Goal: Task Accomplishment & Management: Manage account settings

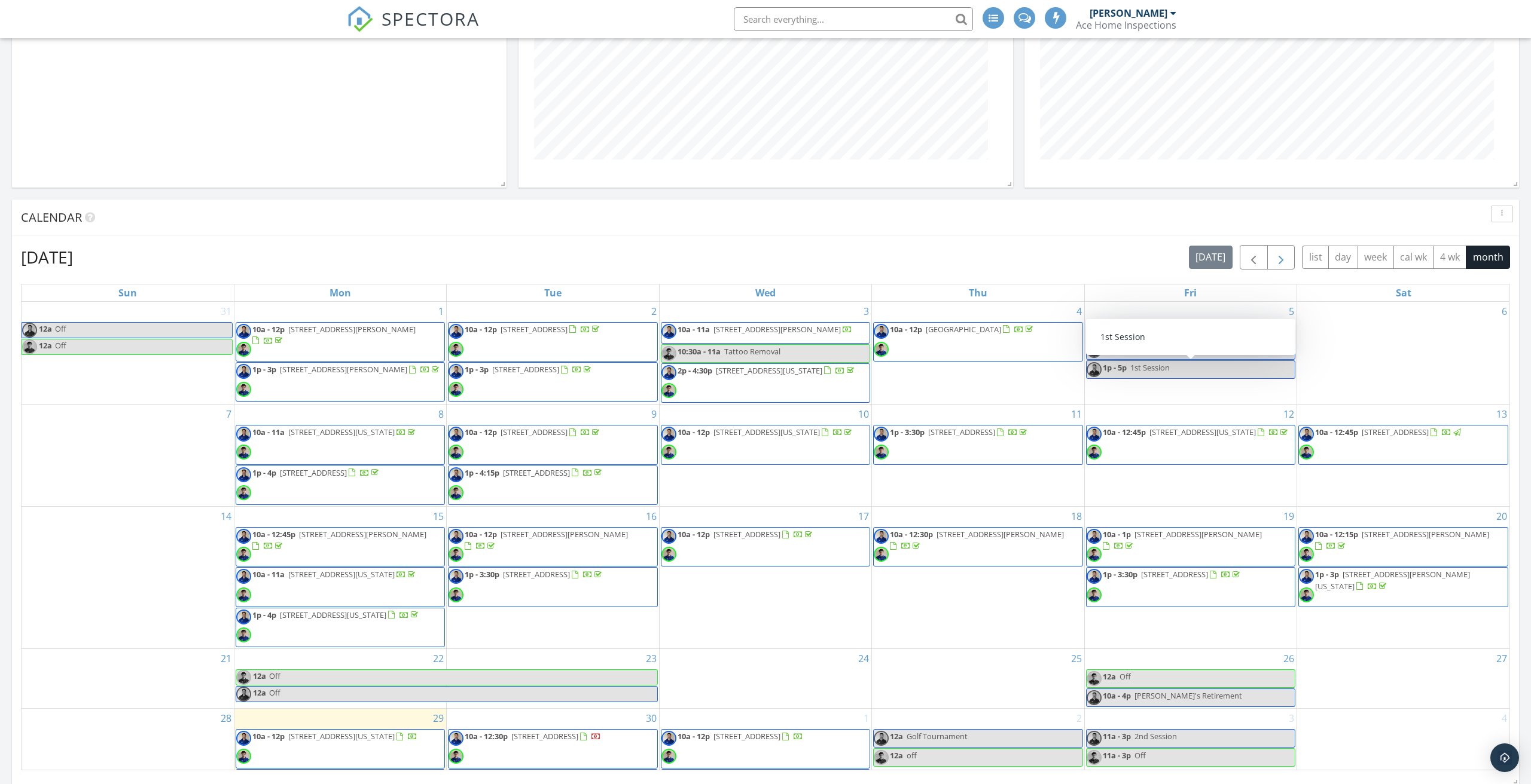
click at [1280, 256] on span "button" at bounding box center [1280, 257] width 14 height 14
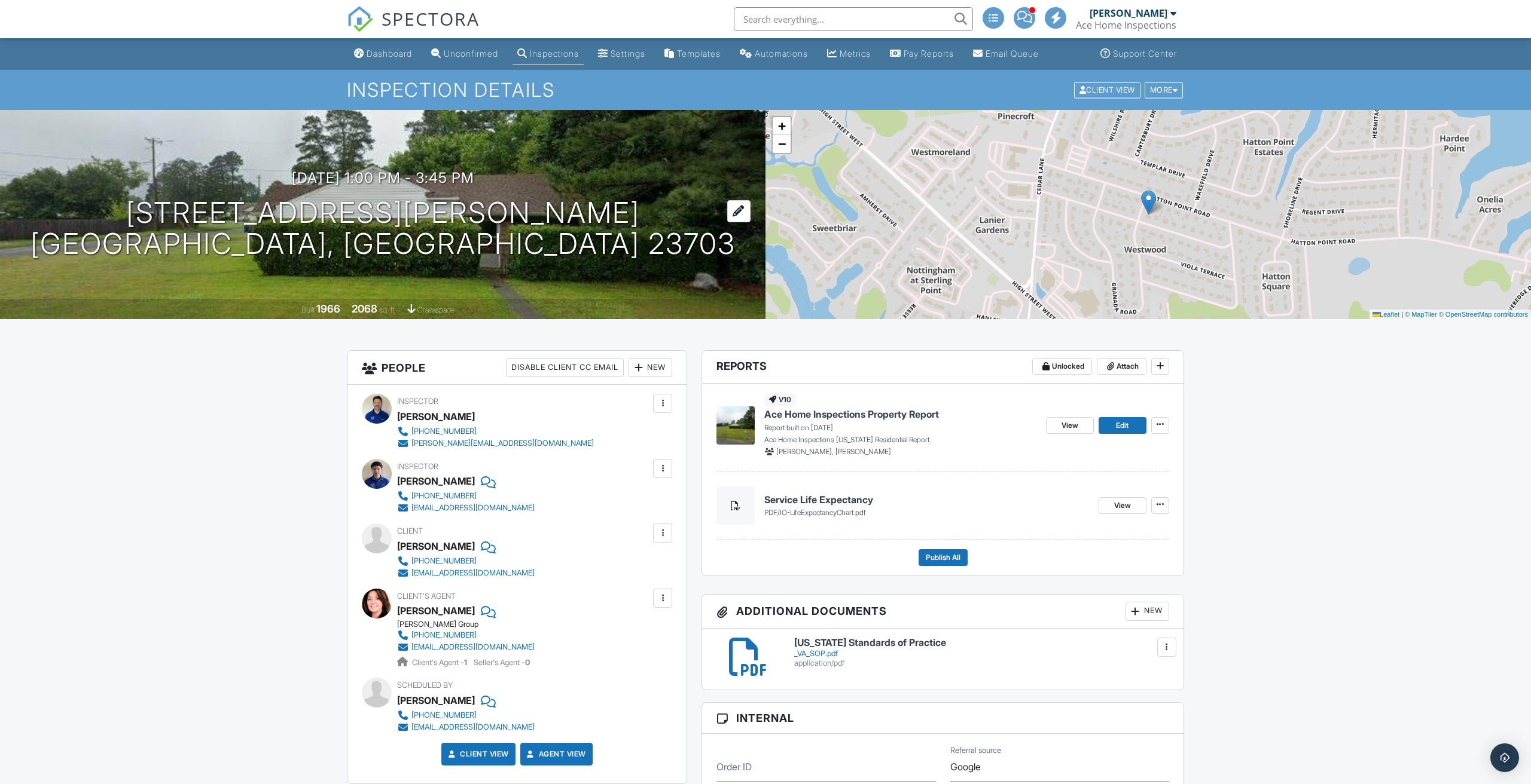
click at [494, 225] on h1 "4734 Clintwood Dr Portsmouth, VA 23703" at bounding box center [383, 229] width 705 height 64
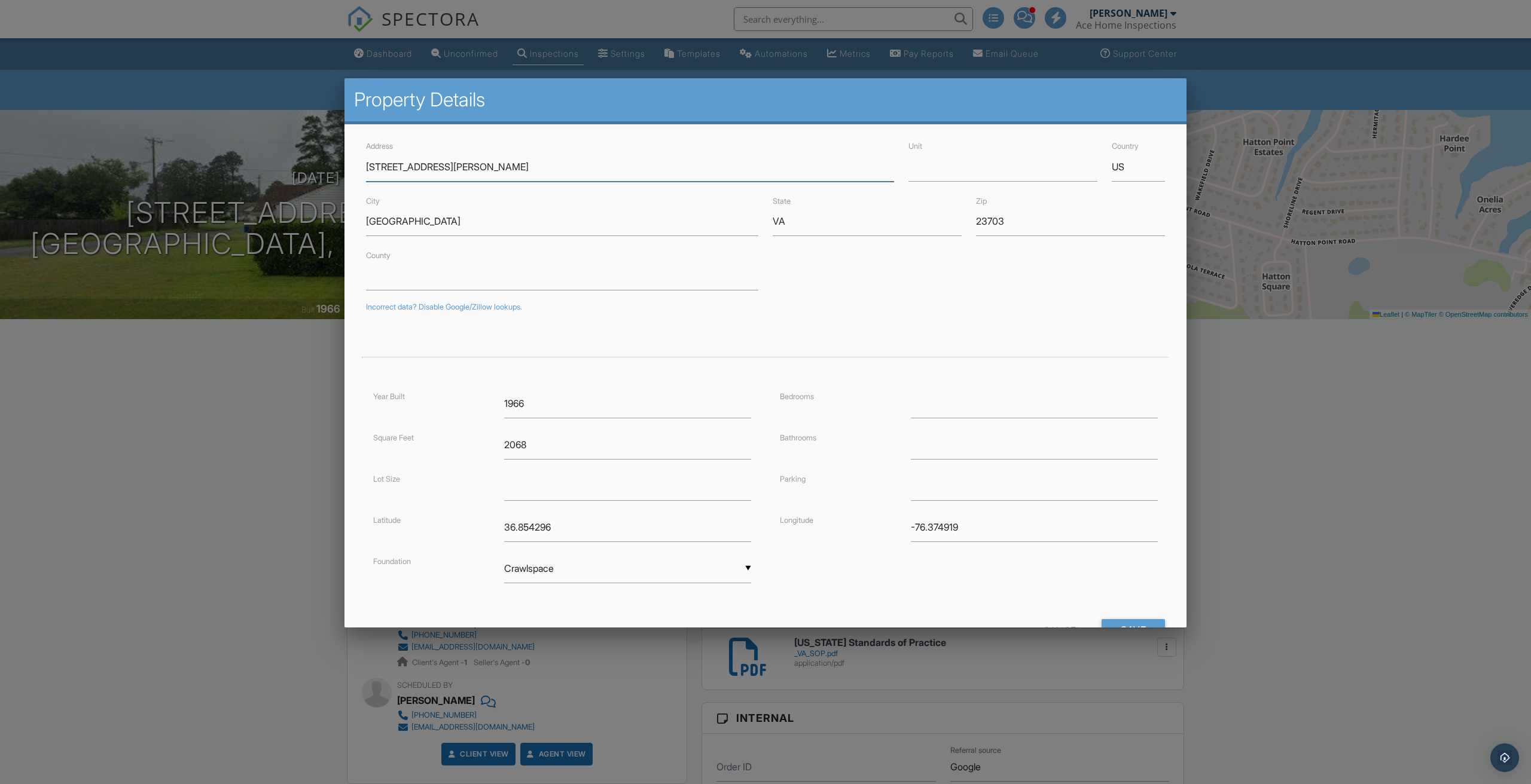
click at [392, 167] on input "4734 Clintwood Dr" at bounding box center [630, 167] width 528 height 29
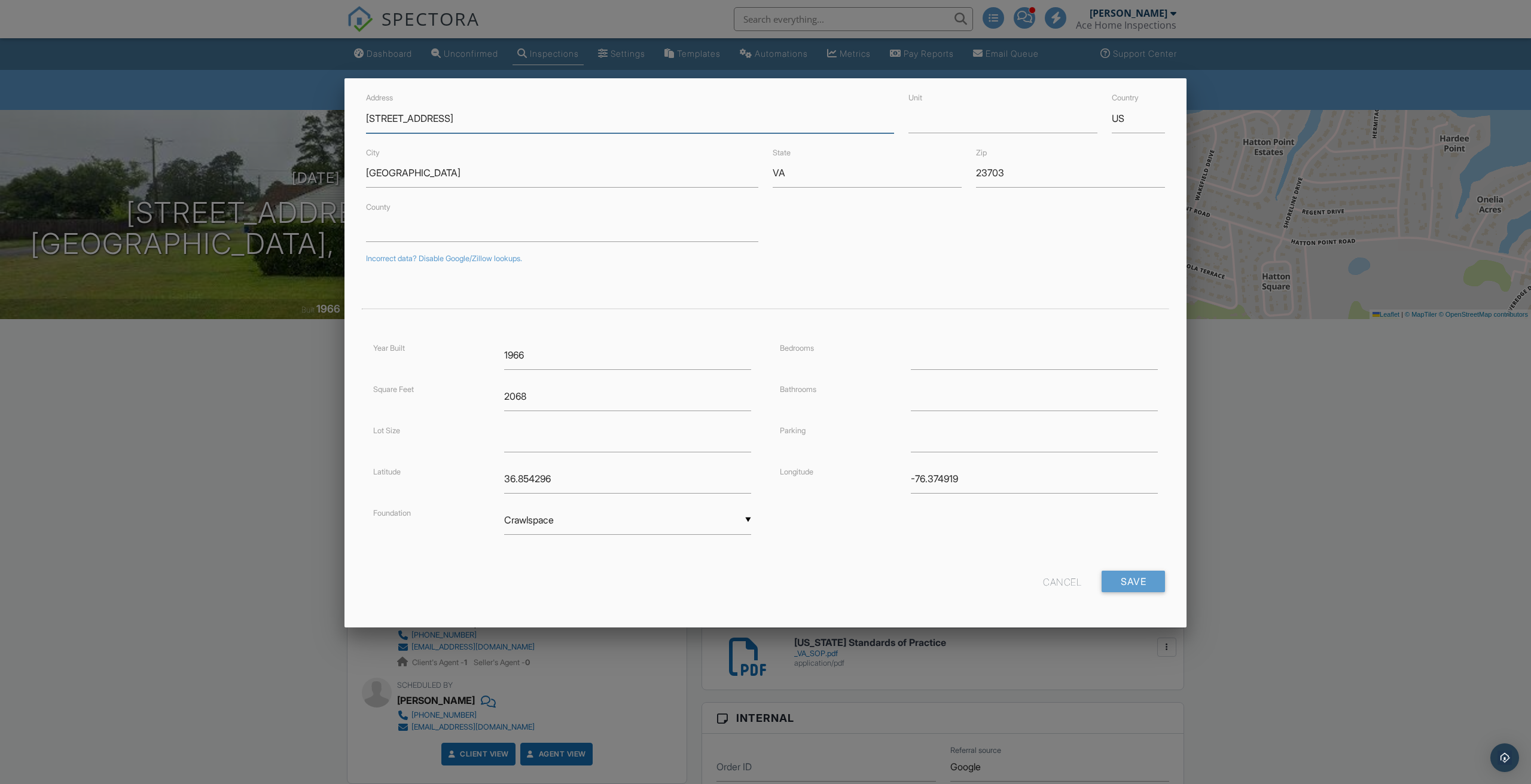
scroll to position [48, 0]
type input "[STREET_ADDRESS]"
click at [1122, 585] on input "Save" at bounding box center [1133, 582] width 64 height 21
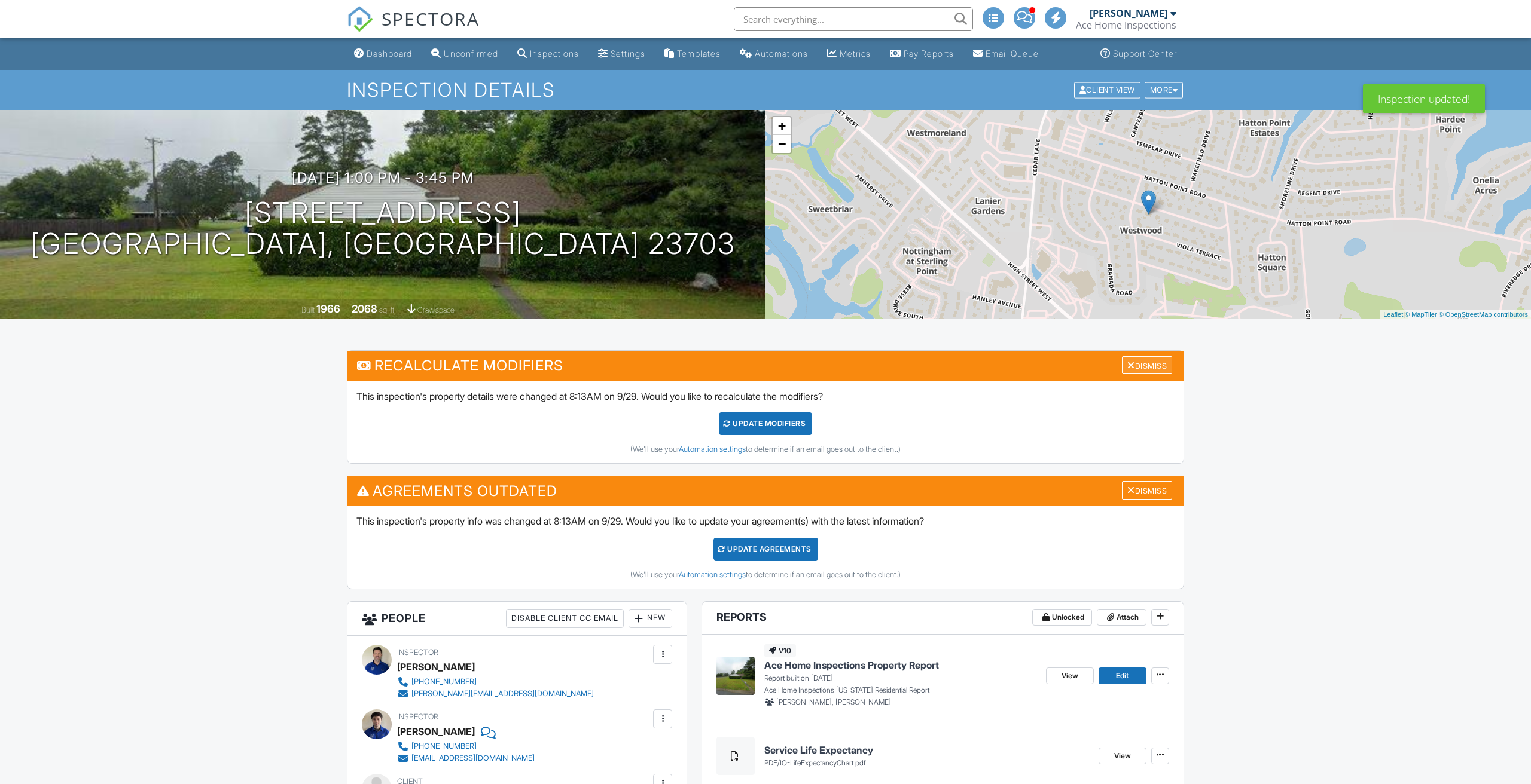
click at [1152, 367] on div "Dismiss" at bounding box center [1148, 365] width 50 height 18
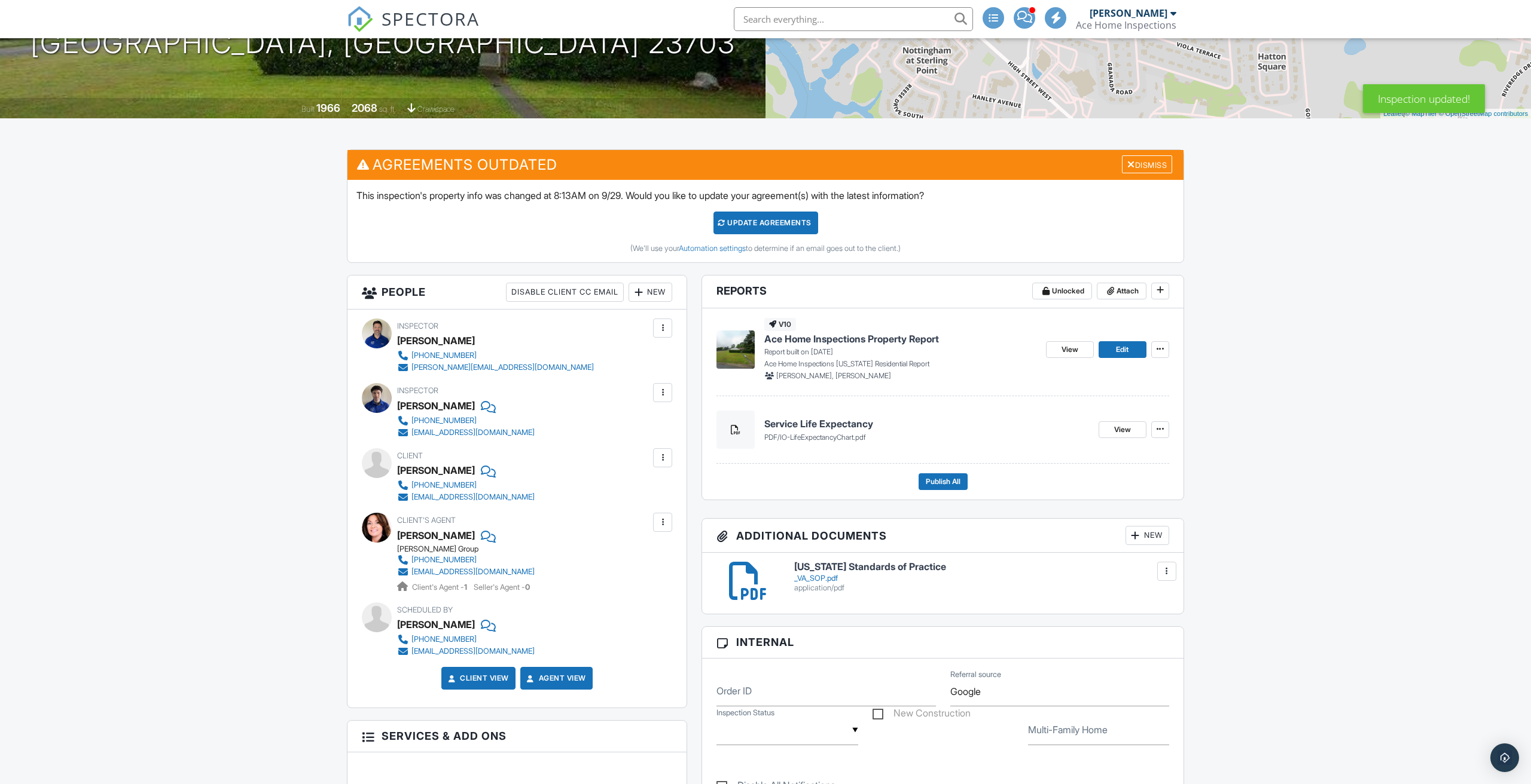
scroll to position [173, 0]
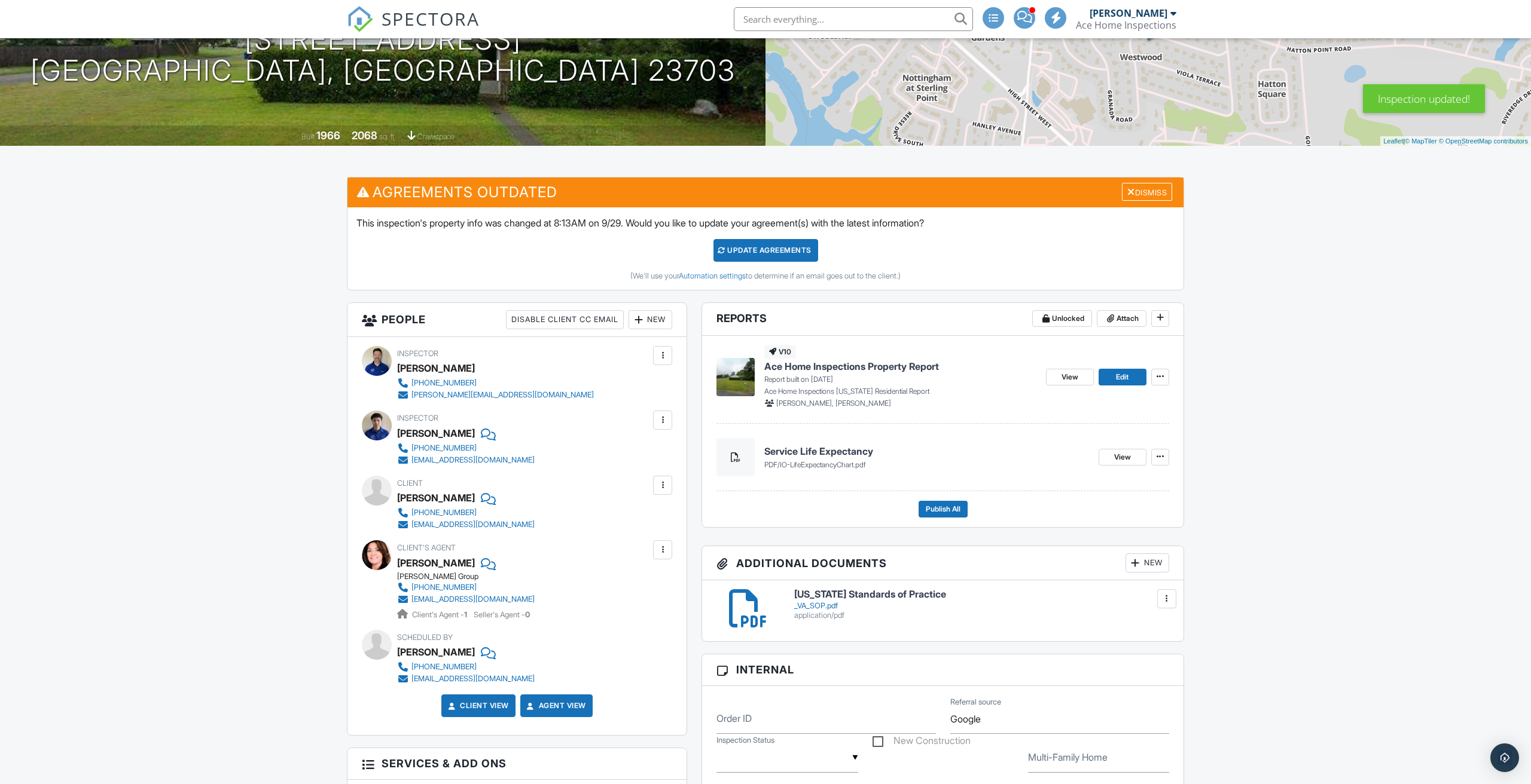
click at [740, 255] on div "Update Agreements" at bounding box center [766, 250] width 105 height 23
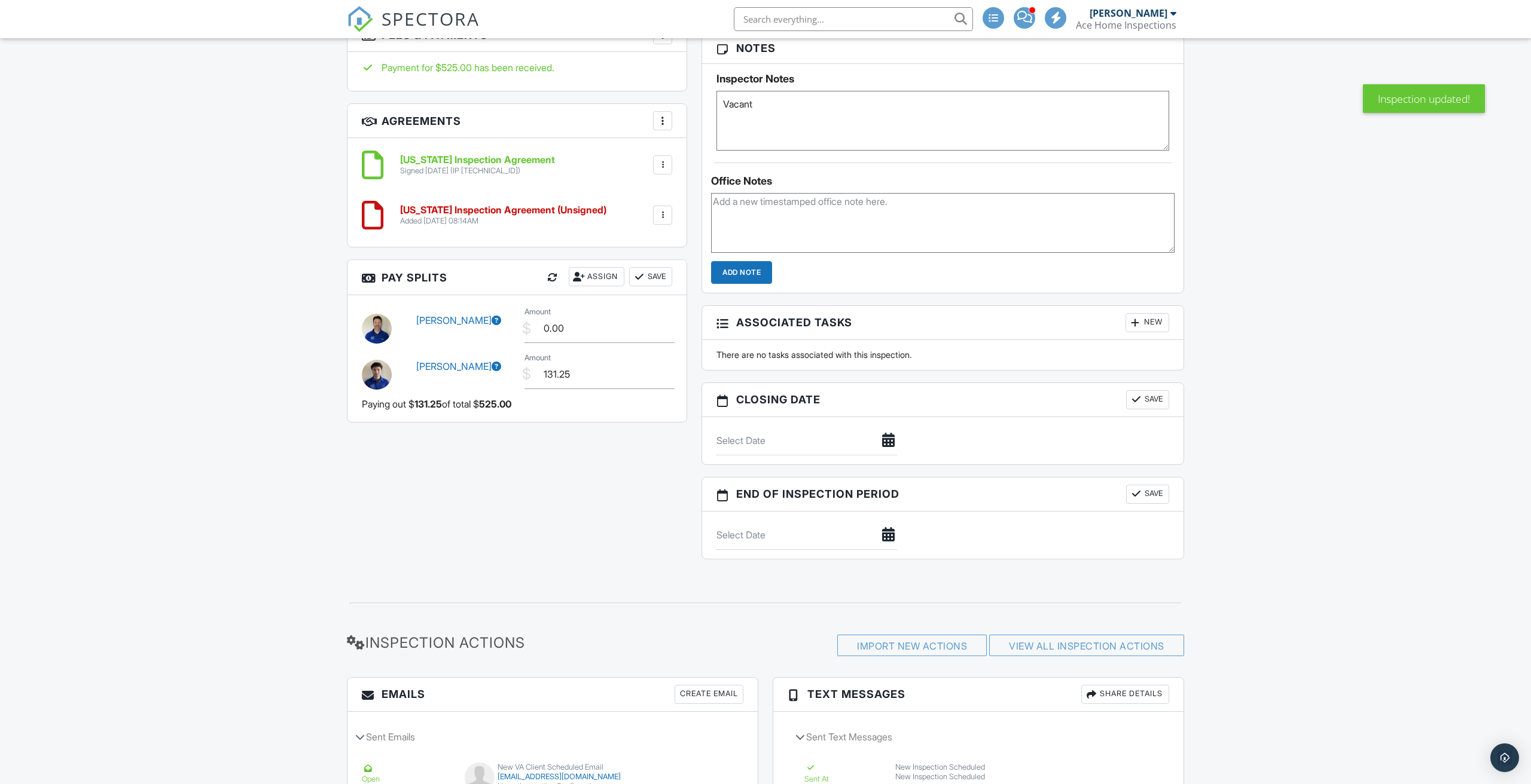
scroll to position [772, 0]
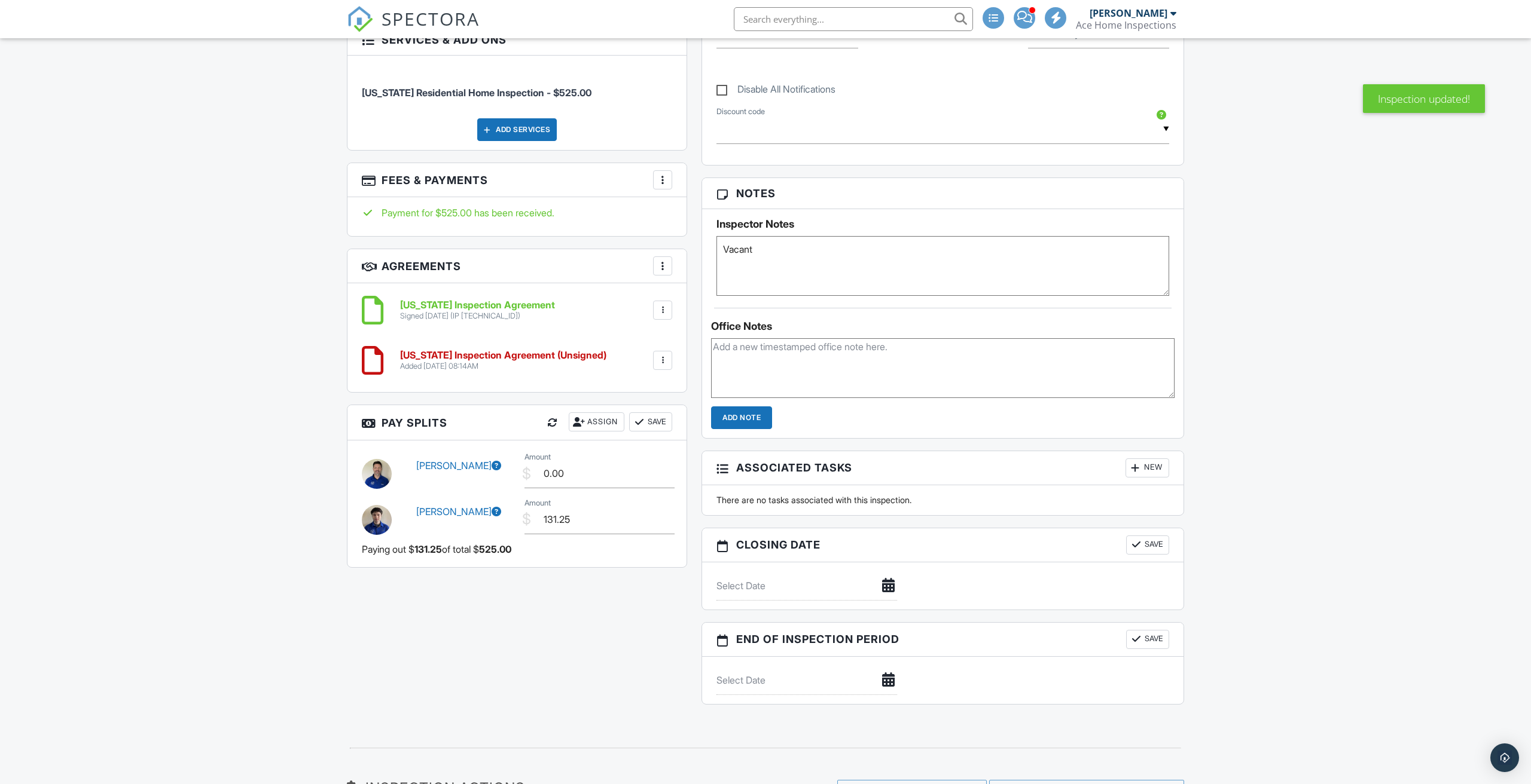
click at [1029, 17] on span at bounding box center [1025, 16] width 15 height 1
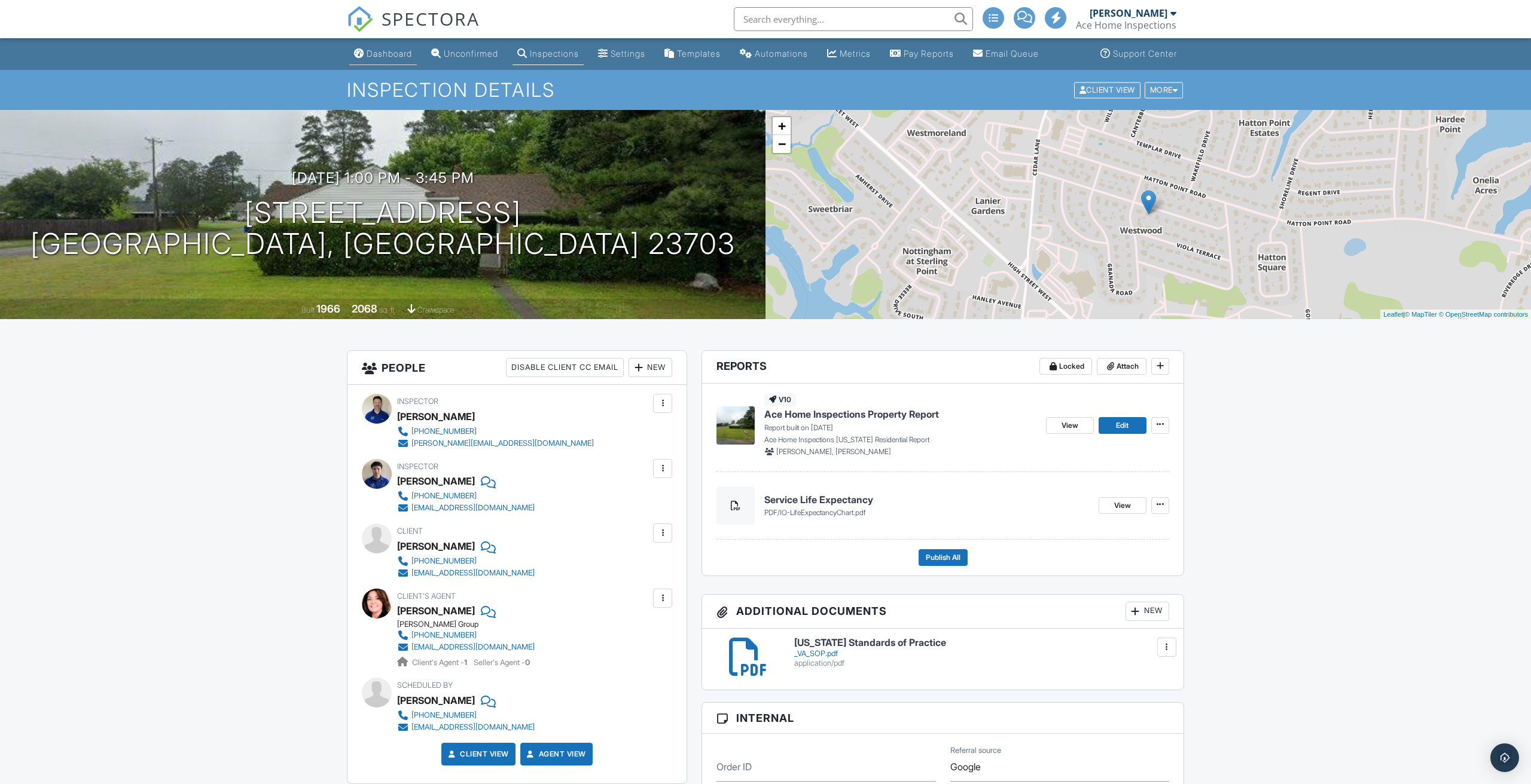
click at [397, 56] on div "Dashboard" at bounding box center [389, 53] width 45 height 11
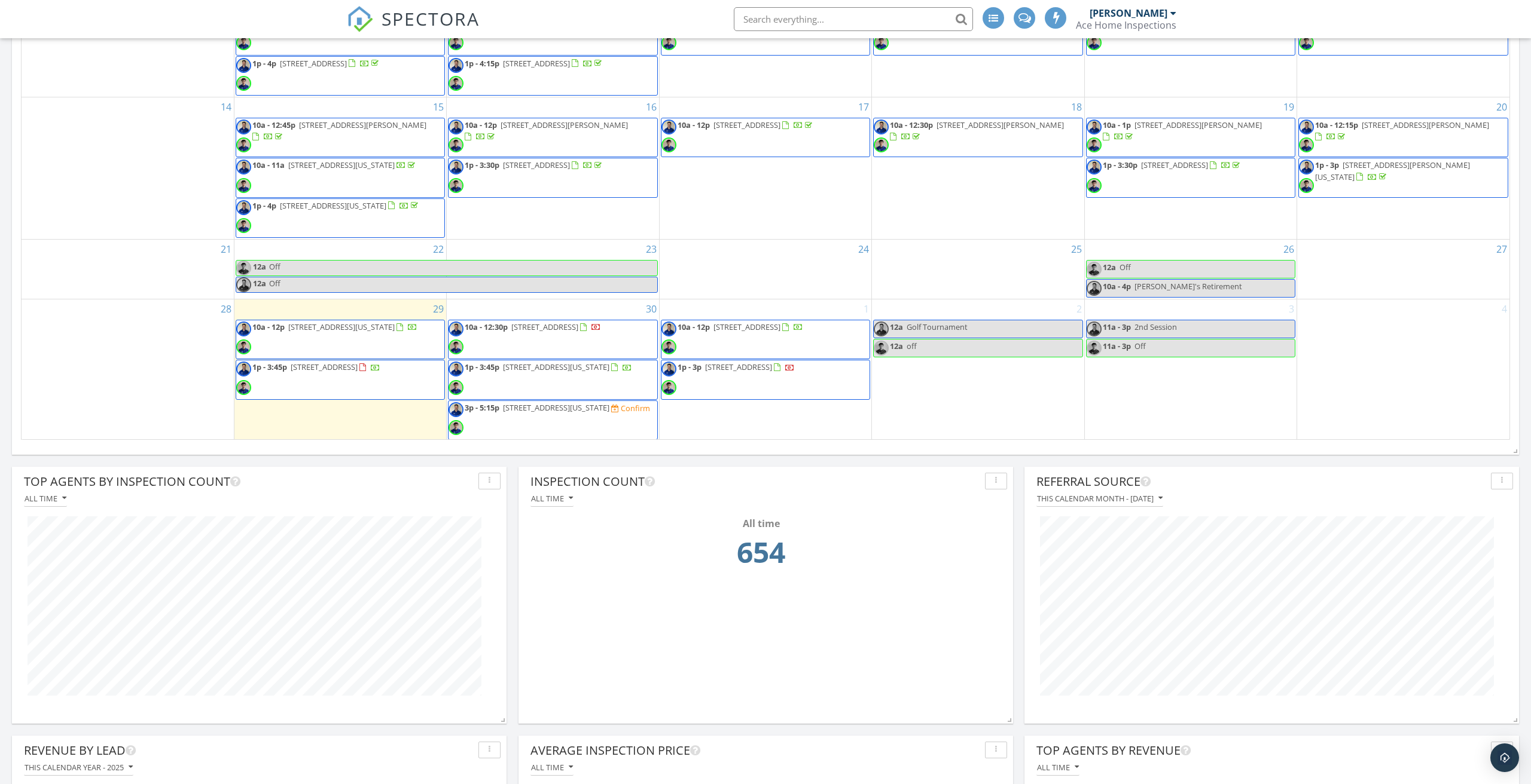
scroll to position [841, 0]
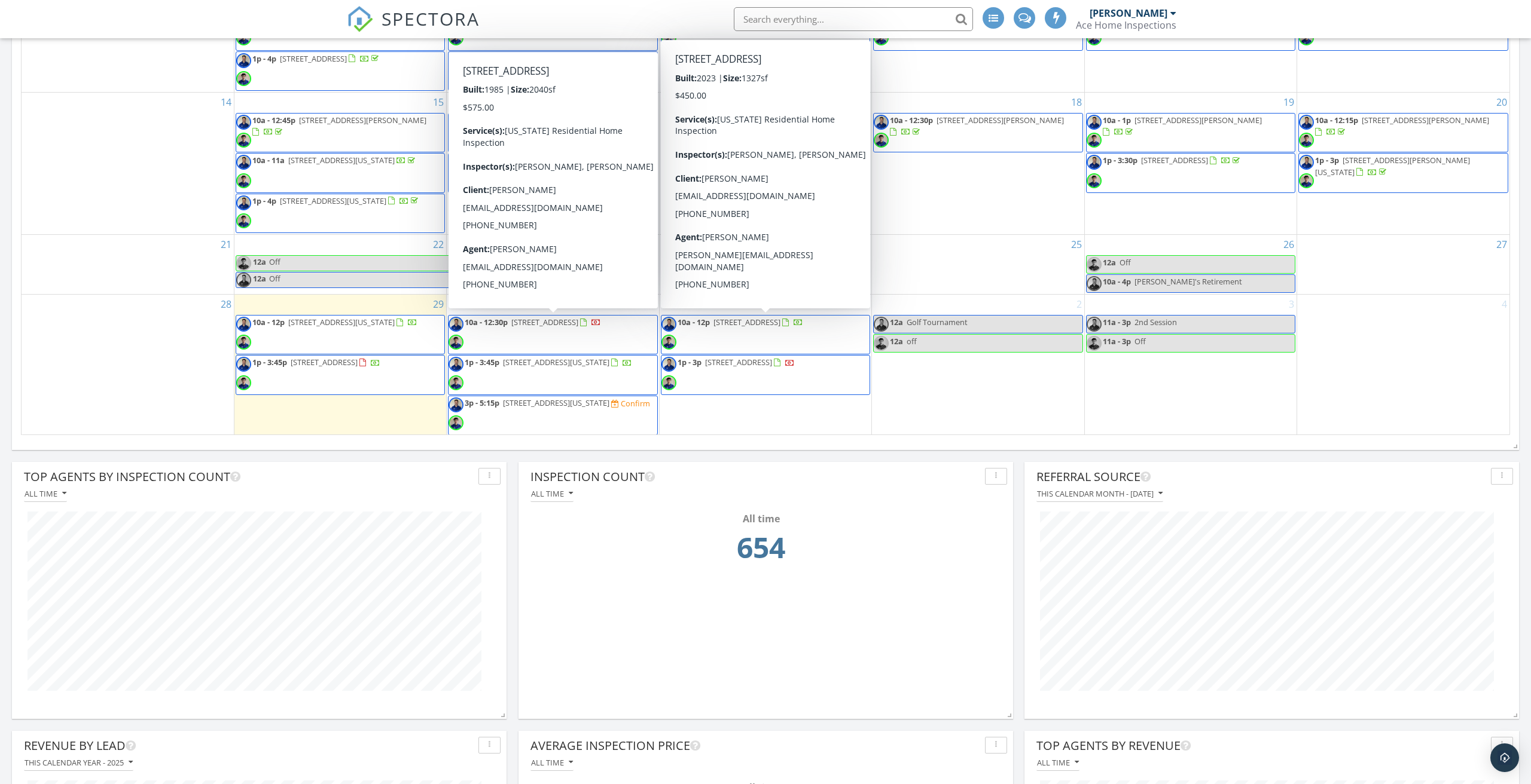
click at [568, 324] on span "[STREET_ADDRESS]" at bounding box center [545, 322] width 67 height 11
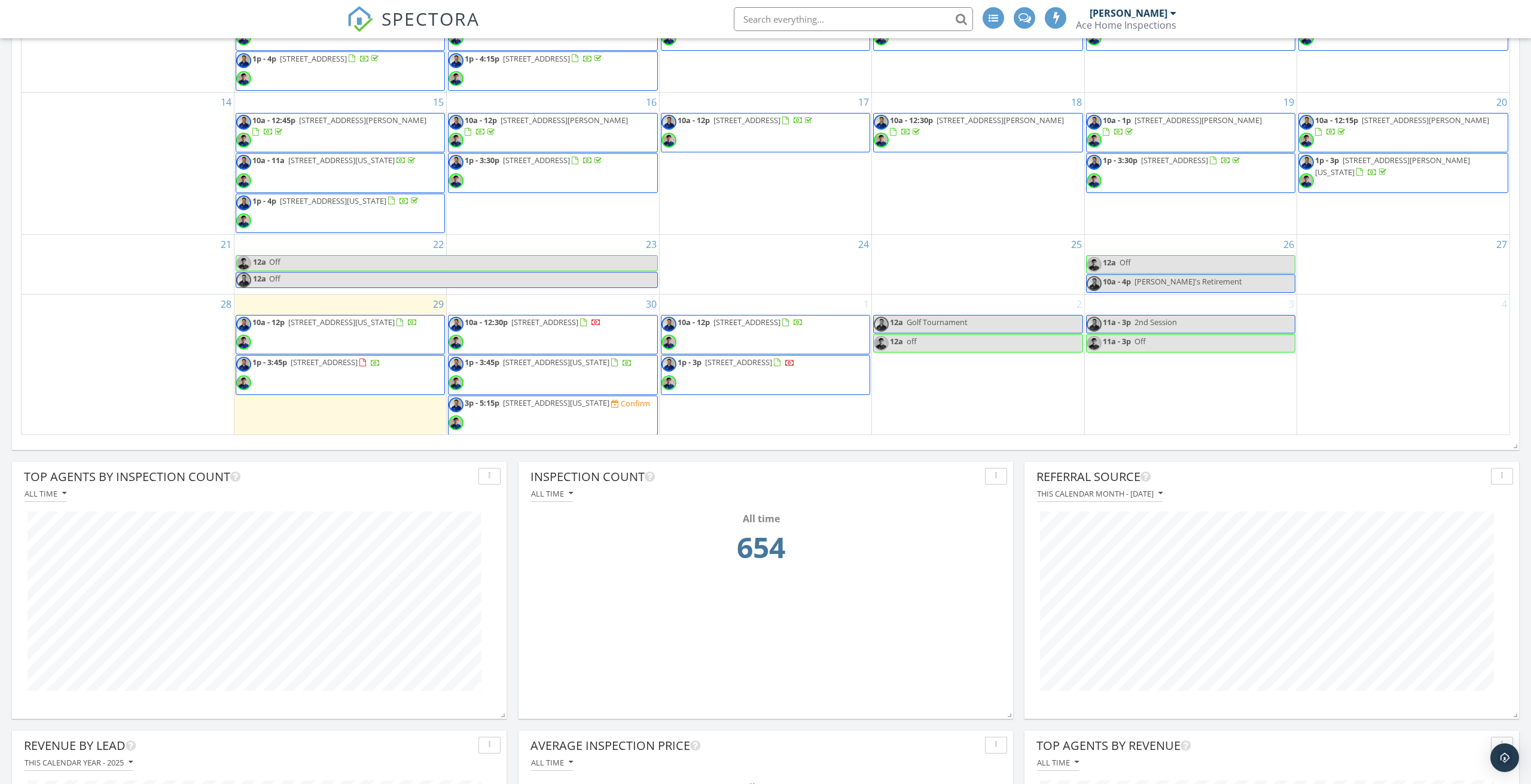
click at [551, 402] on span "2116 Chicken Valley Rd, Virginia Beach 23454" at bounding box center [556, 403] width 107 height 11
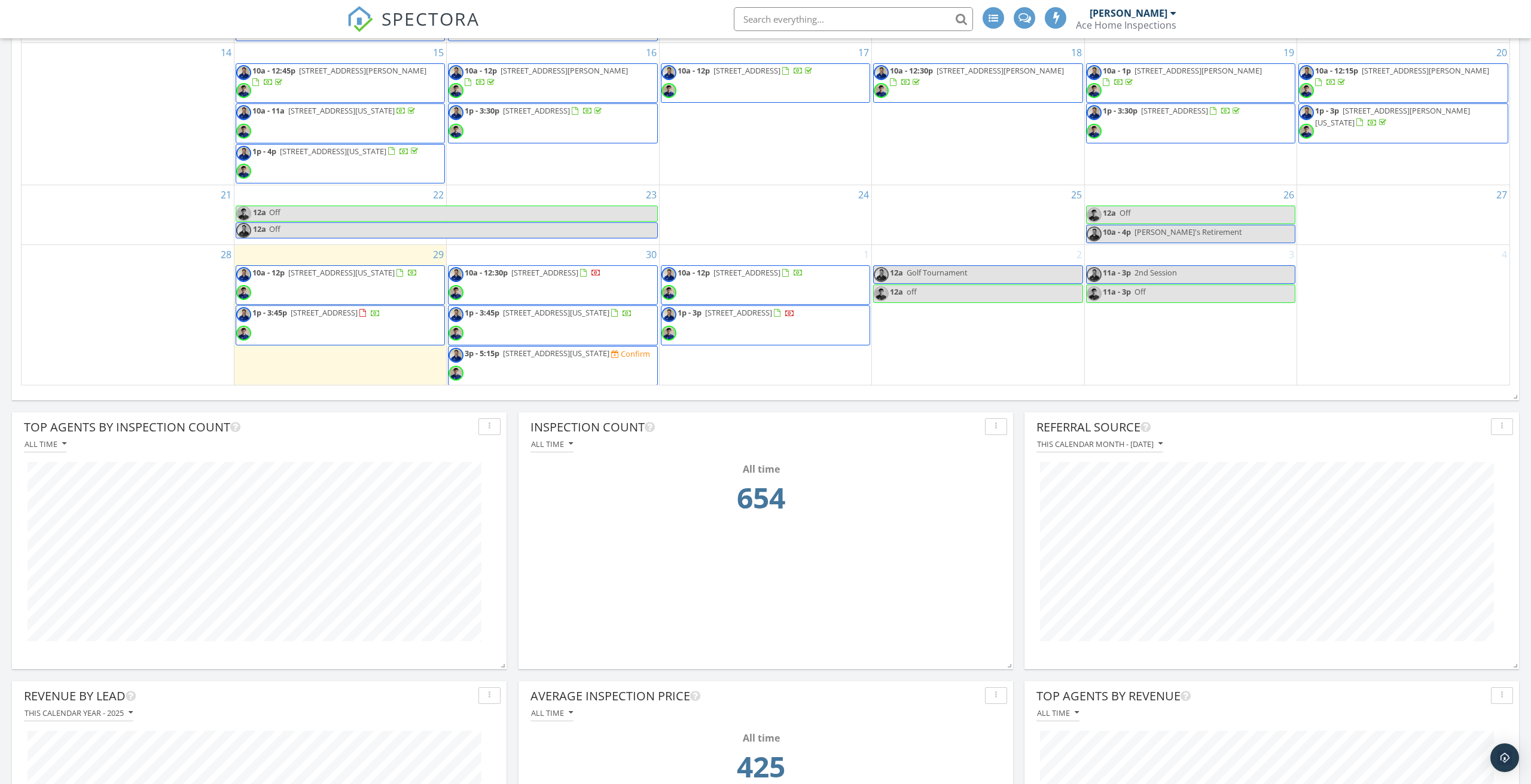
scroll to position [895, 0]
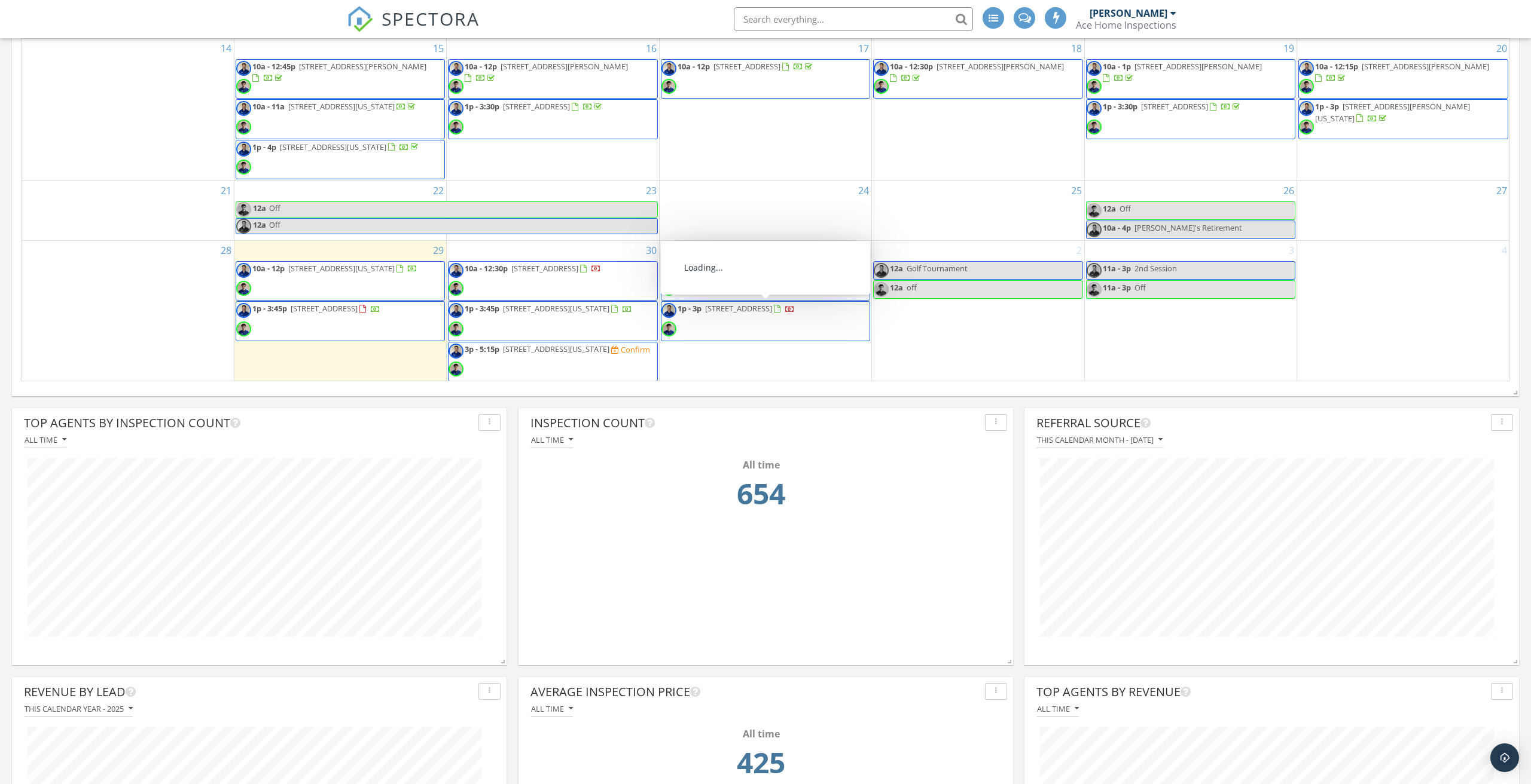
click at [776, 313] on span "1p - 3p 1065 Estates Ct, Portsmouth 23703" at bounding box center [728, 321] width 133 height 36
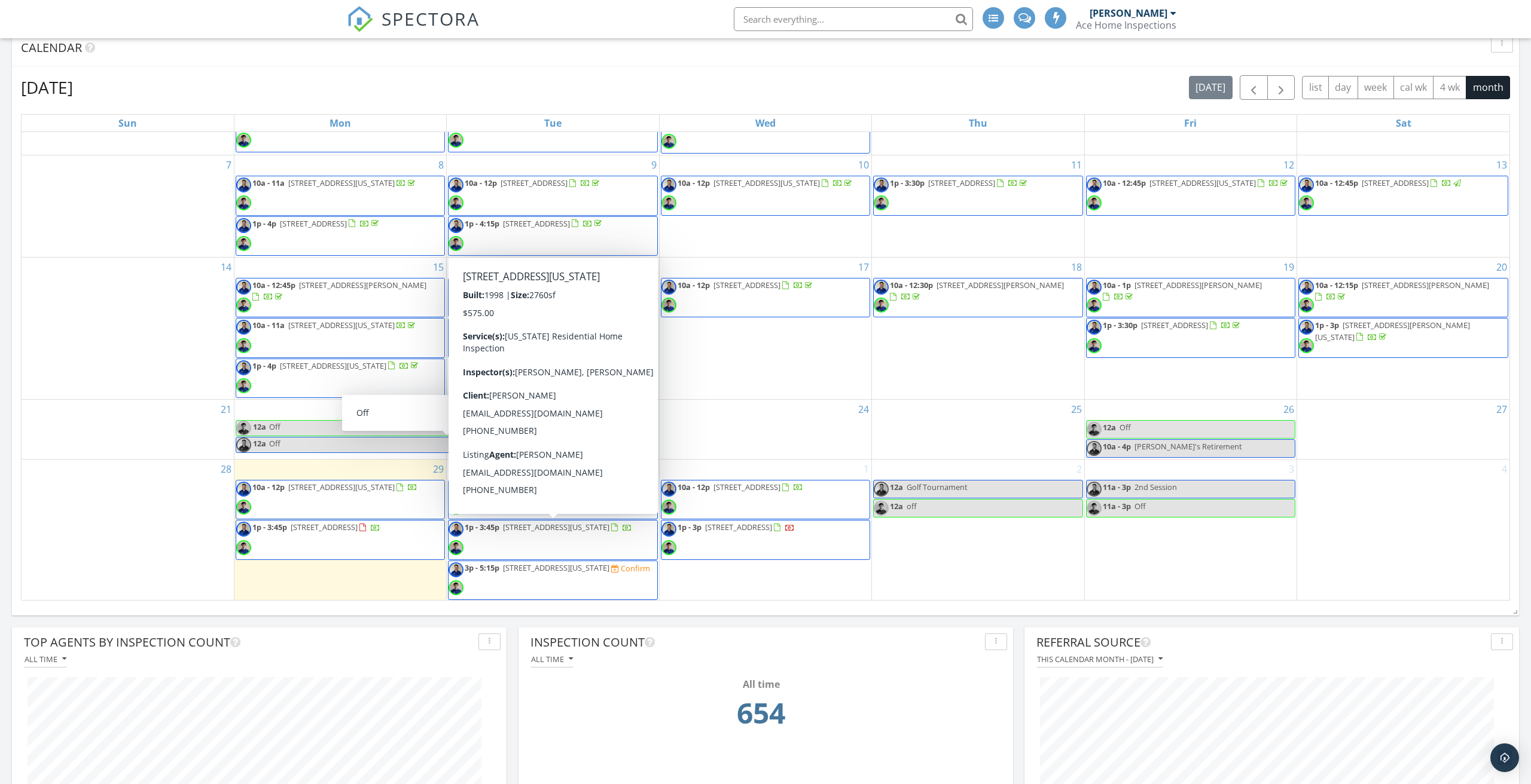
scroll to position [79, 0]
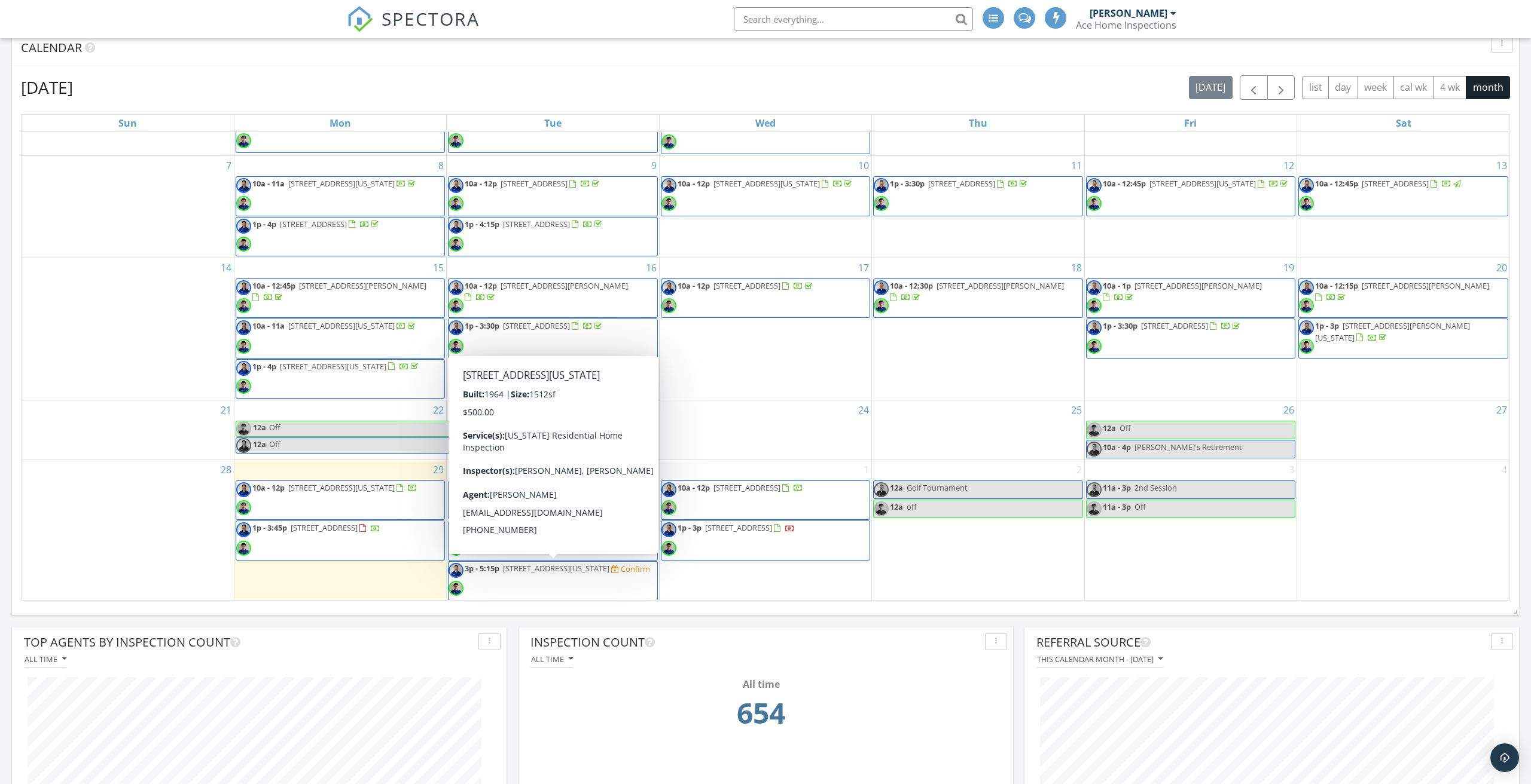
click at [558, 573] on span "3p - 5:15p 2116 Chicken Valley Rd, Virginia Beach 23454 Confirm" at bounding box center [549, 581] width 201 height 36
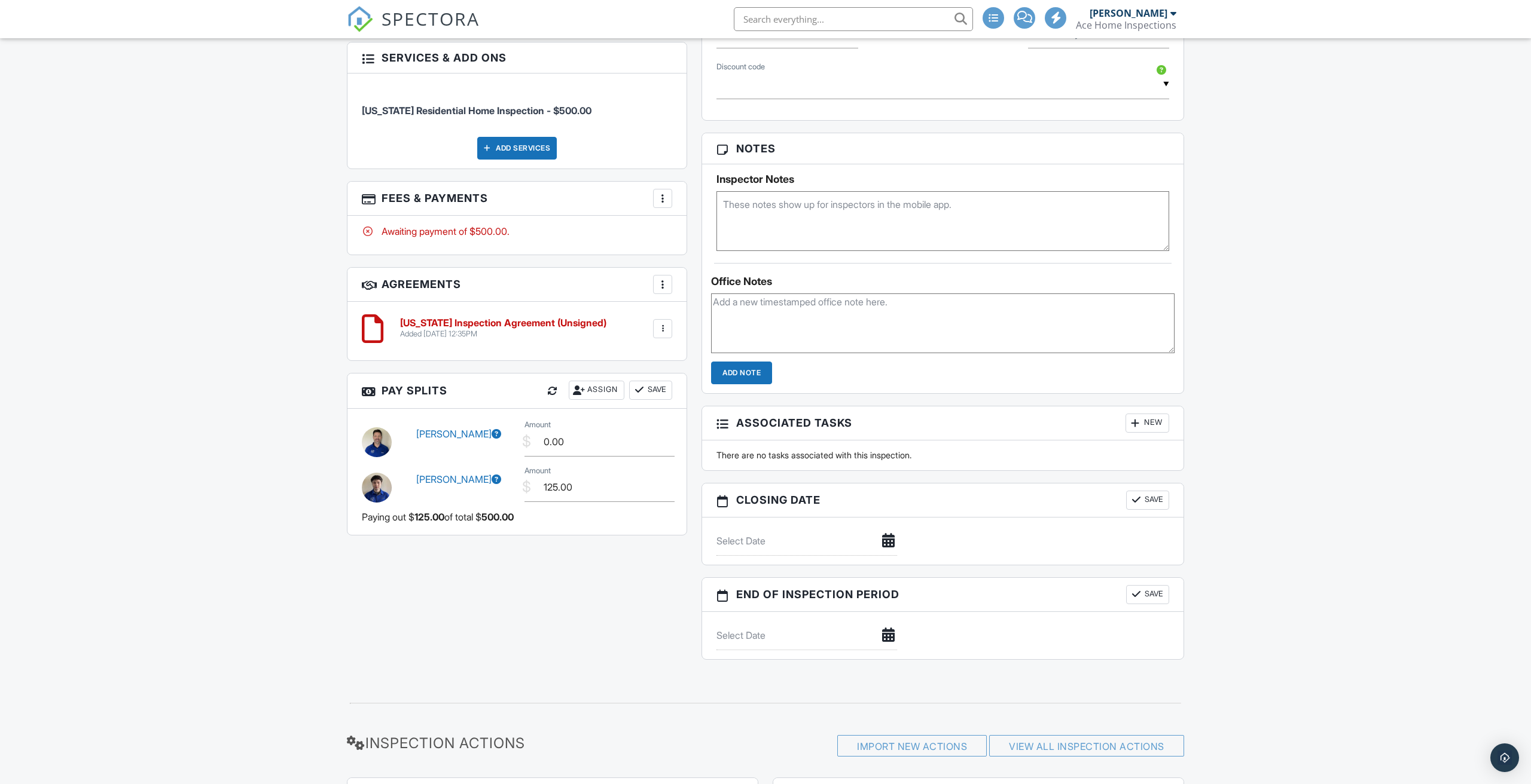
scroll to position [806, 0]
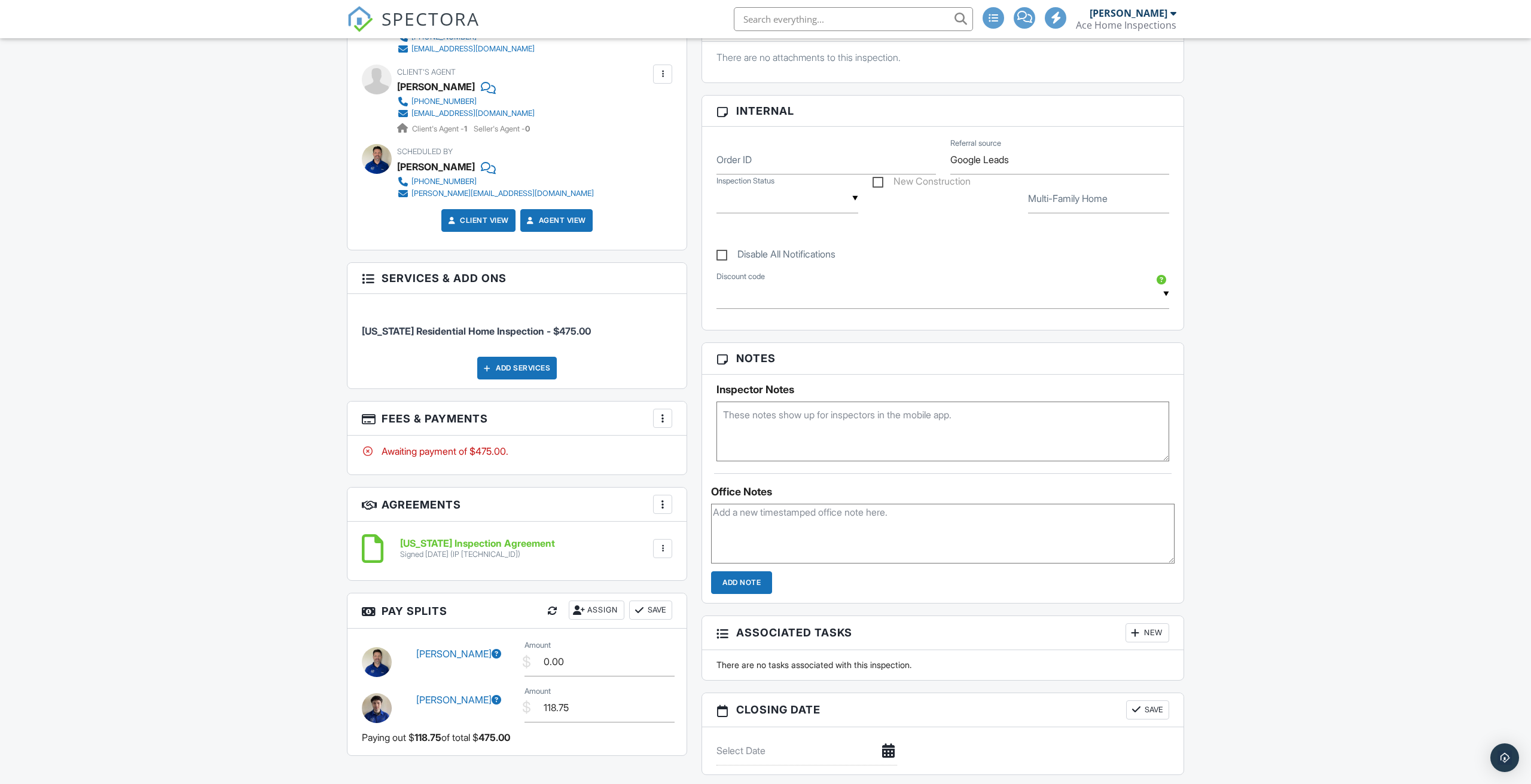
scroll to position [529, 0]
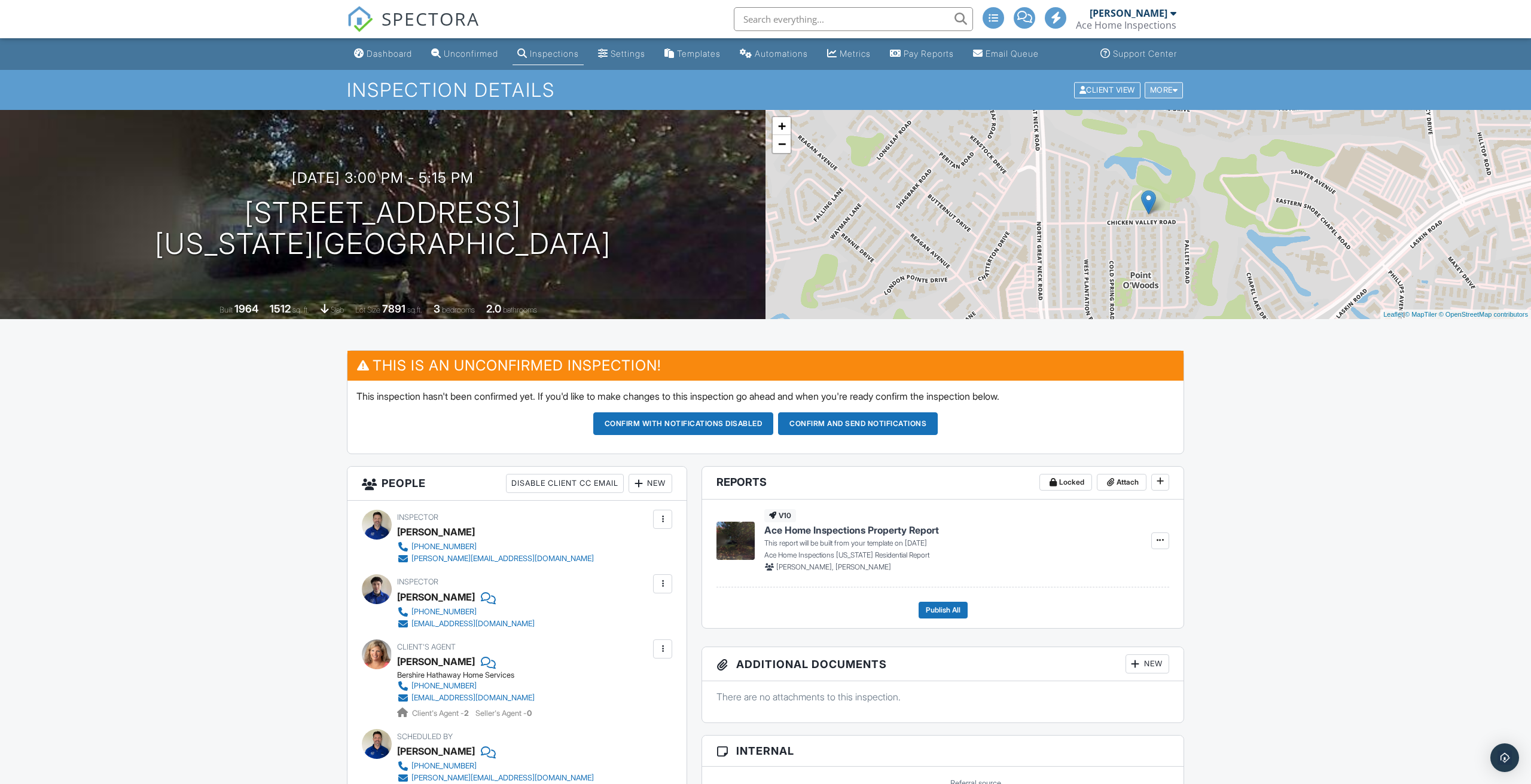
click at [1173, 92] on div at bounding box center [1175, 90] width 6 height 8
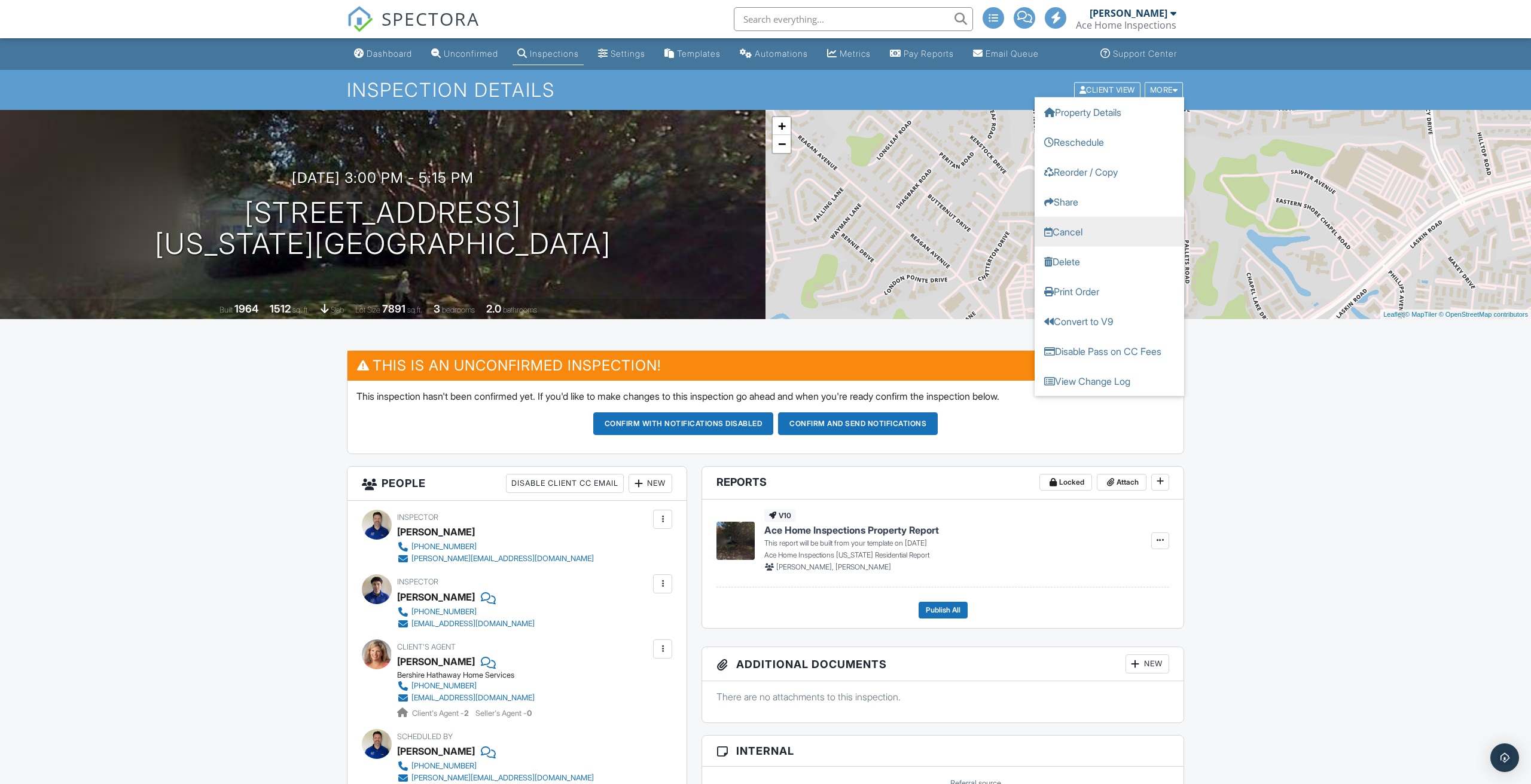
click at [1077, 229] on link "Cancel" at bounding box center [1109, 231] width 149 height 30
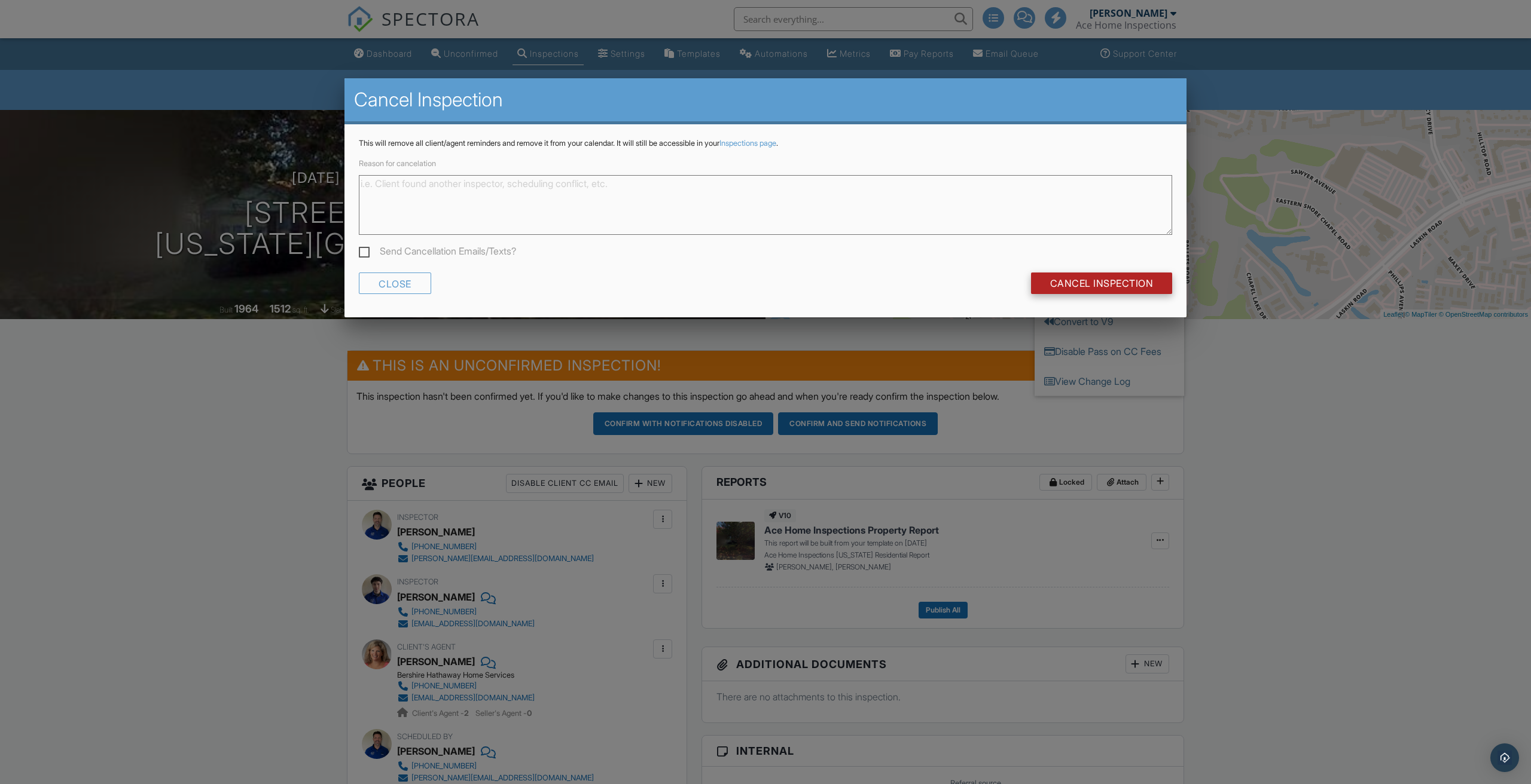
click at [1083, 285] on input "Cancel Inspection" at bounding box center [1101, 283] width 142 height 21
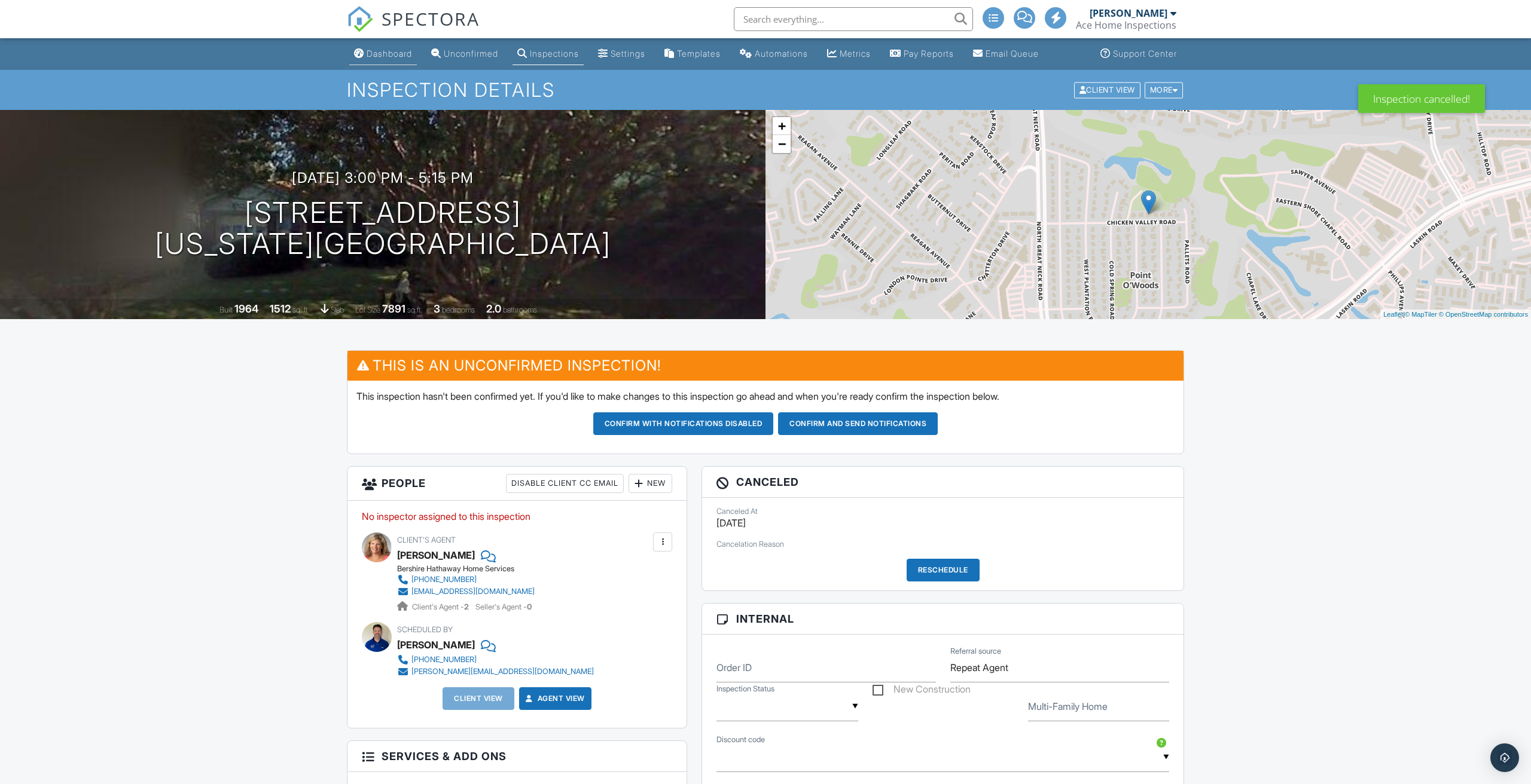
click at [389, 55] on div "Dashboard" at bounding box center [389, 53] width 45 height 11
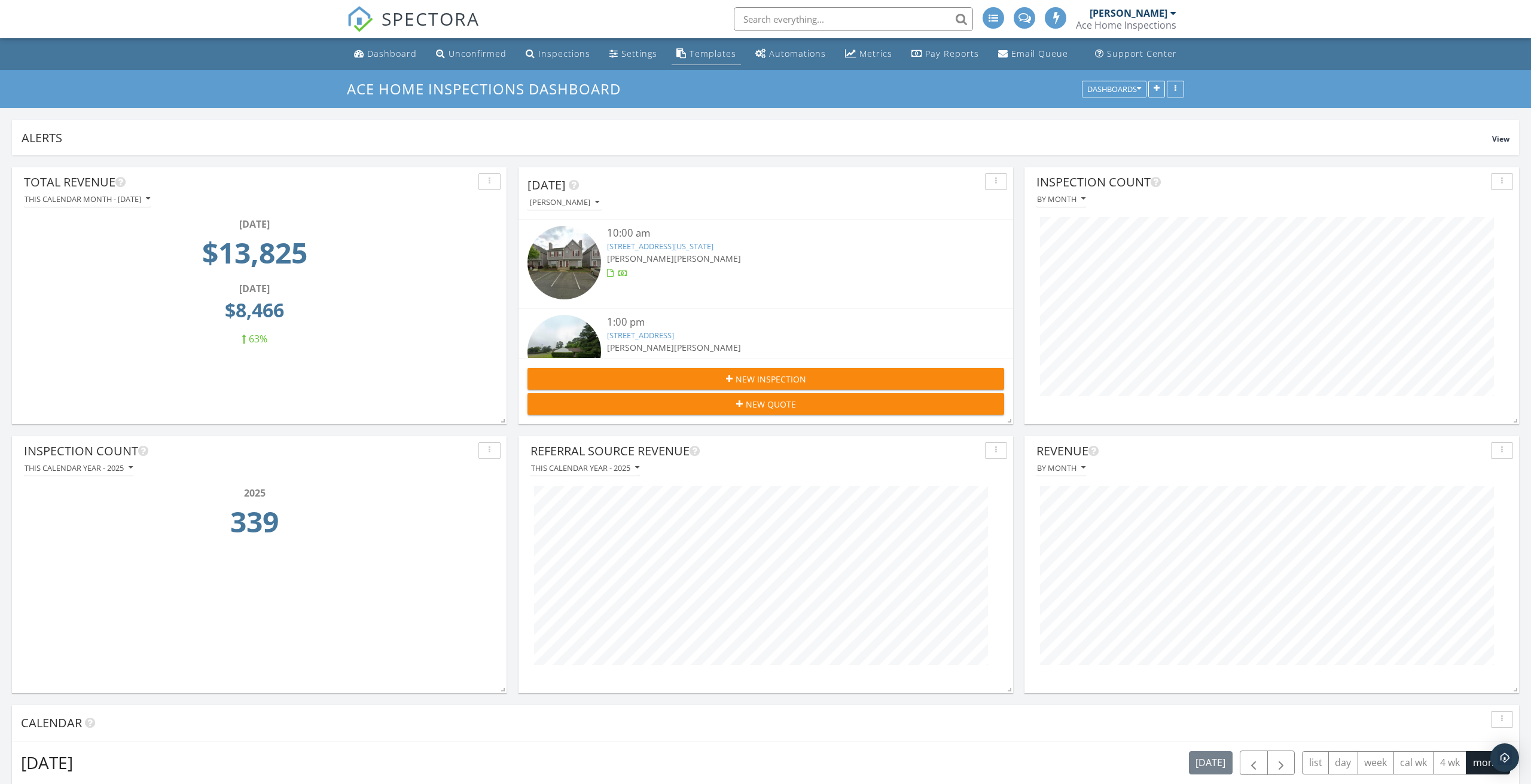
click at [719, 54] on div "Templates" at bounding box center [713, 54] width 46 height 12
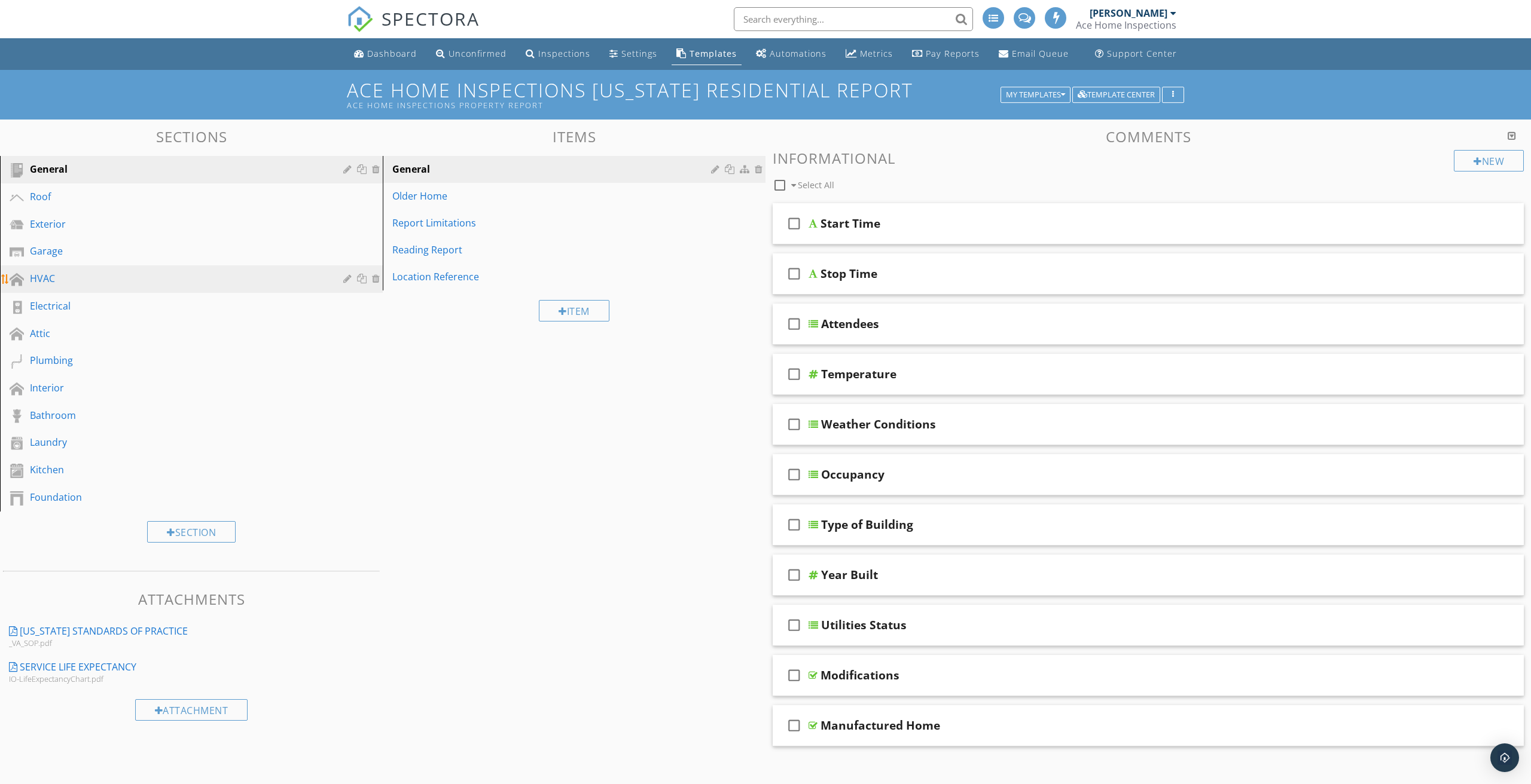
click at [51, 274] on div "HVAC" at bounding box center [177, 278] width 296 height 14
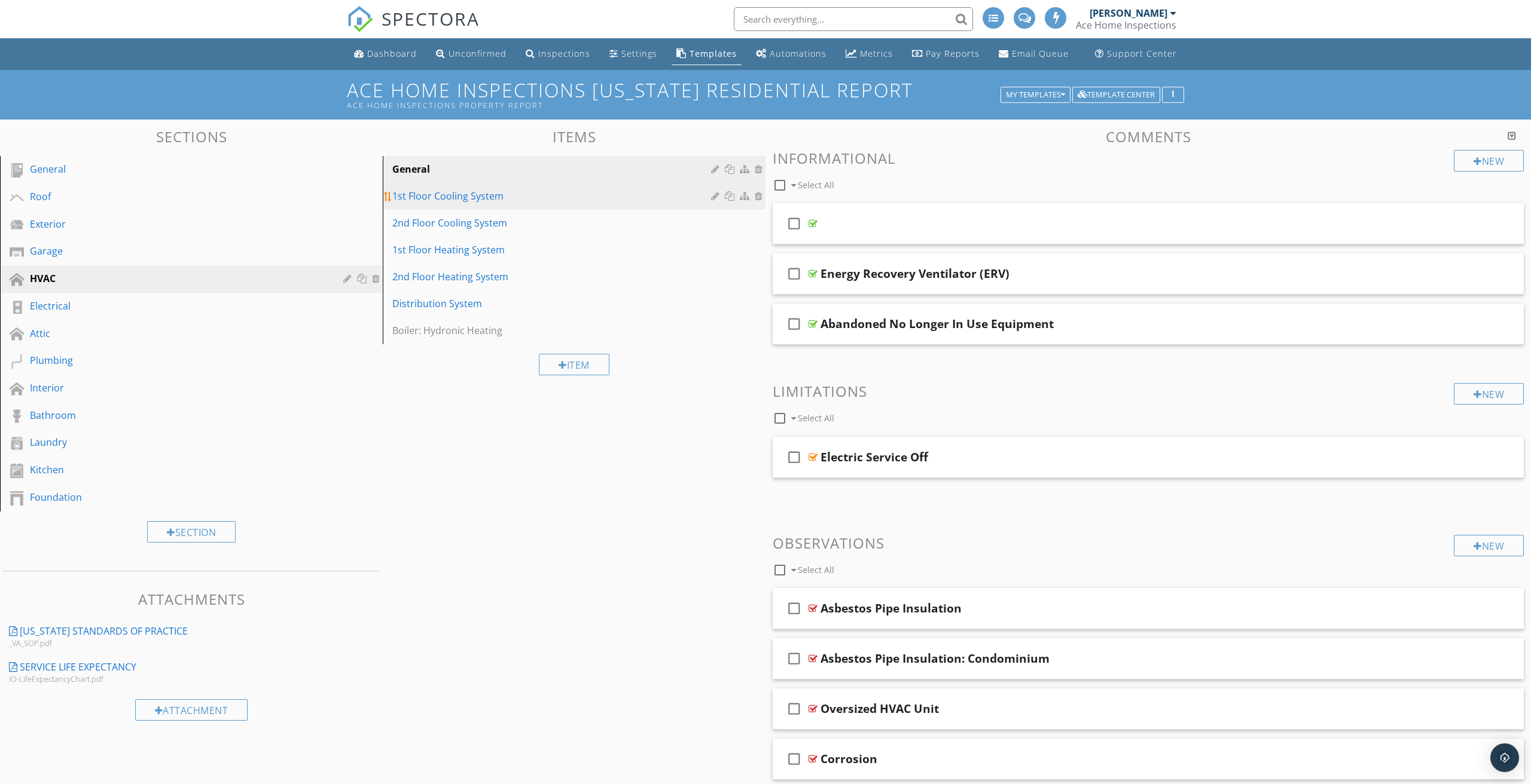
click at [469, 204] on link "1st Floor Cooling System" at bounding box center [576, 196] width 380 height 26
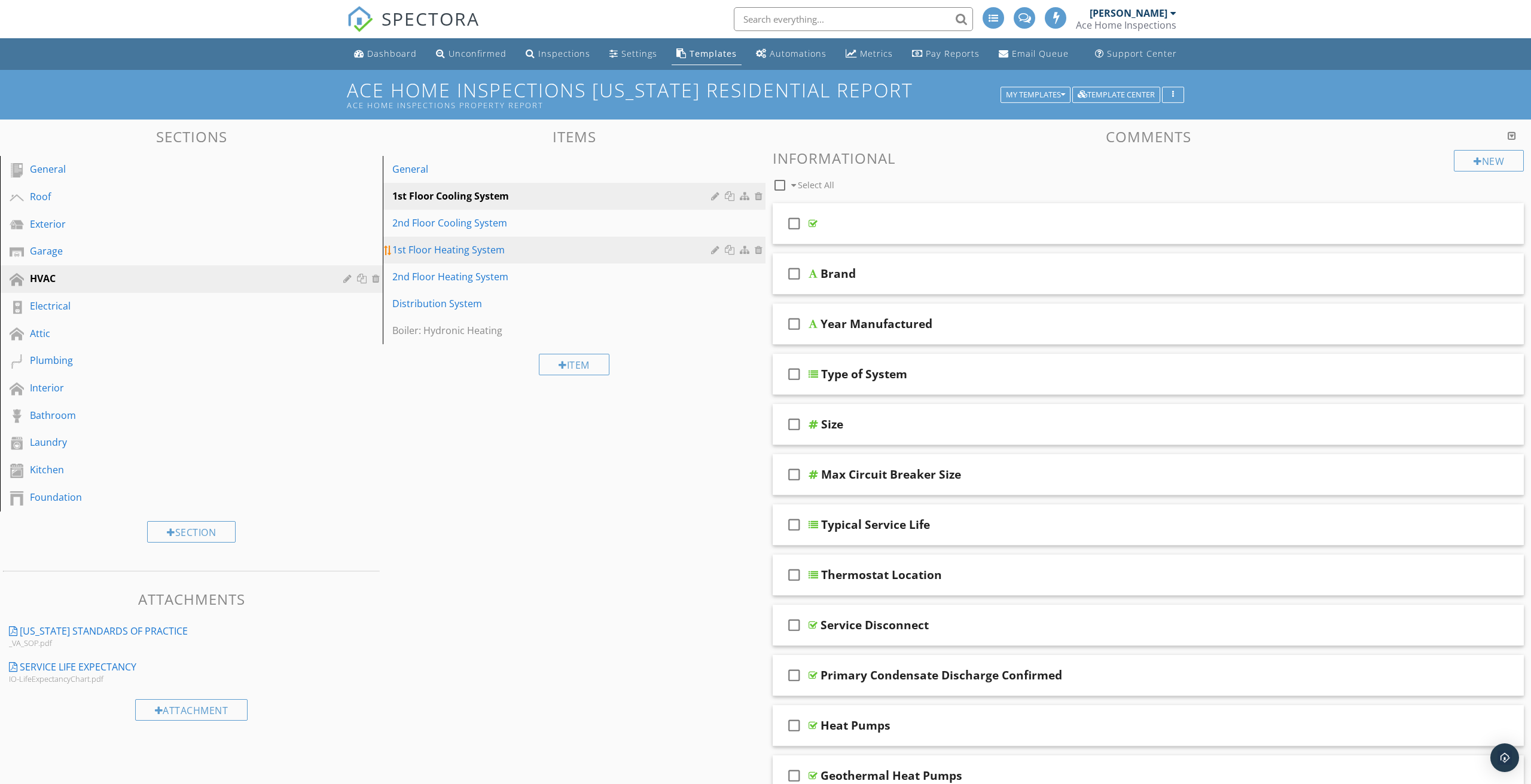
click at [481, 248] on div "1st Floor Heating System" at bounding box center [553, 249] width 323 height 14
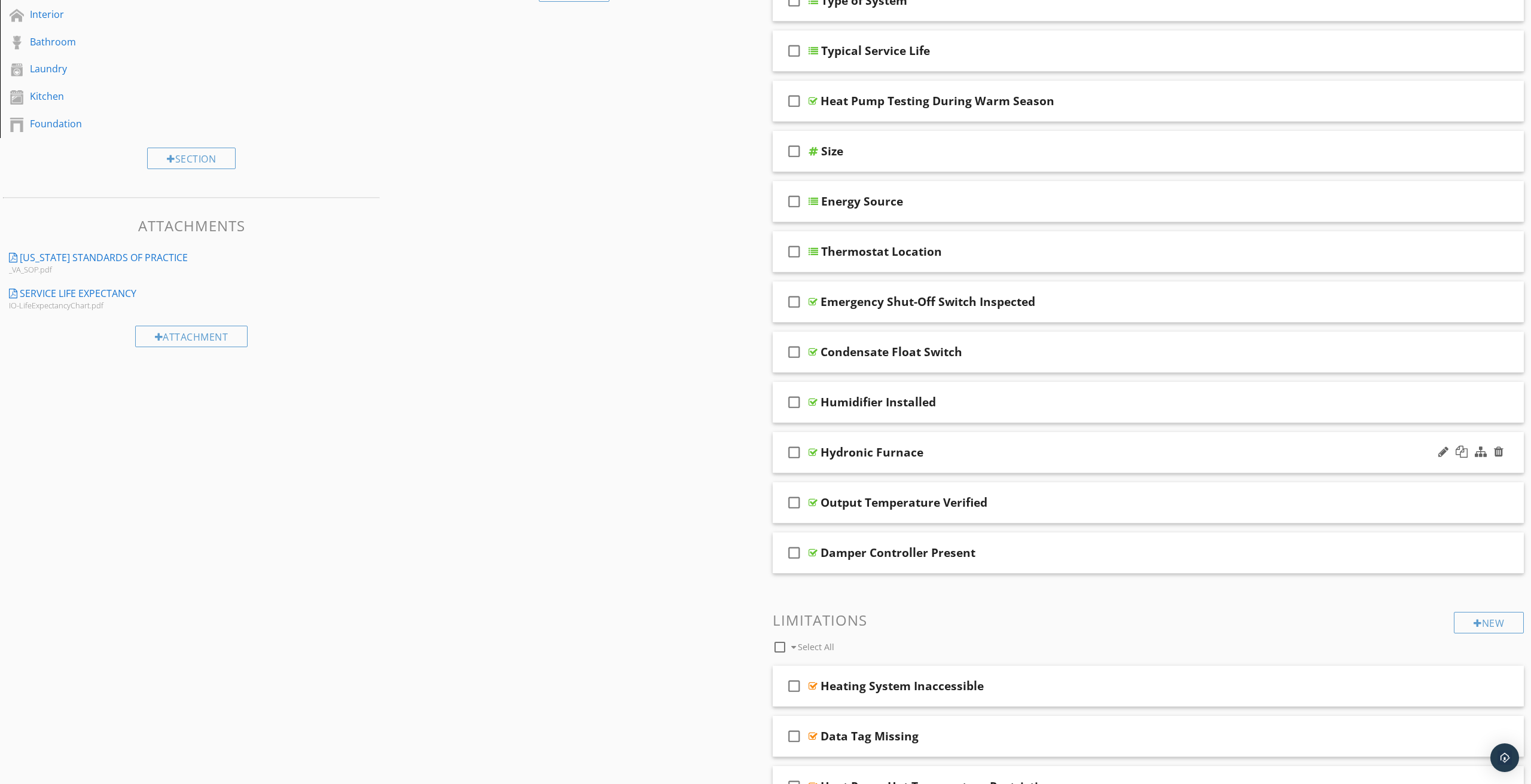
scroll to position [452, 0]
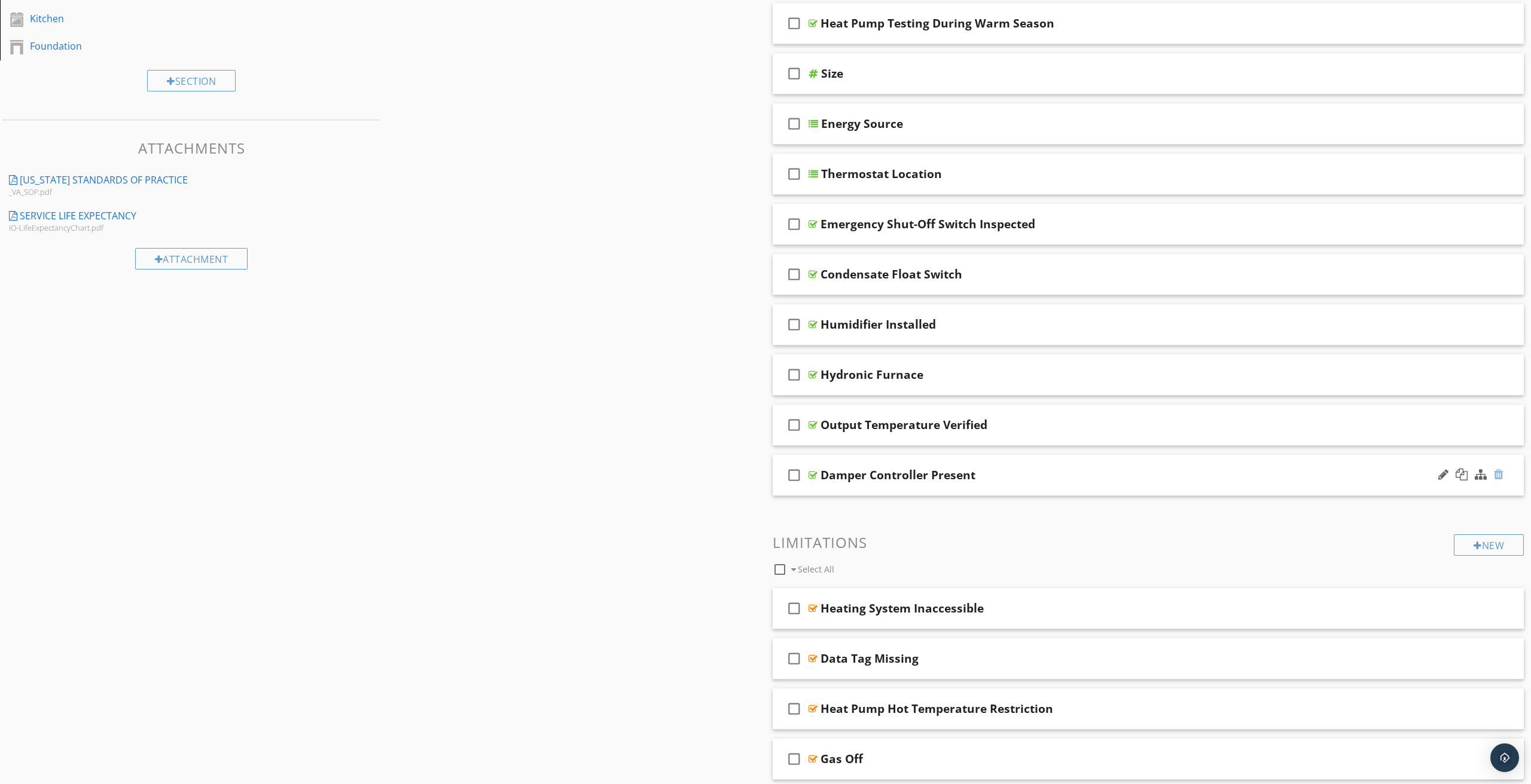
click at [1499, 477] on div at bounding box center [1499, 475] width 10 height 12
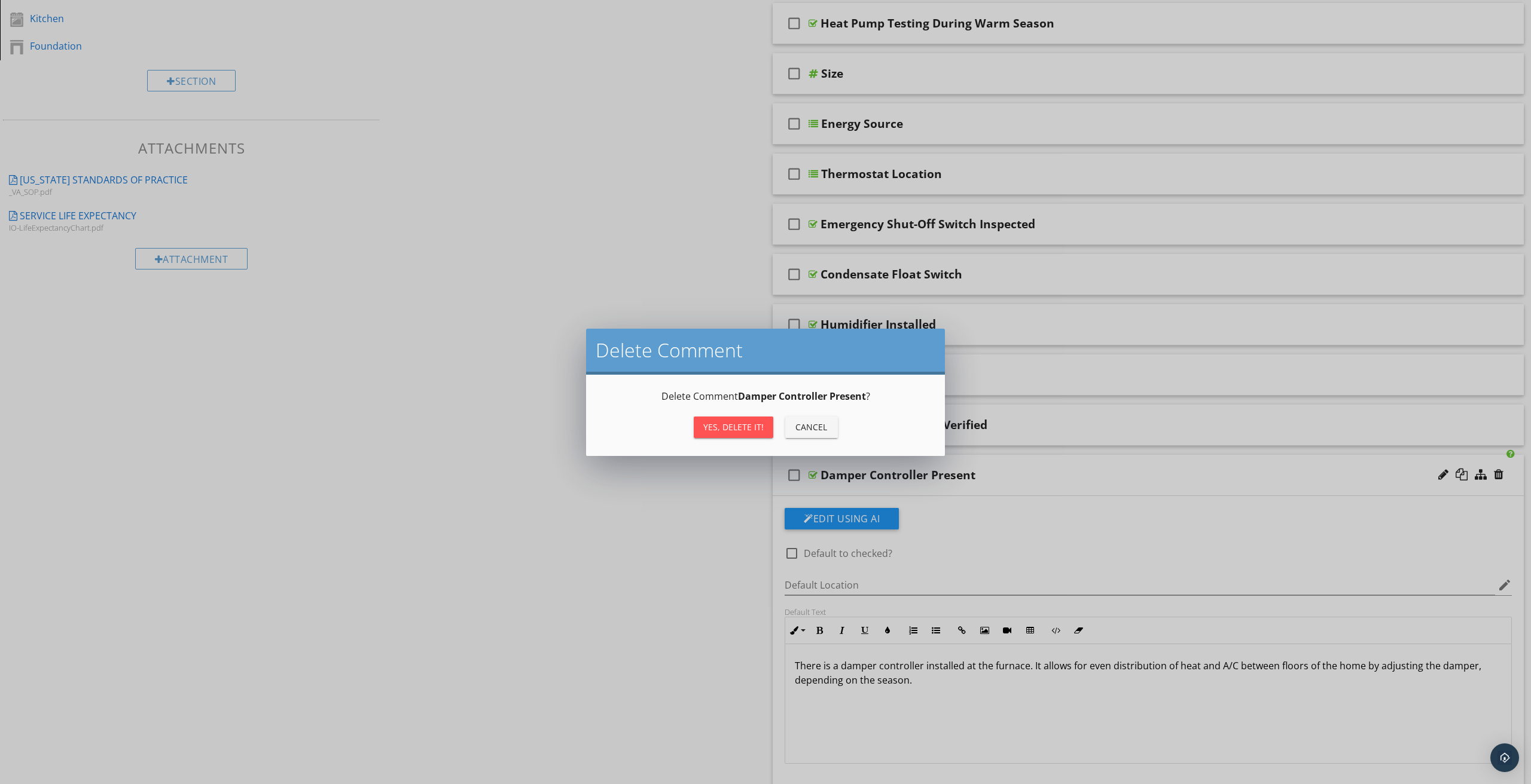
click at [731, 428] on div "Yes, Delete it!" at bounding box center [733, 427] width 61 height 13
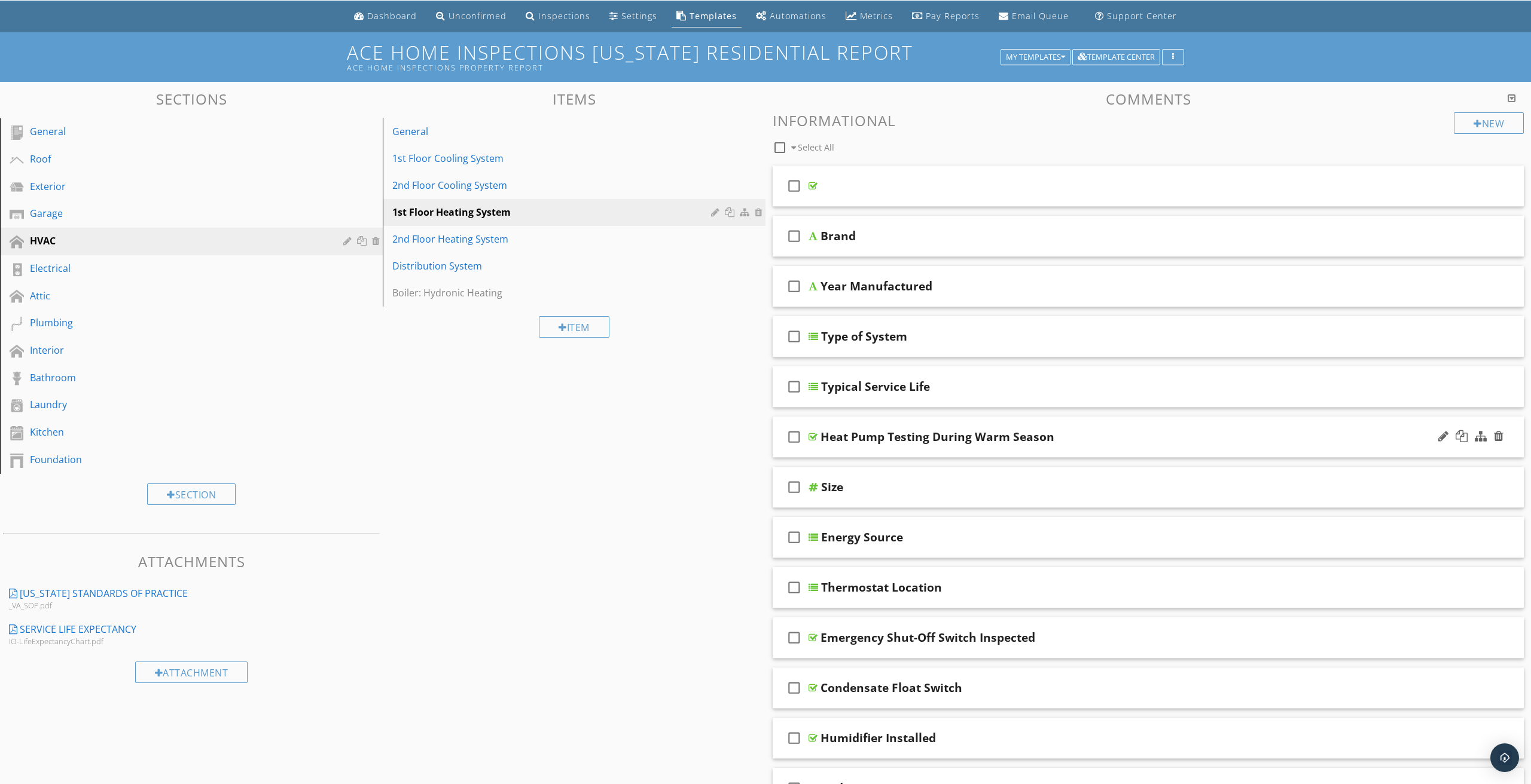
scroll to position [33, 0]
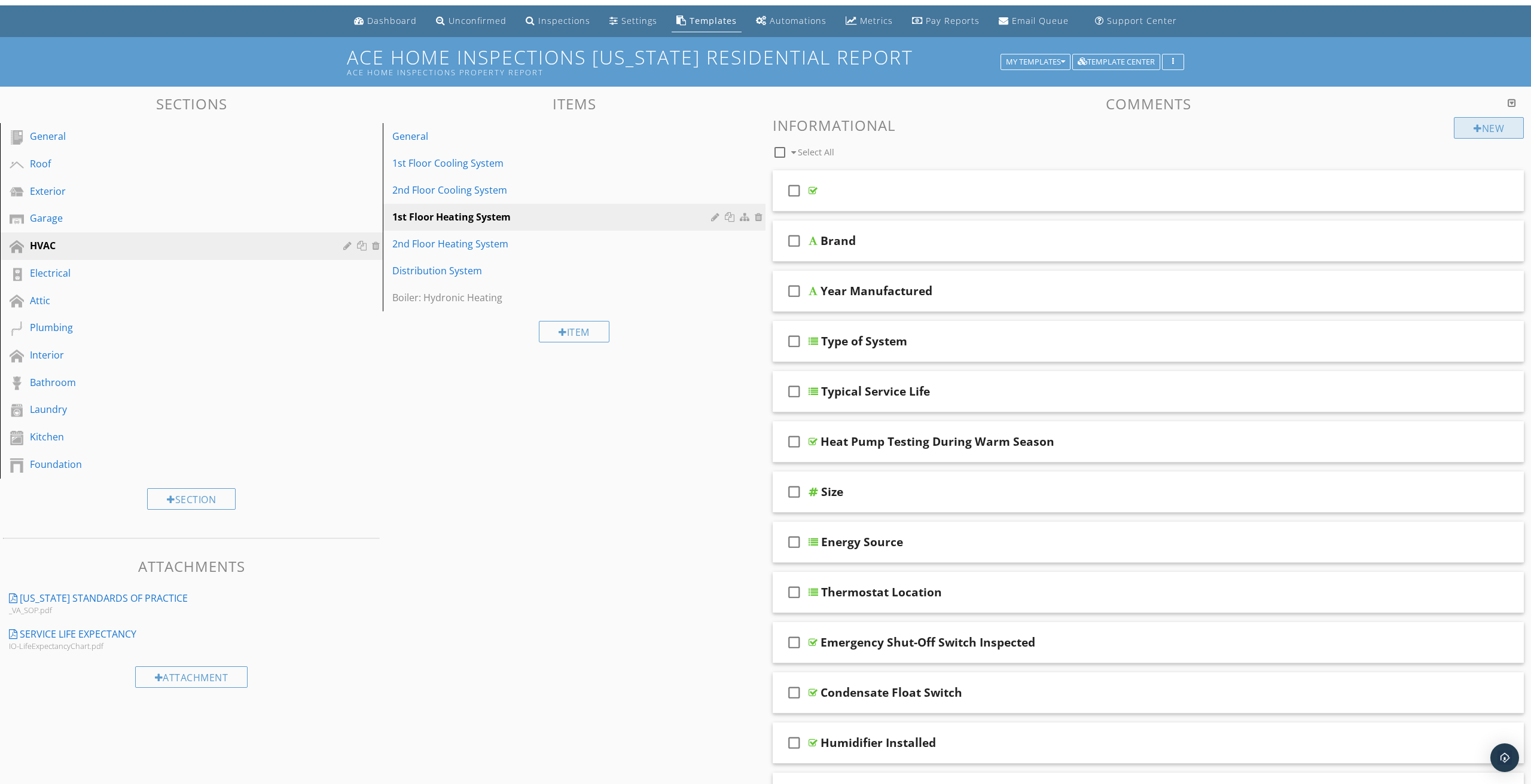
click at [1469, 132] on div "New" at bounding box center [1489, 128] width 70 height 21
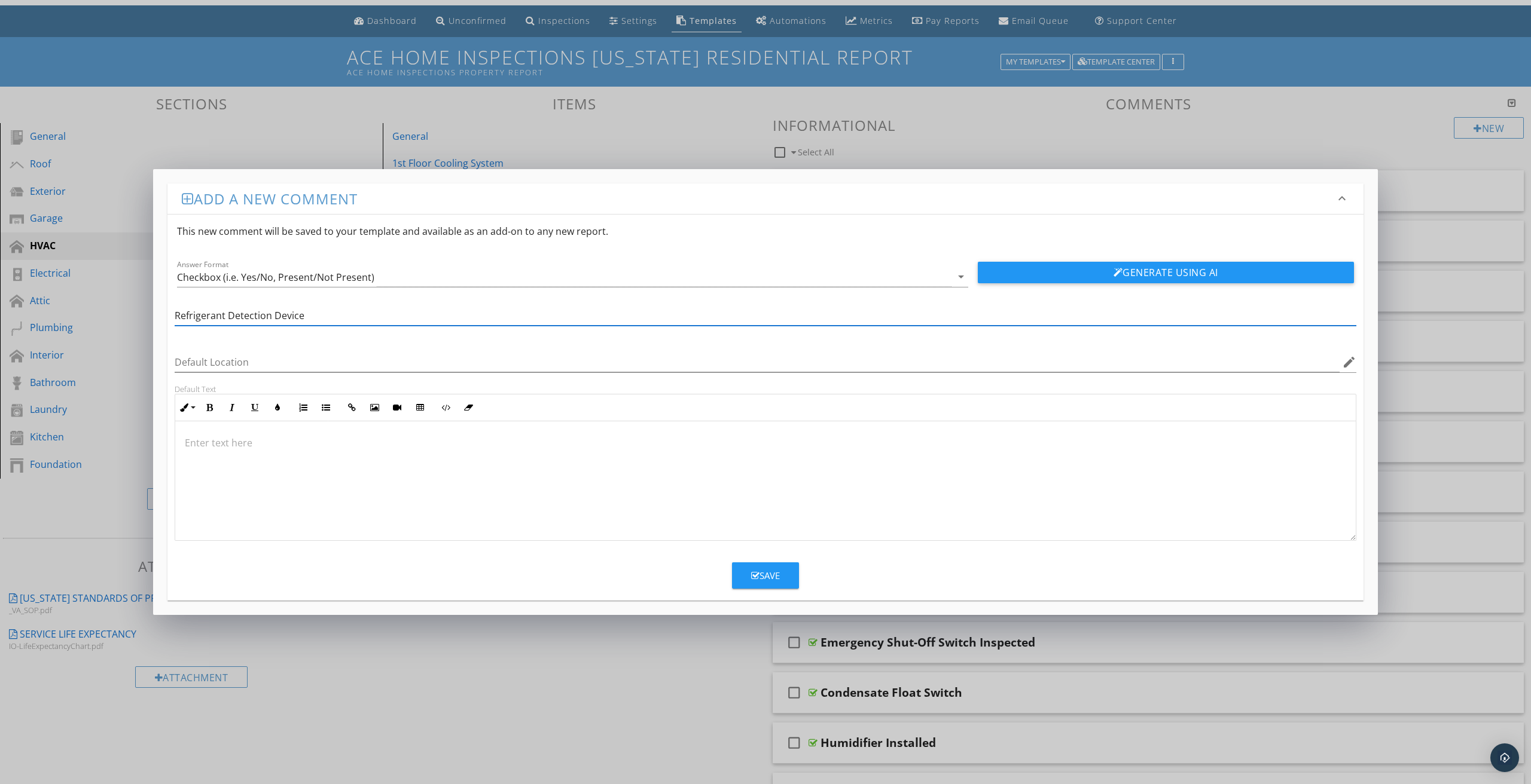
type input "Refrigerant Detection Device"
click at [274, 454] on div at bounding box center [765, 482] width 1180 height 119
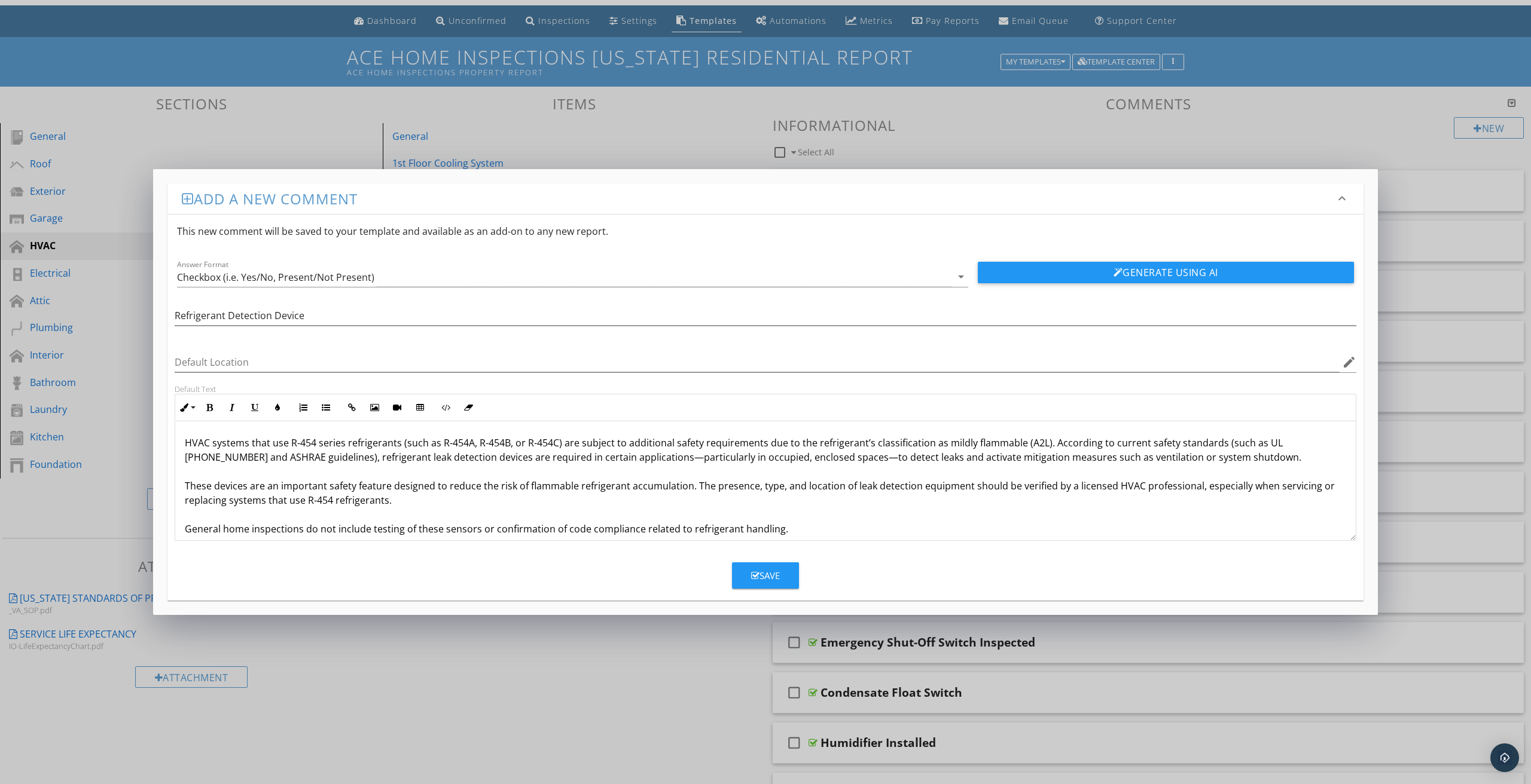
click at [183, 444] on div "HVAC systems that use R-454 series refrigerants (such as R-454A, R-454B, or R-4…" at bounding box center [765, 486] width 1180 height 129
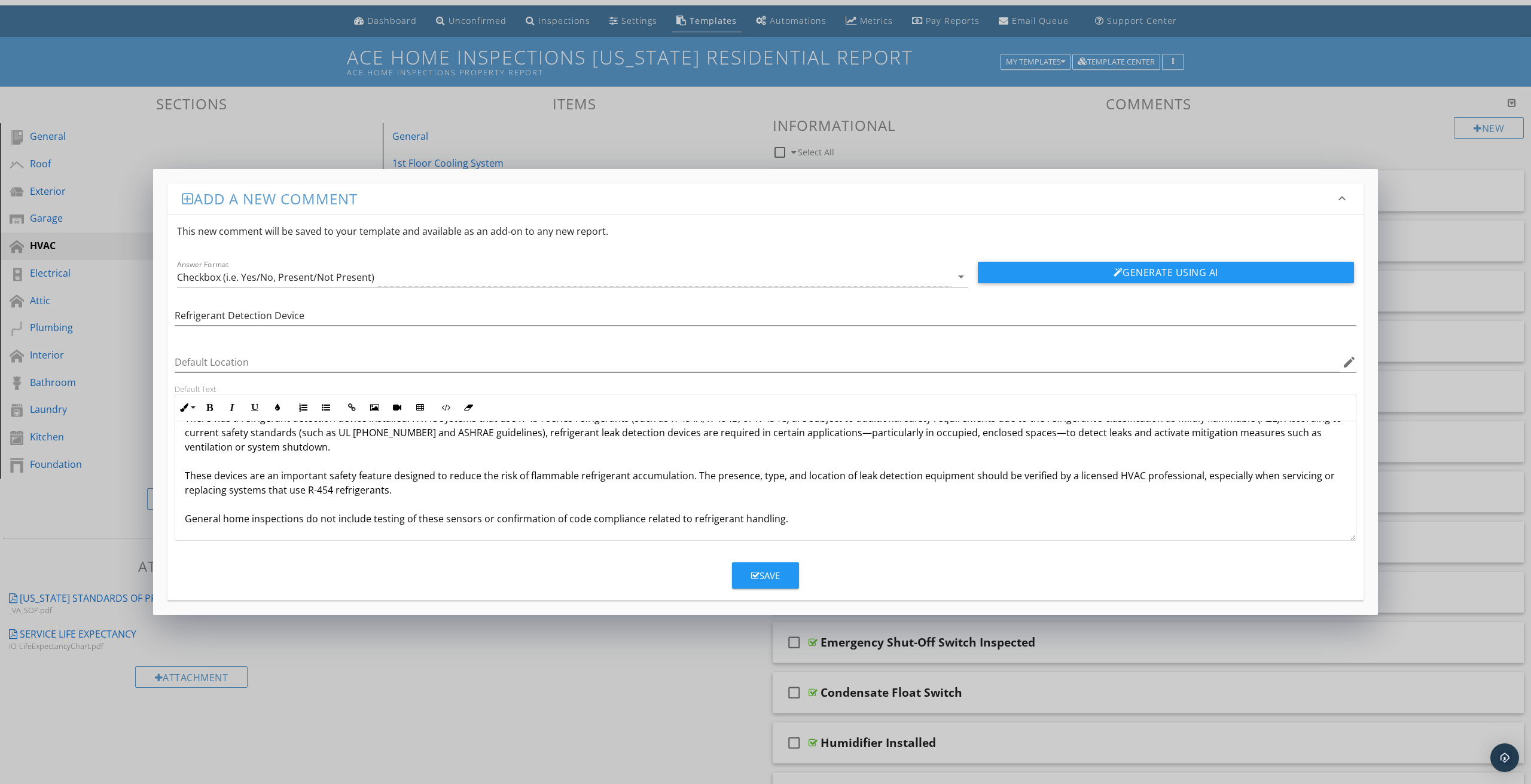
scroll to position [24, 0]
drag, startPoint x: 478, startPoint y: 520, endPoint x: 775, endPoint y: 521, distance: 297.0
click at [775, 521] on p "There was a refrigerant detection device installed. HVAC systems that use R-454…" at bounding box center [766, 468] width 1162 height 115
click at [774, 575] on div "Save" at bounding box center [766, 576] width 29 height 13
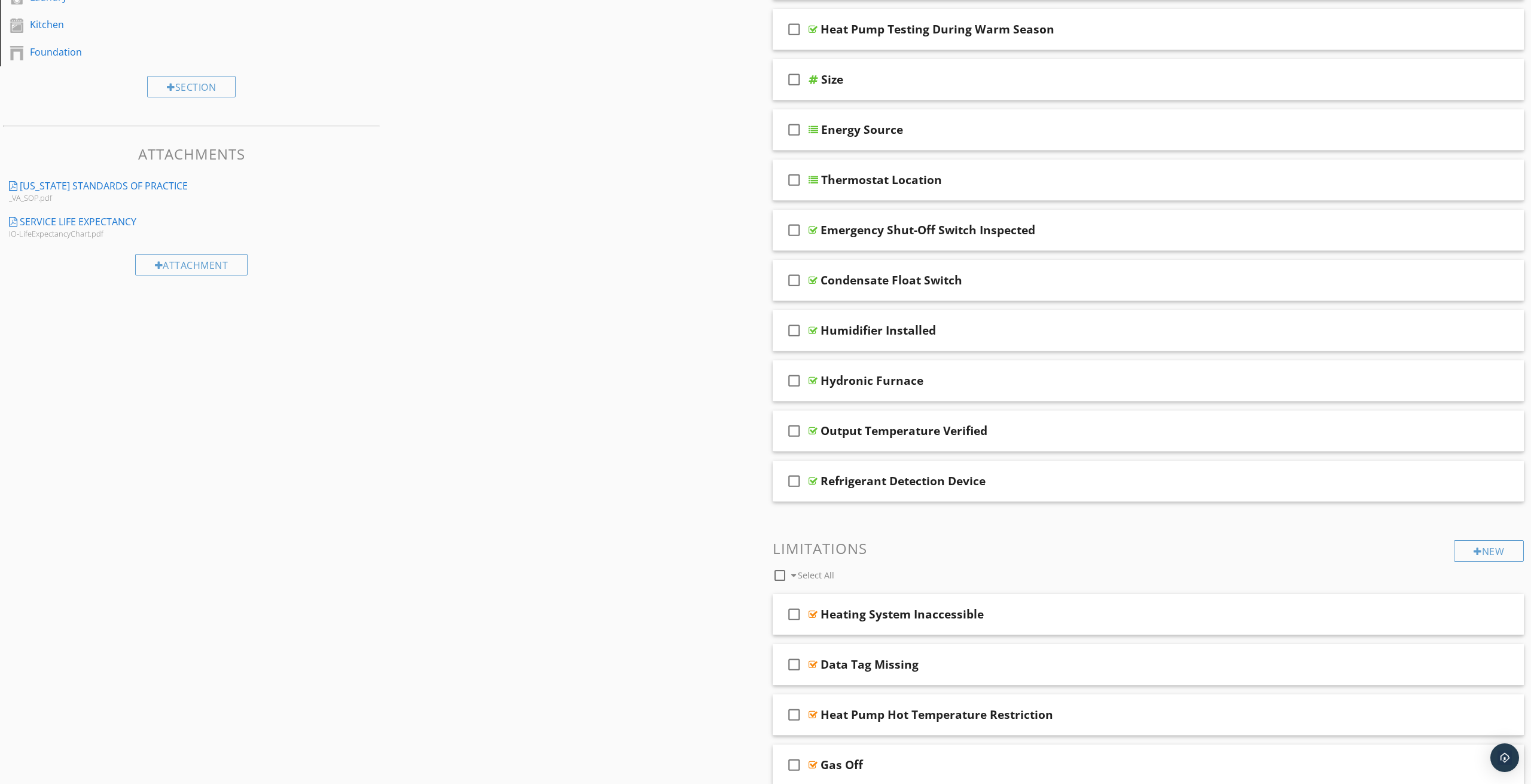
scroll to position [455, 0]
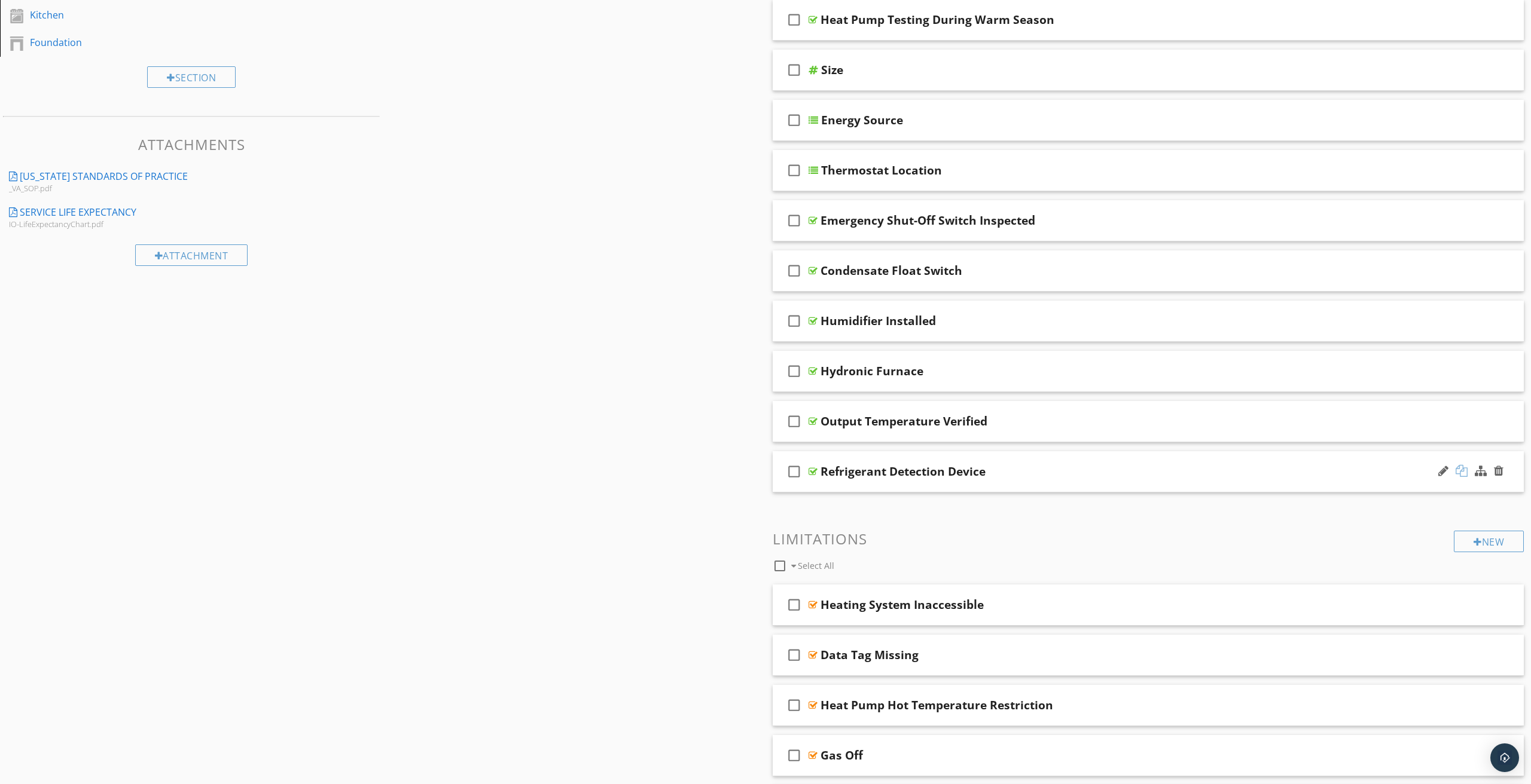
click at [1463, 471] on div at bounding box center [1462, 471] width 12 height 12
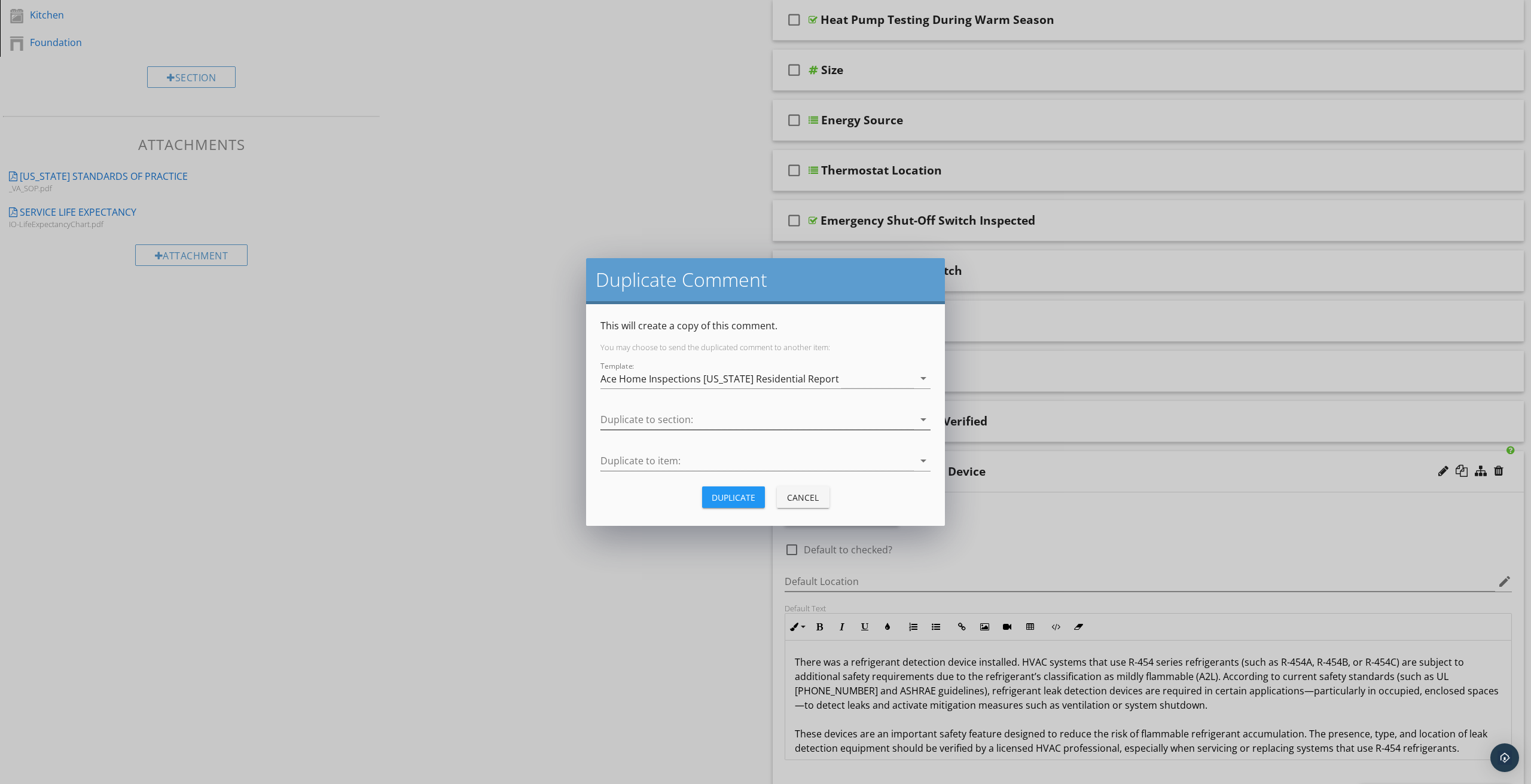
click at [670, 423] on div at bounding box center [756, 420] width 313 height 19
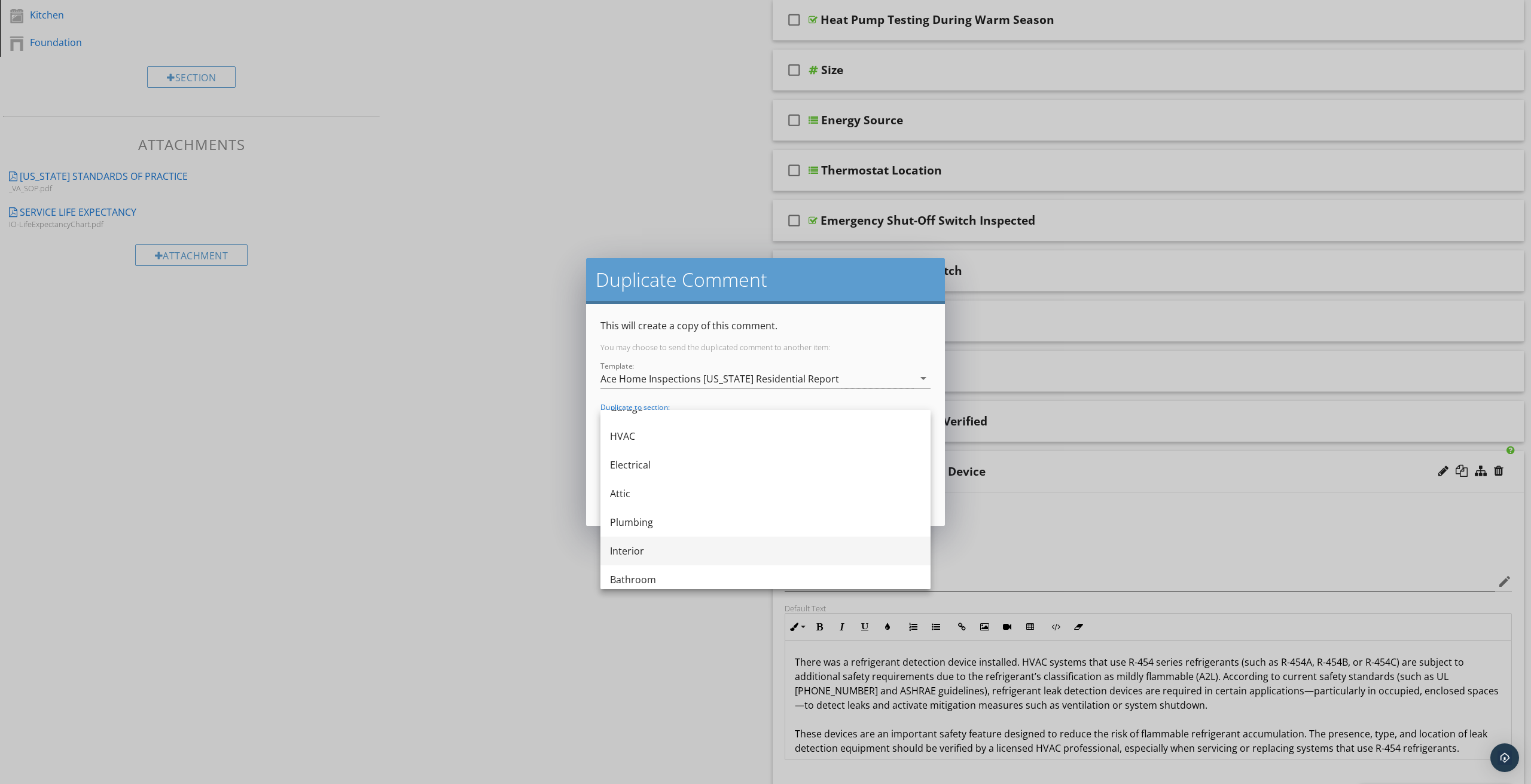
scroll to position [47, 0]
click at [627, 494] on div "HVAC" at bounding box center [765, 491] width 311 height 14
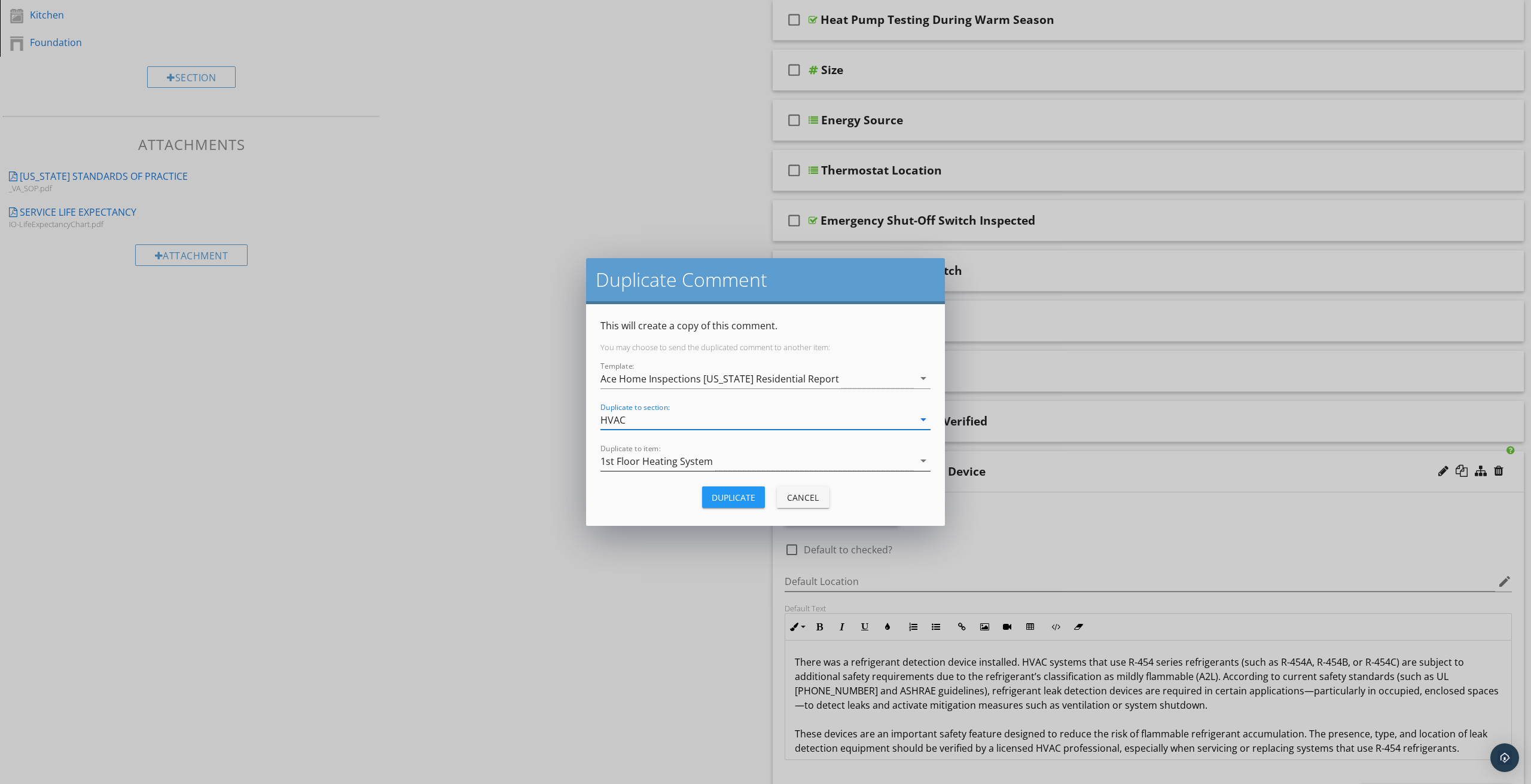
click at [643, 459] on div "1st Floor Heating System" at bounding box center [656, 461] width 113 height 11
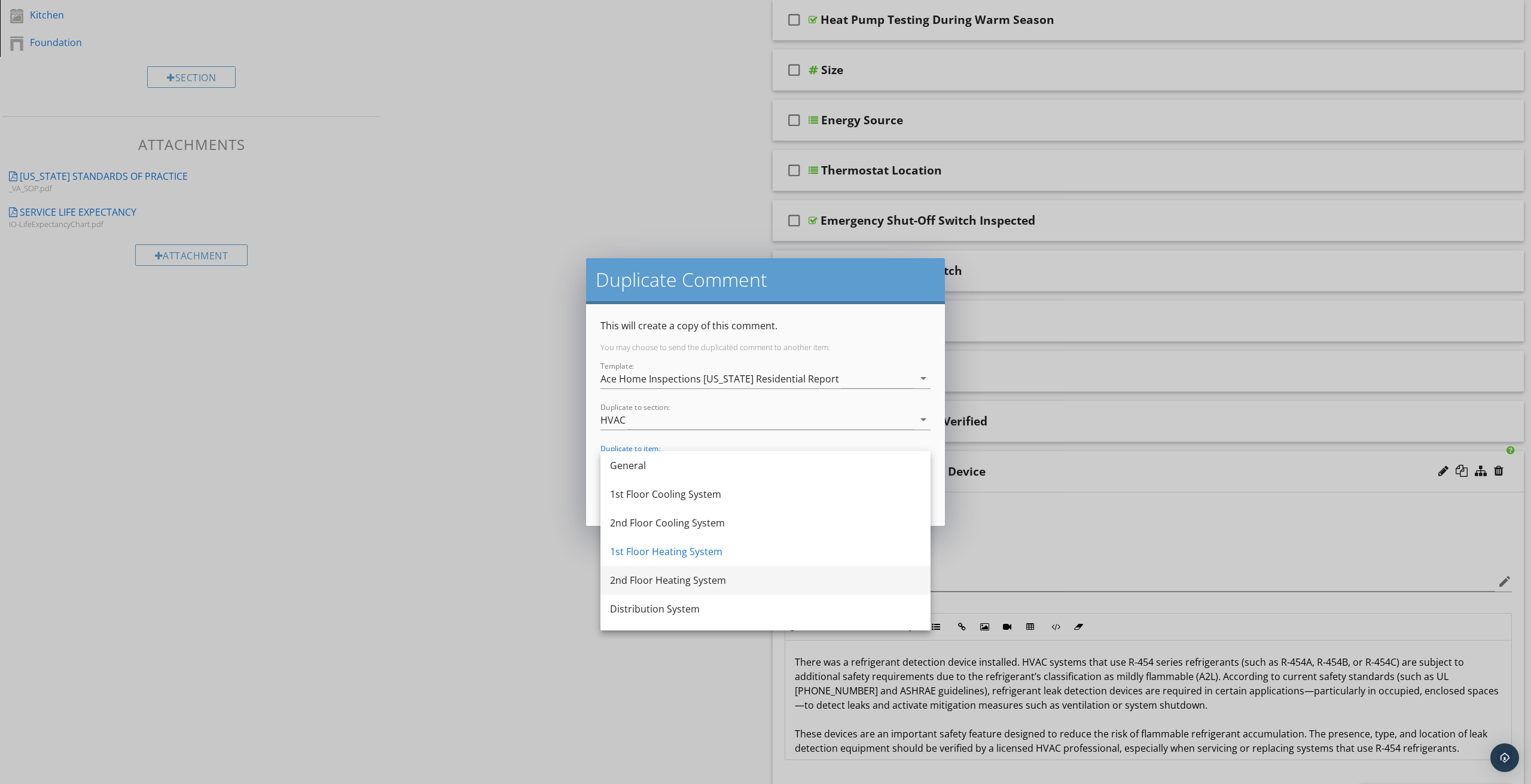
click at [633, 578] on div "2nd Floor Heating System" at bounding box center [765, 580] width 311 height 14
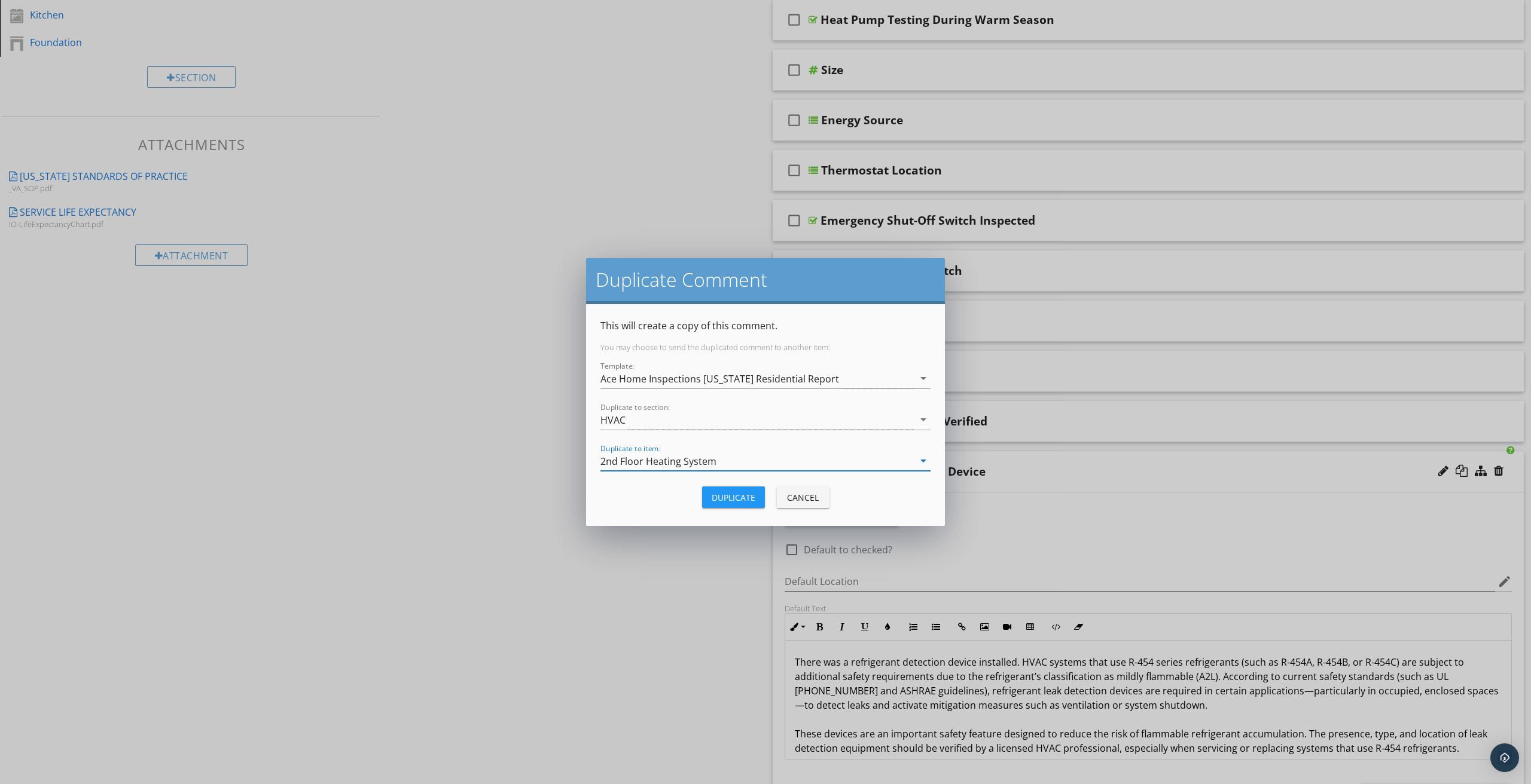
click at [740, 504] on div "Duplicate" at bounding box center [733, 497] width 43 height 13
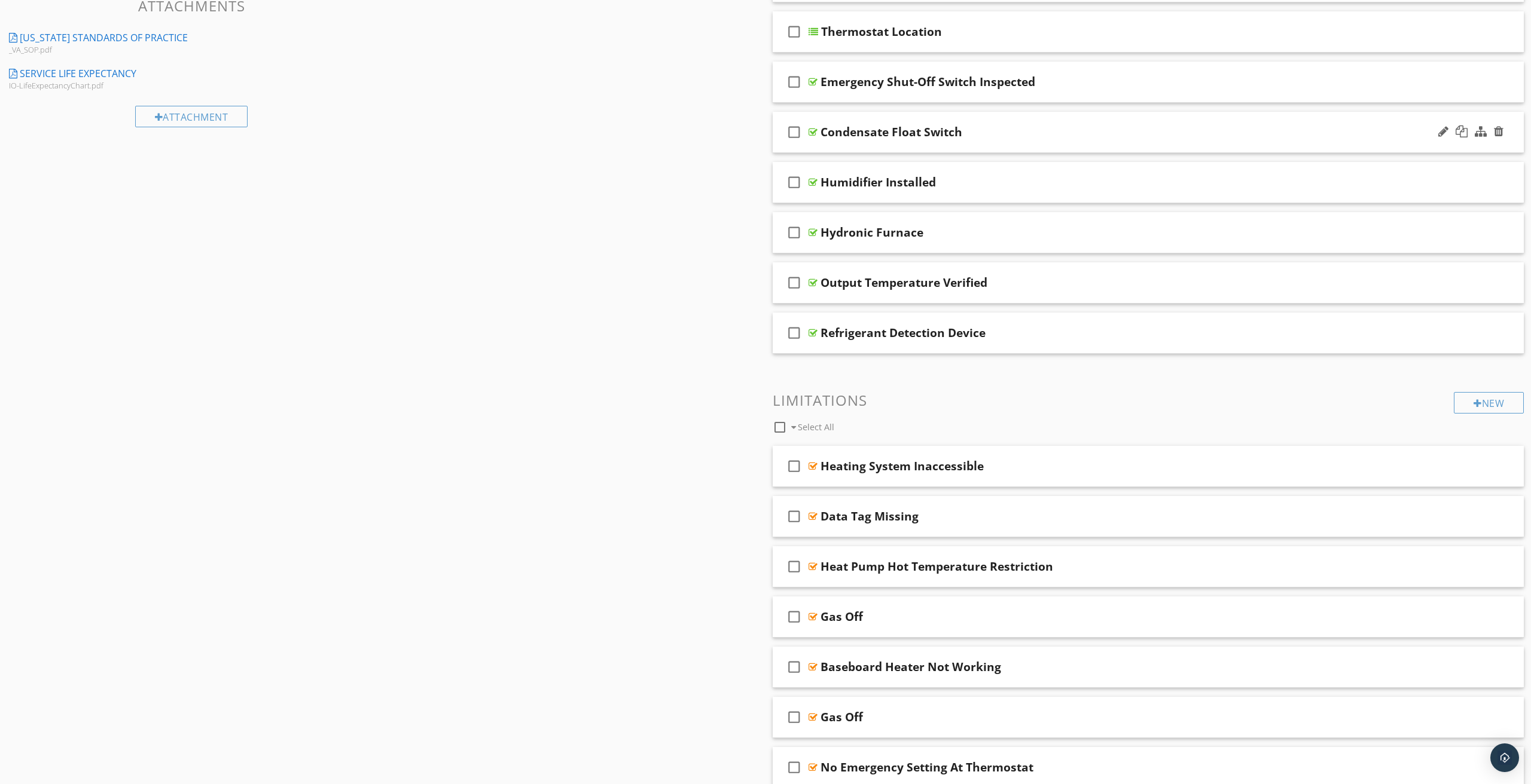
scroll to position [603, 0]
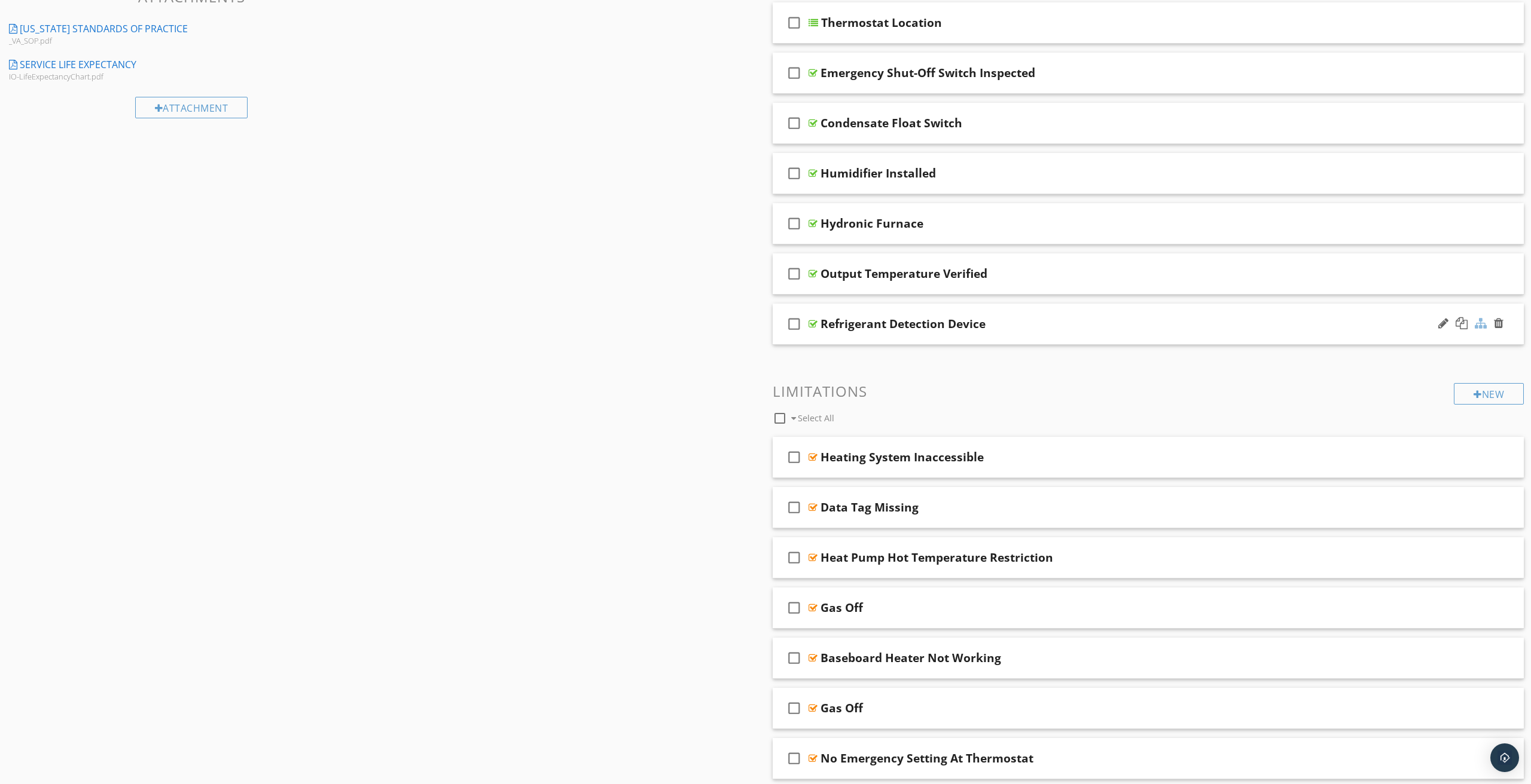
click at [1482, 324] on div at bounding box center [1481, 324] width 12 height 12
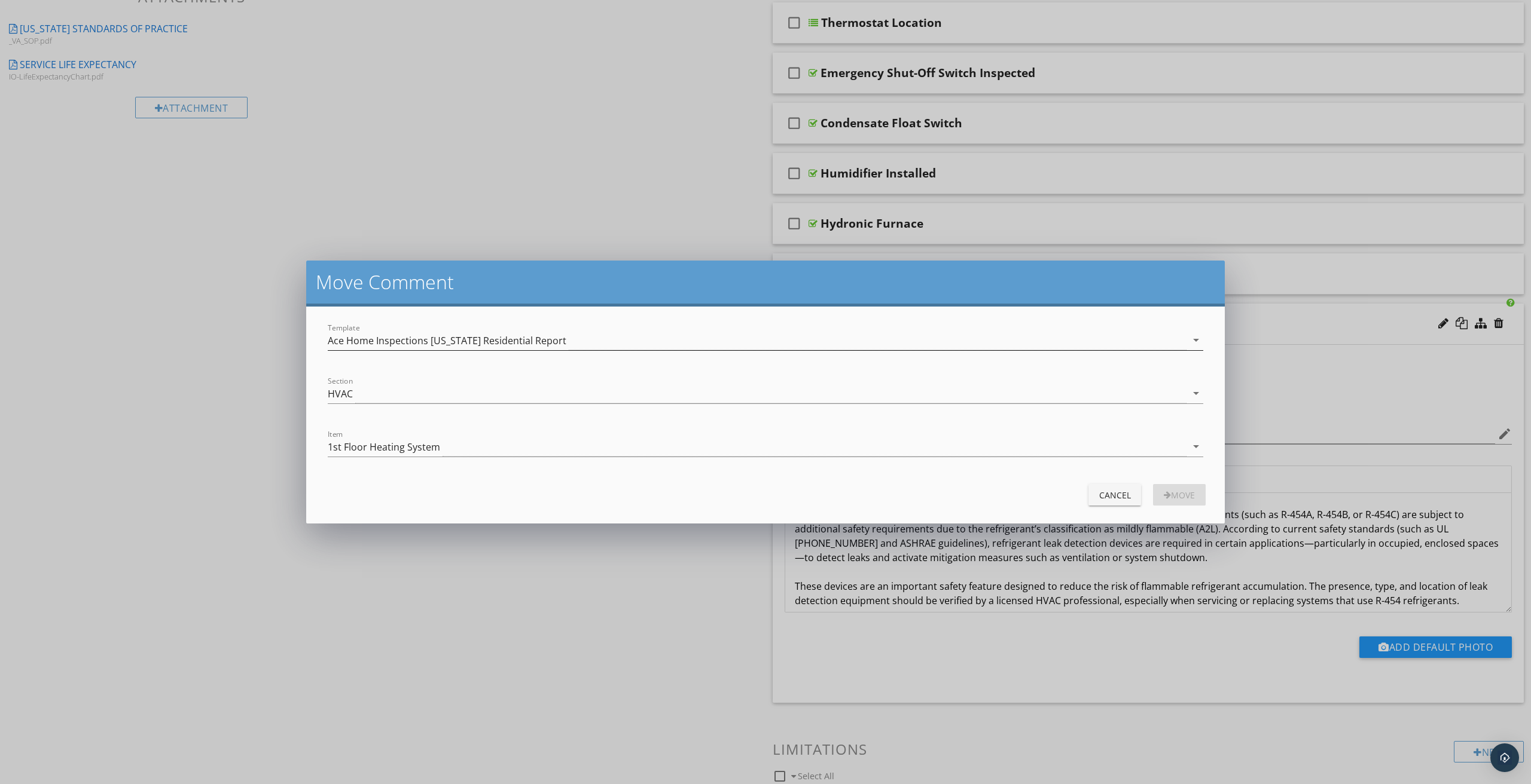
click at [457, 341] on div "Ace Home Inspections [US_STATE] Residential Report" at bounding box center [447, 340] width 239 height 11
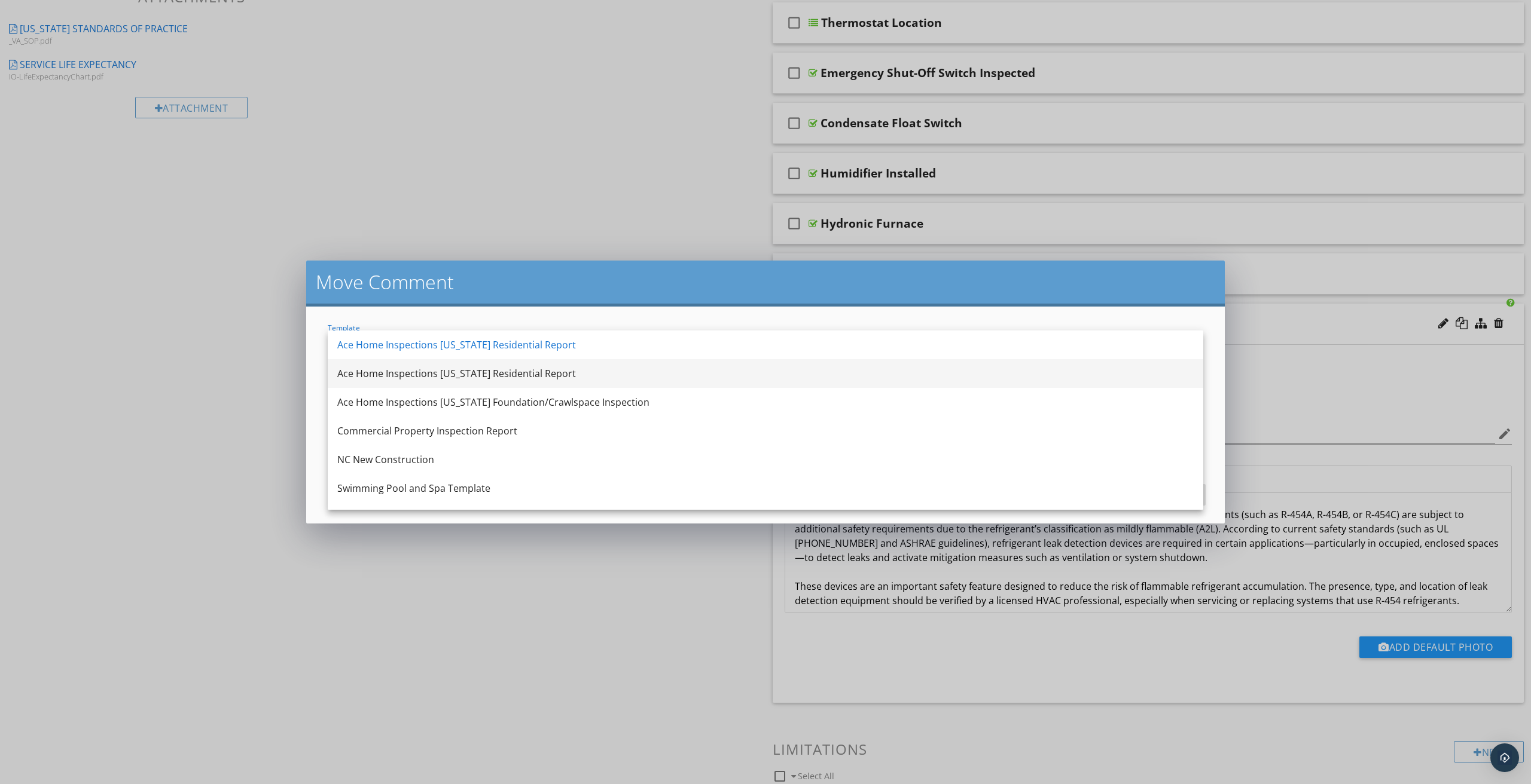
click at [438, 371] on div "Ace Home Inspections [US_STATE] Residential Report" at bounding box center [765, 374] width 857 height 14
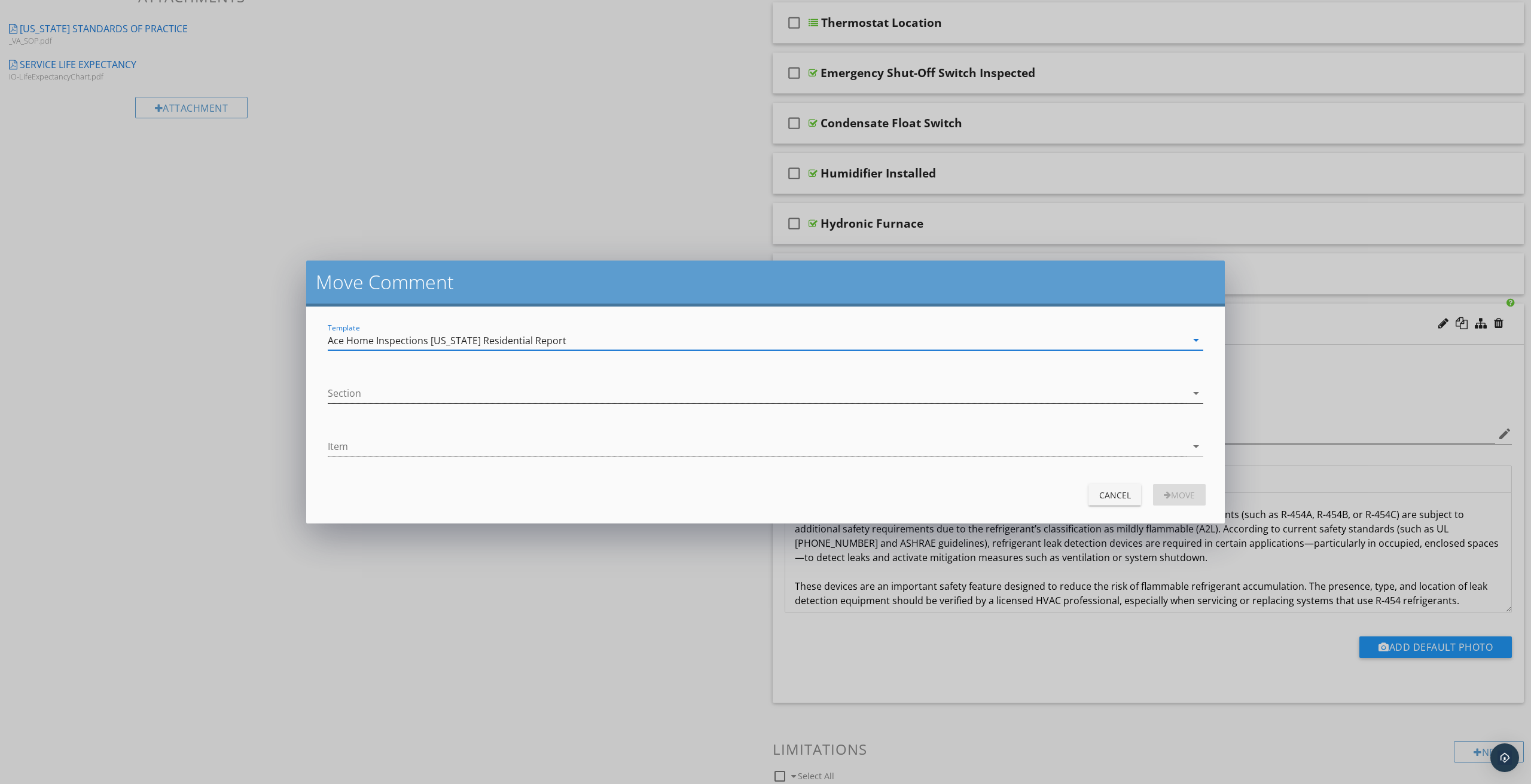
click at [408, 399] on div at bounding box center [756, 394] width 858 height 19
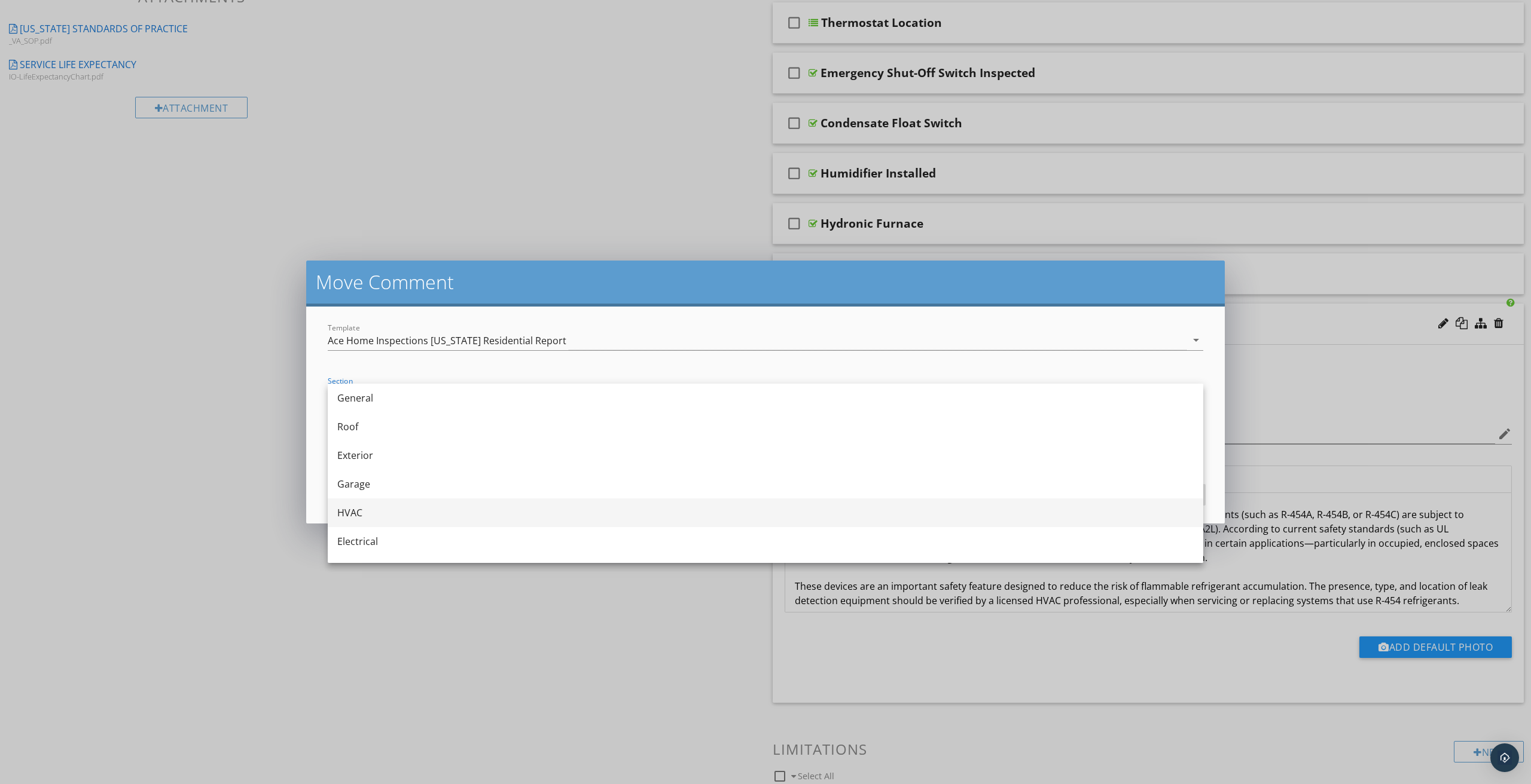
click at [363, 509] on div "HVAC" at bounding box center [765, 512] width 857 height 14
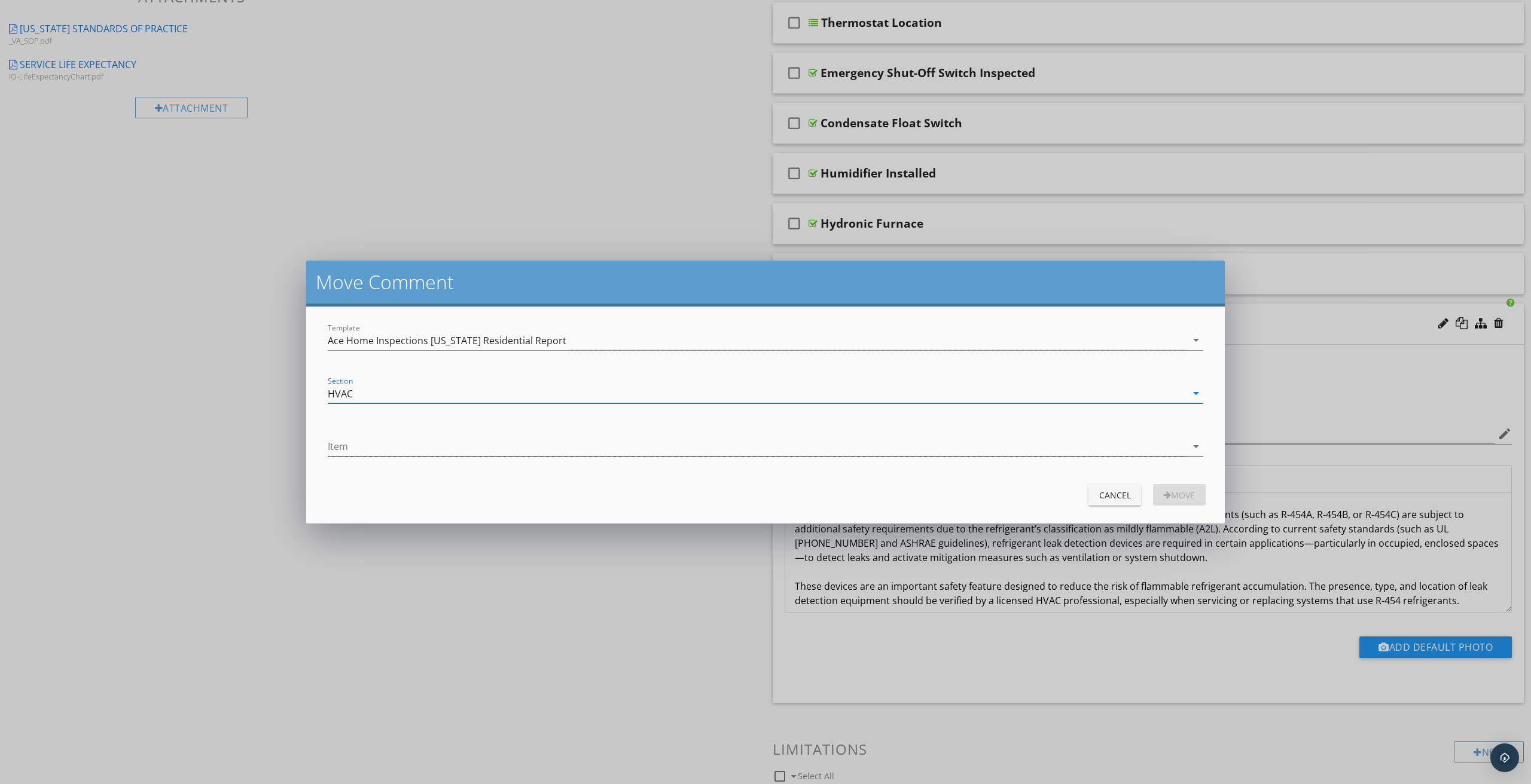
click at [387, 446] on div at bounding box center [756, 447] width 858 height 19
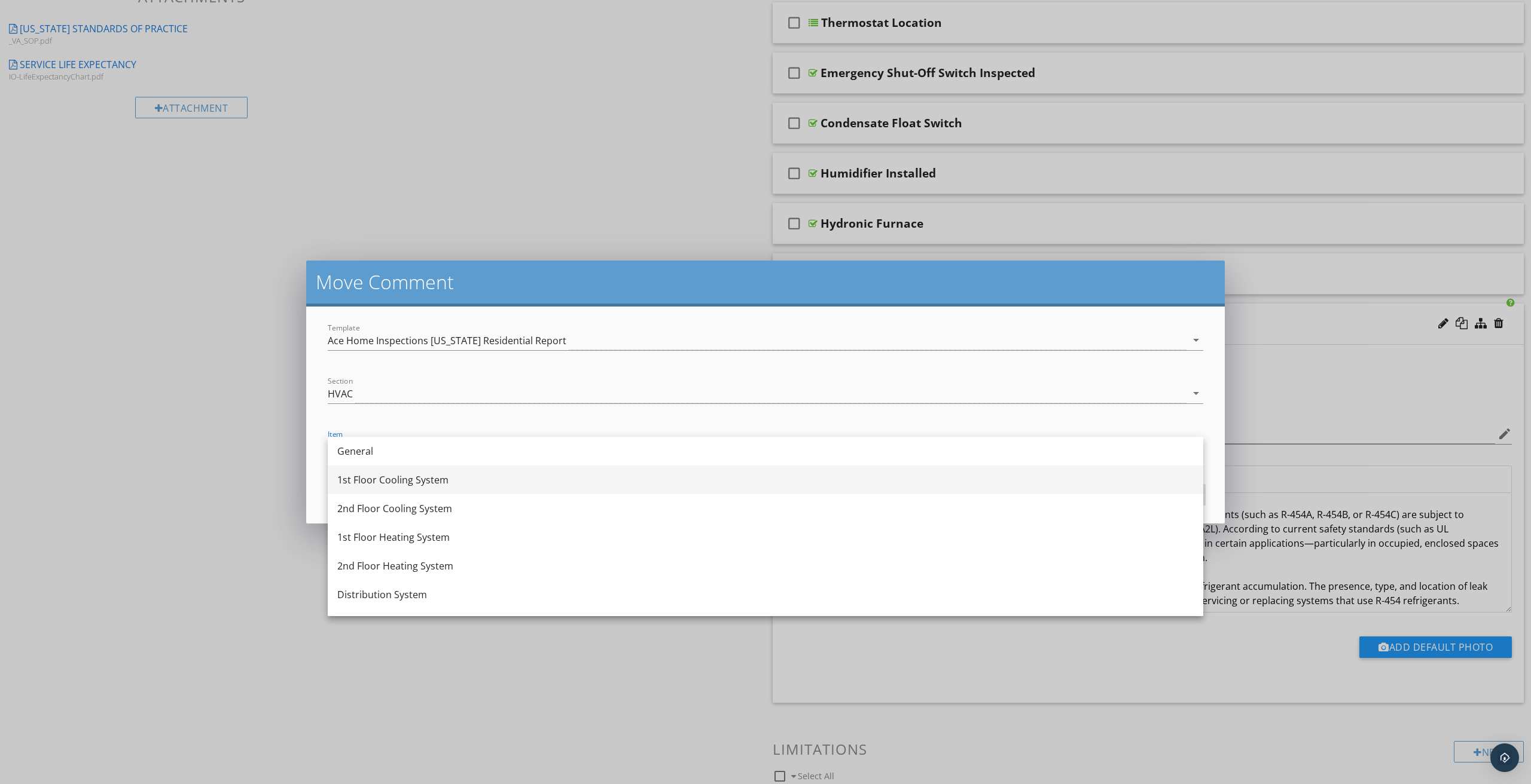
click at [364, 483] on div "1st Floor Cooling System" at bounding box center [765, 480] width 857 height 14
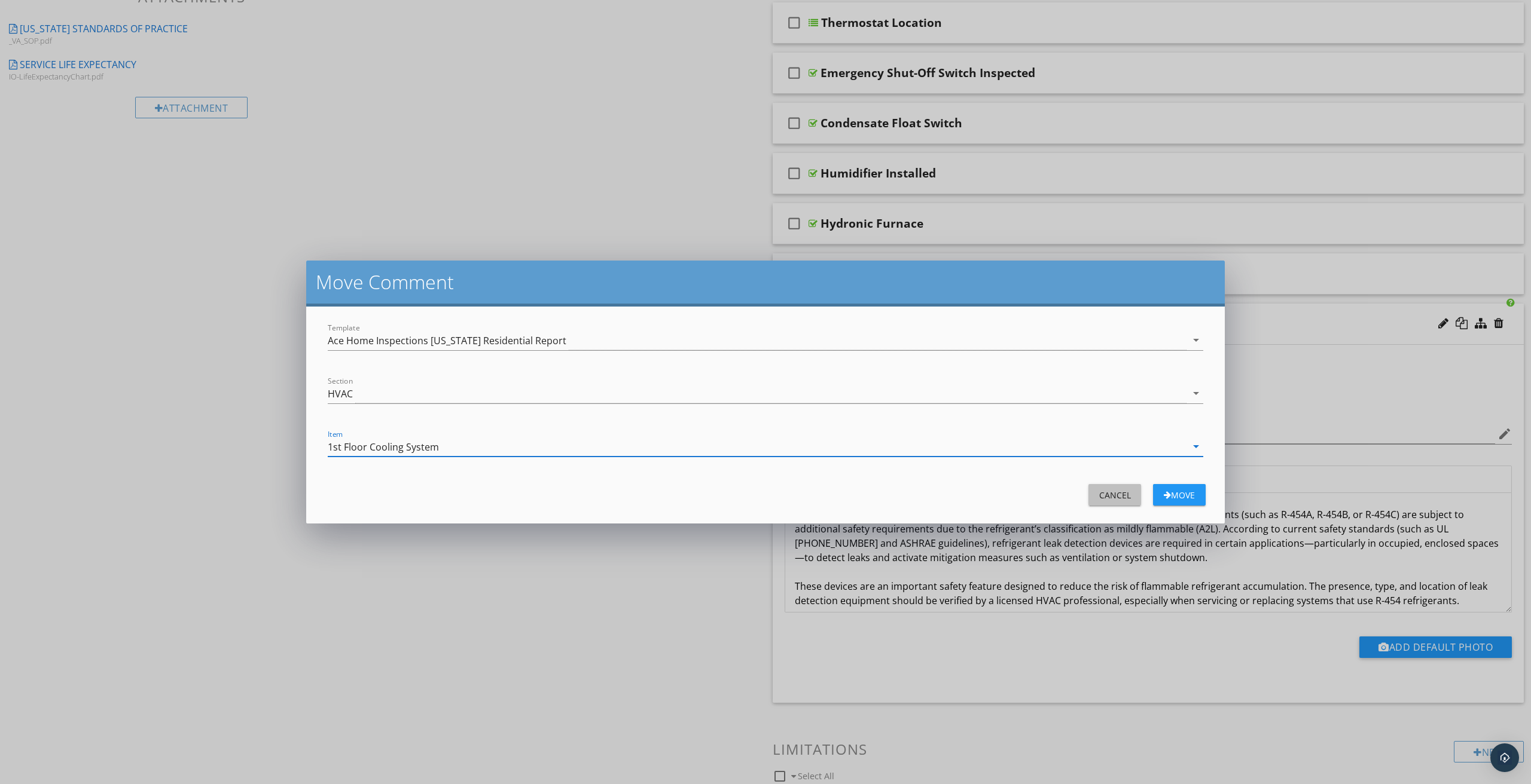
click at [1121, 496] on div "Cancel" at bounding box center [1115, 495] width 34 height 13
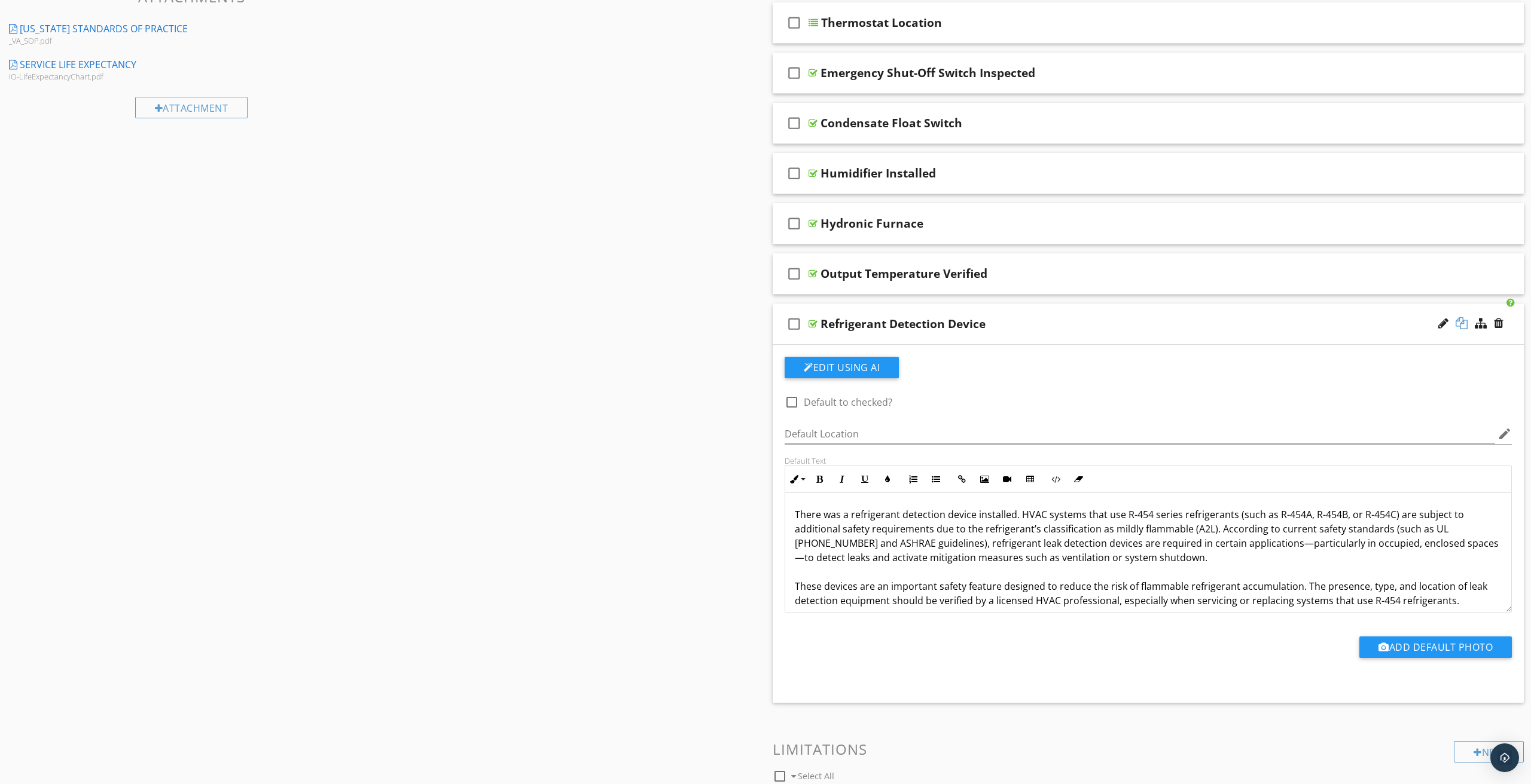
click at [1462, 322] on div at bounding box center [1462, 324] width 12 height 12
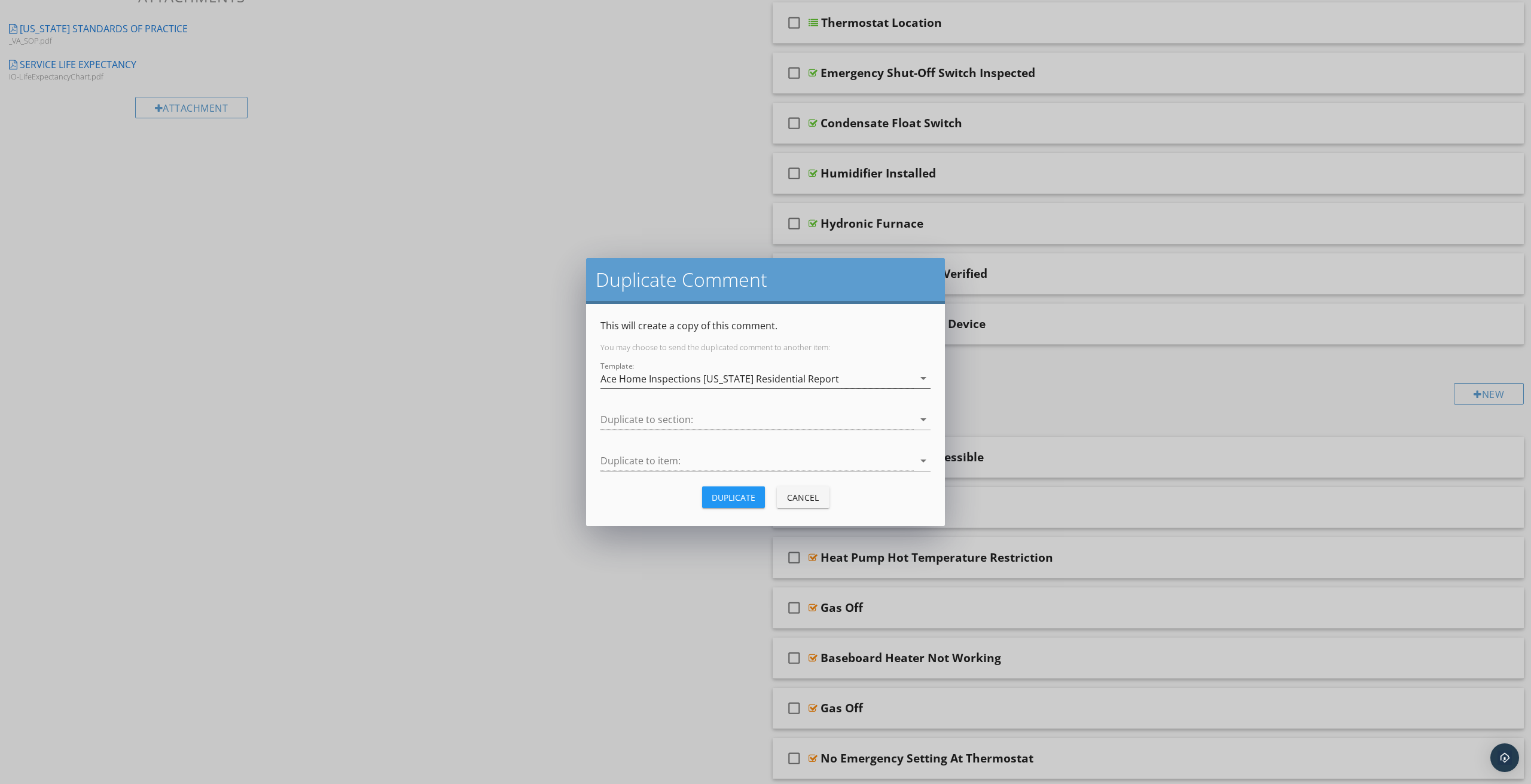
click at [702, 384] on div "Ace Home Inspections [US_STATE] Residential Report" at bounding box center [720, 379] width 239 height 11
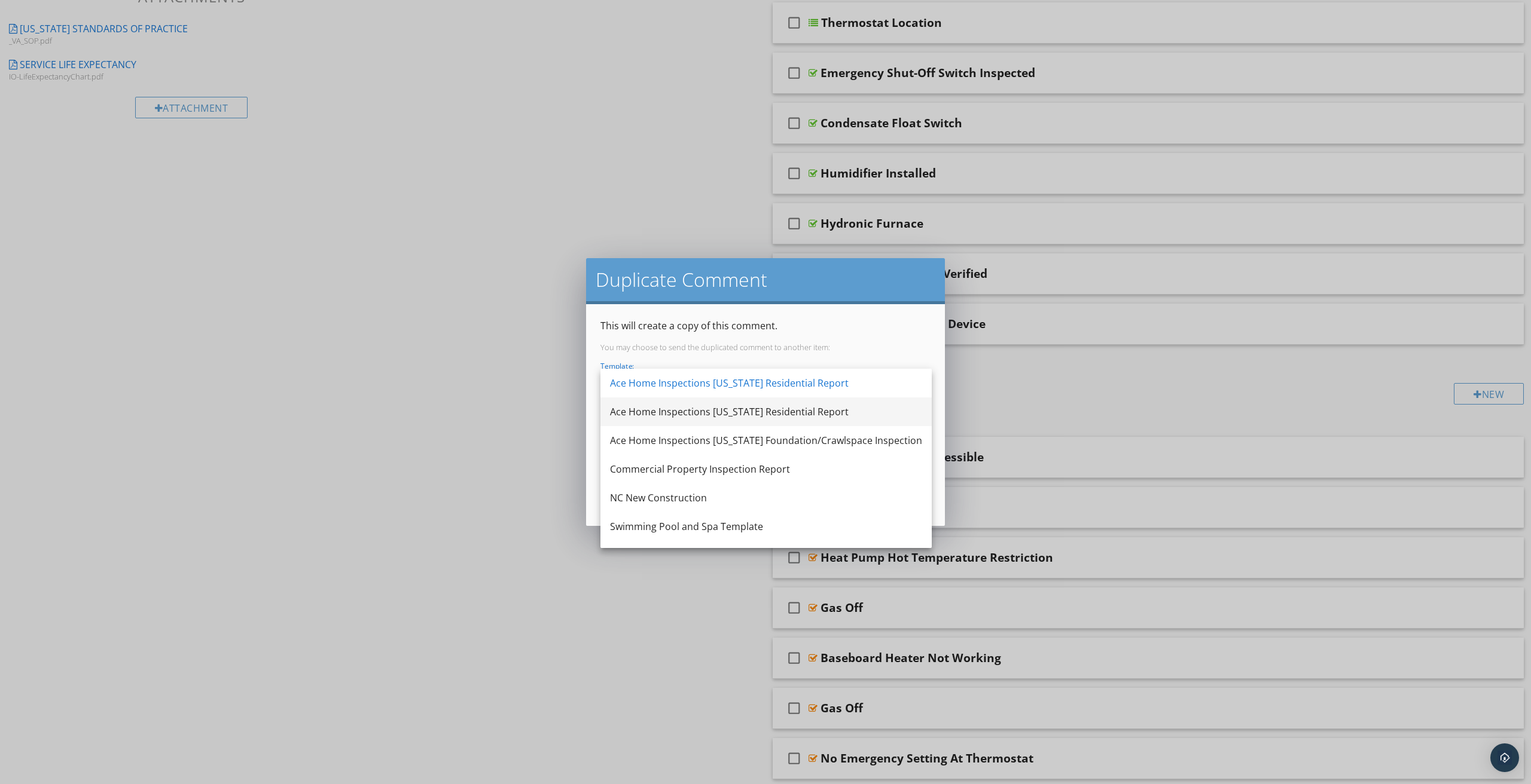
click at [662, 407] on div "Ace Home Inspections [US_STATE] Residential Report" at bounding box center [766, 411] width 312 height 14
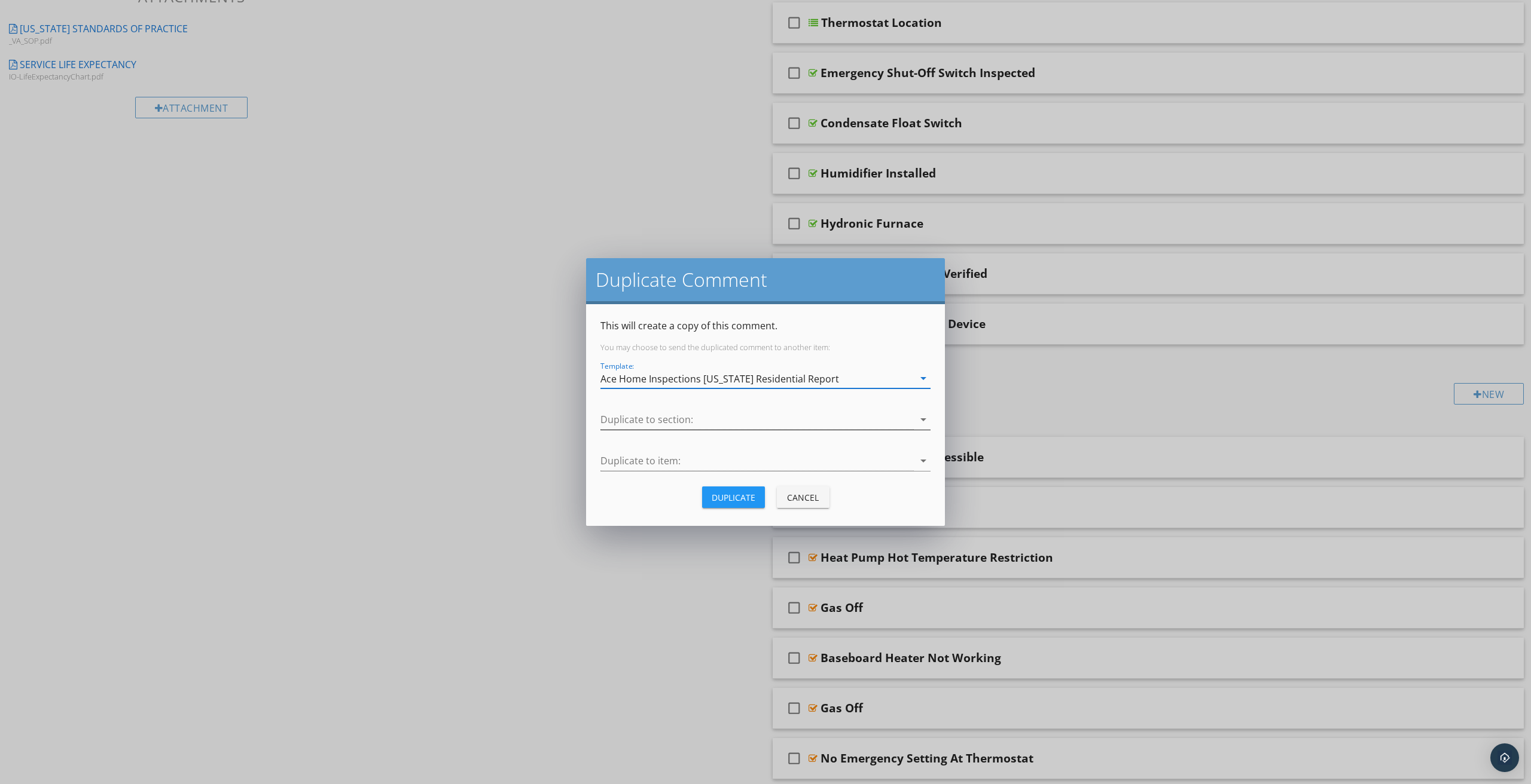
click at [660, 422] on div at bounding box center [756, 420] width 313 height 19
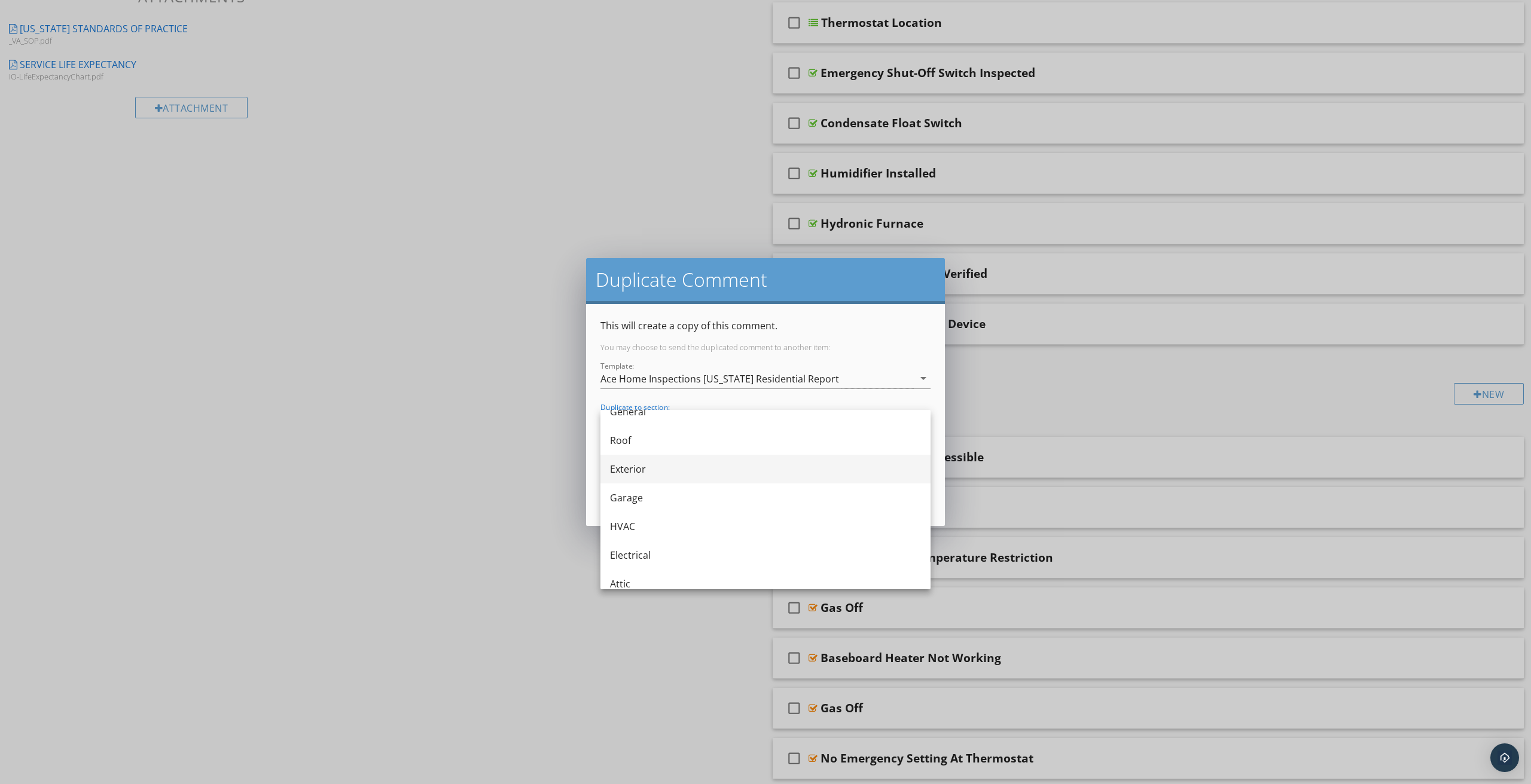
scroll to position [23, 0]
click at [631, 513] on div "HVAC" at bounding box center [765, 516] width 311 height 14
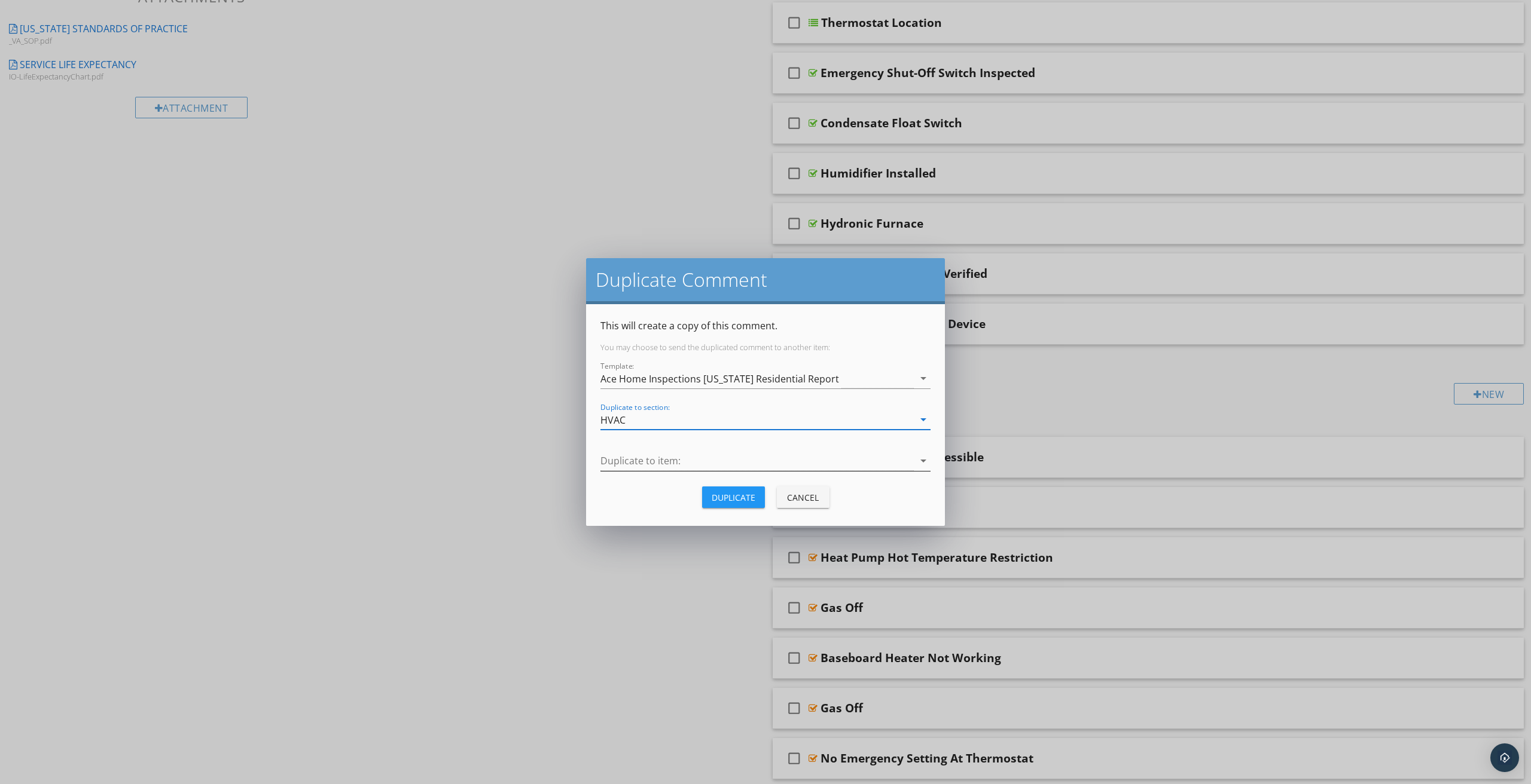
click at [642, 467] on div at bounding box center [756, 461] width 313 height 19
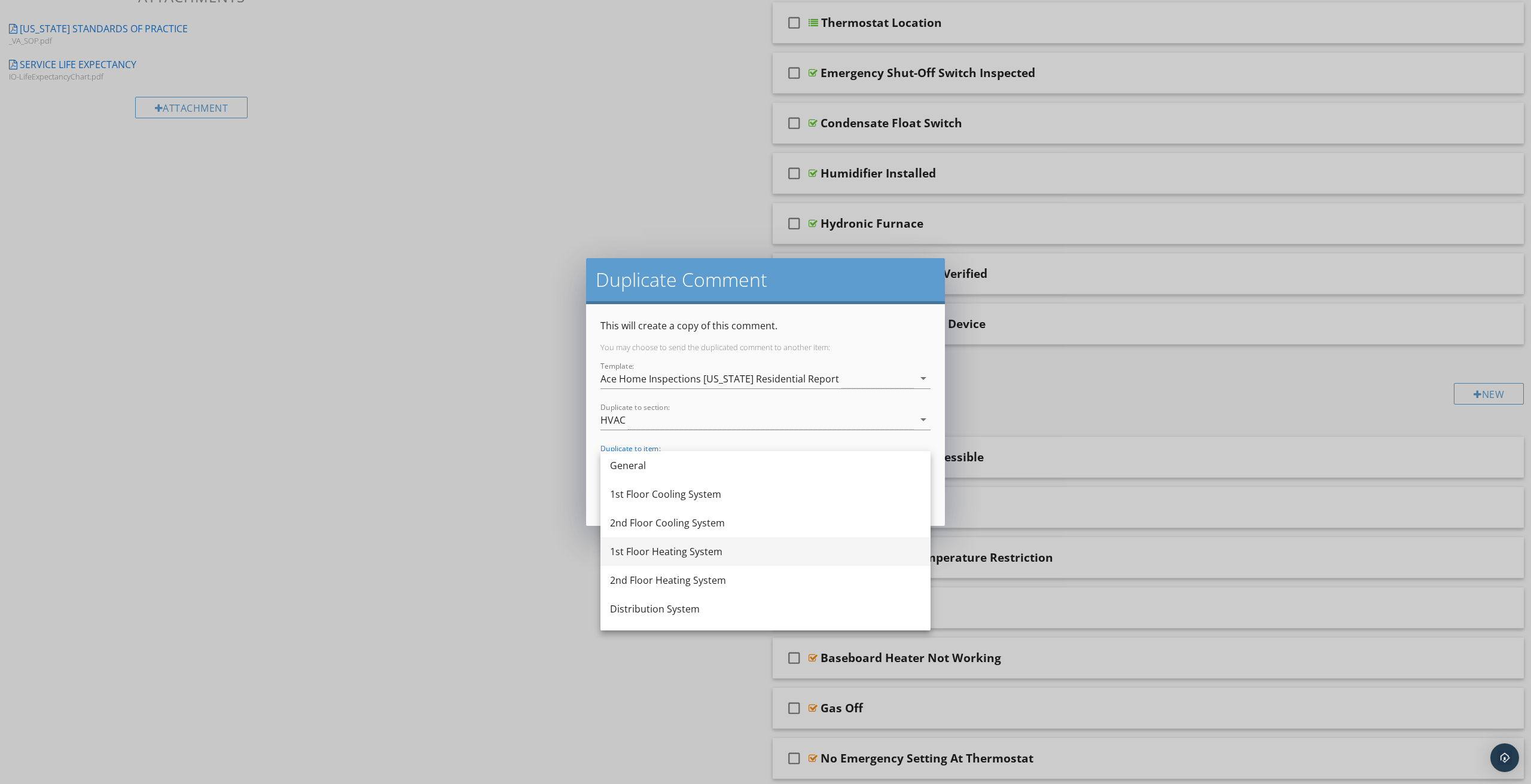
click at [633, 557] on div "1st Floor Heating System" at bounding box center [765, 552] width 311 height 14
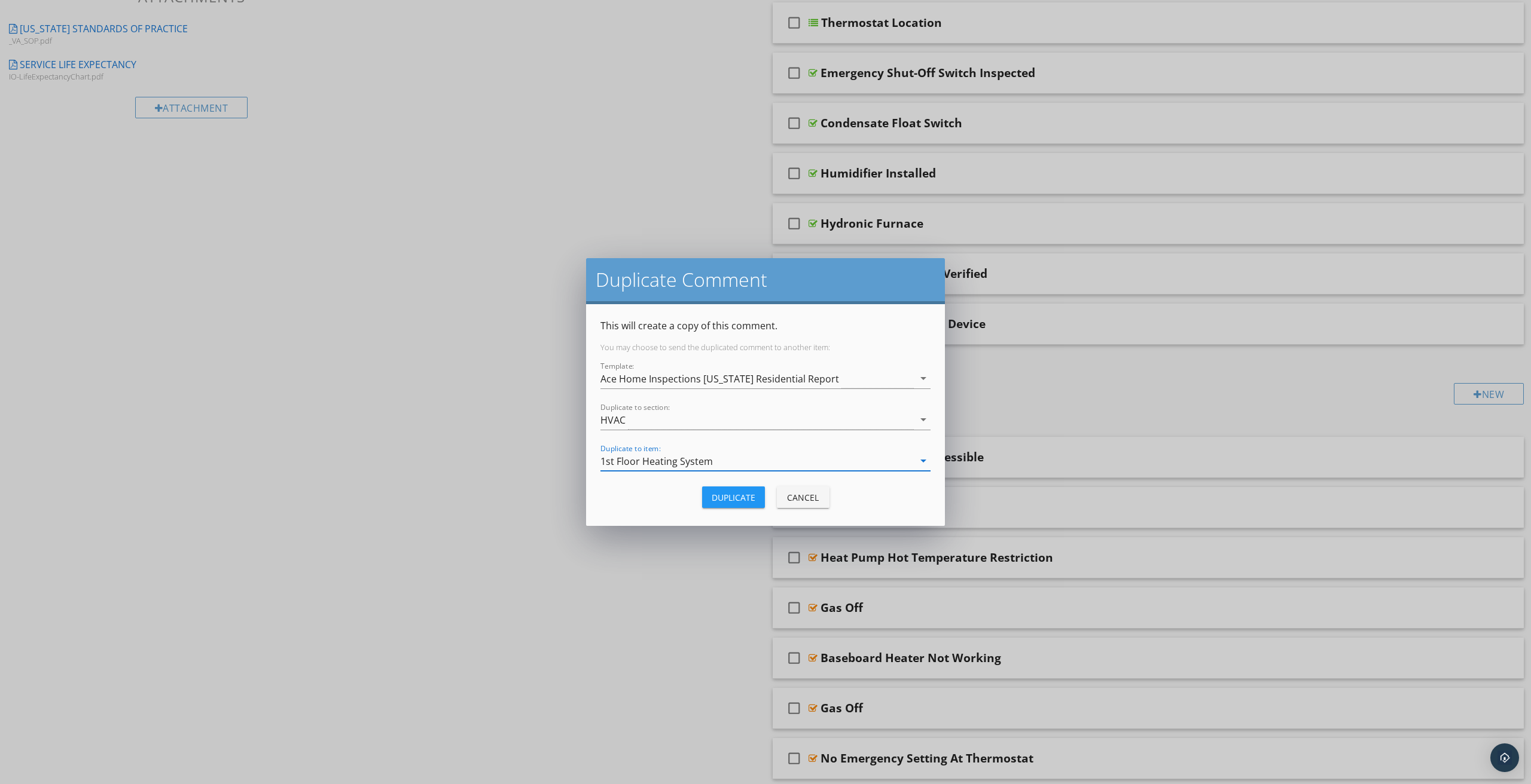
click at [734, 501] on div "Duplicate" at bounding box center [733, 497] width 43 height 13
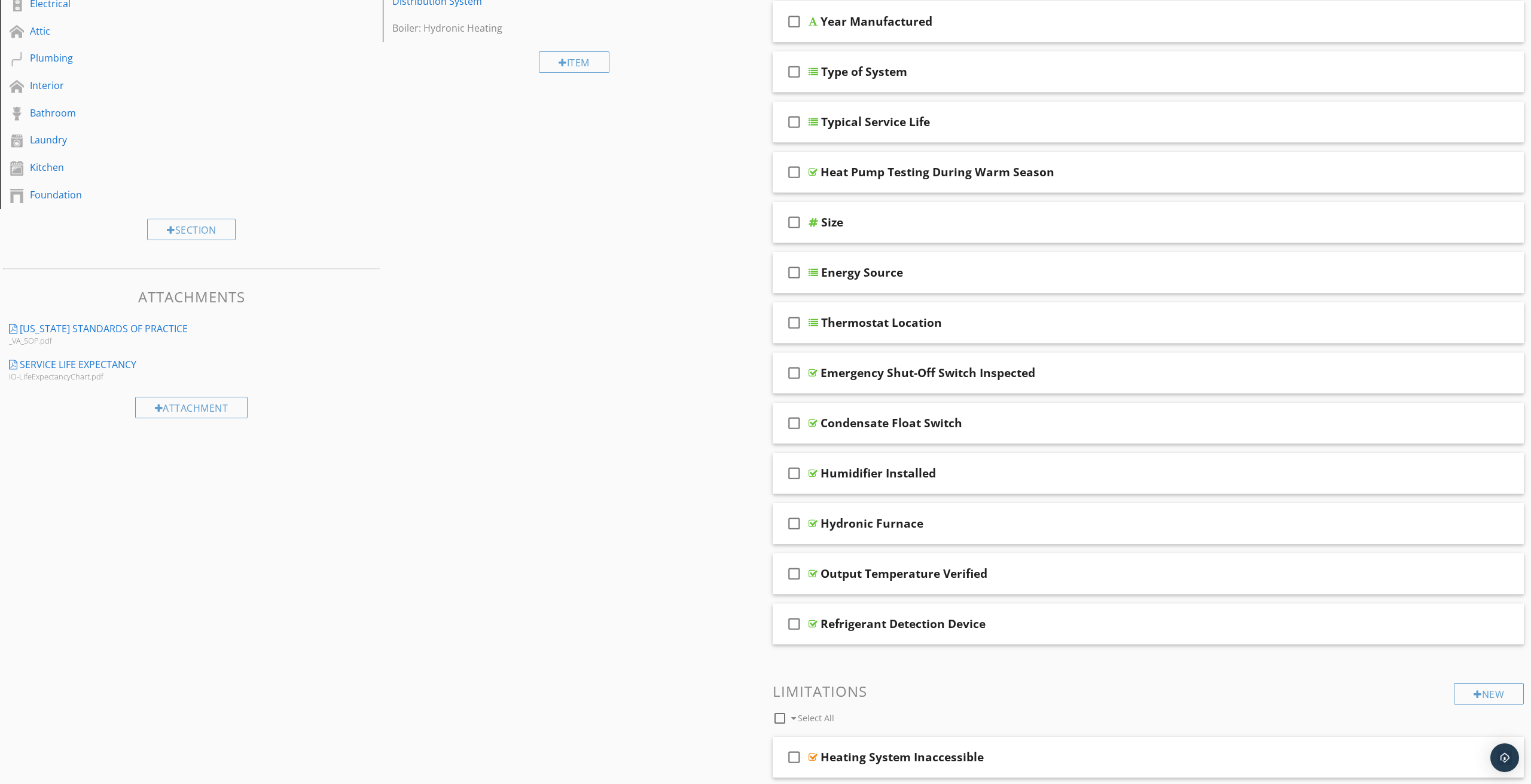
scroll to position [442, 0]
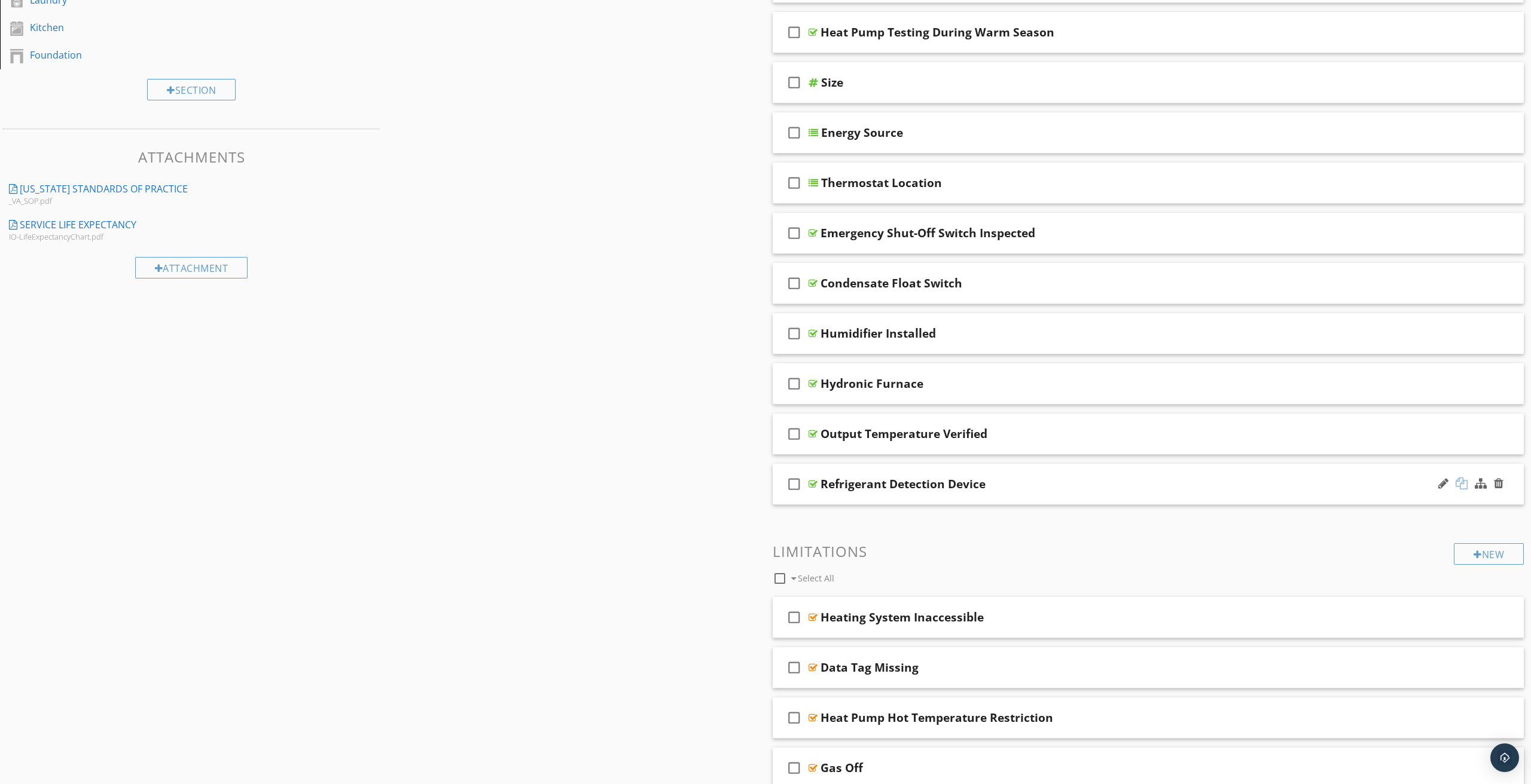
click at [1463, 483] on div at bounding box center [1462, 483] width 12 height 12
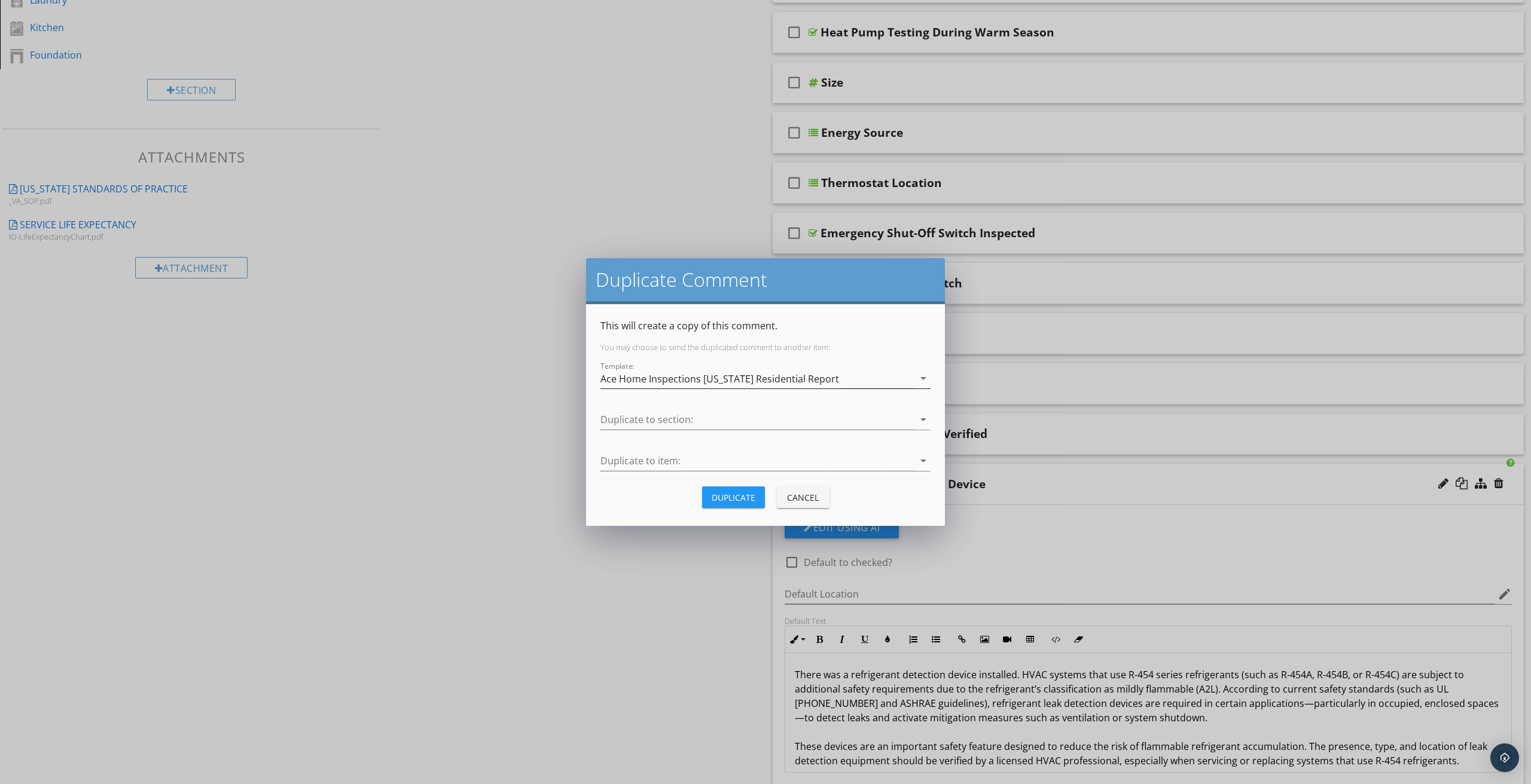
click at [736, 379] on div "Ace Home Inspections [US_STATE] Residential Report" at bounding box center [720, 379] width 239 height 11
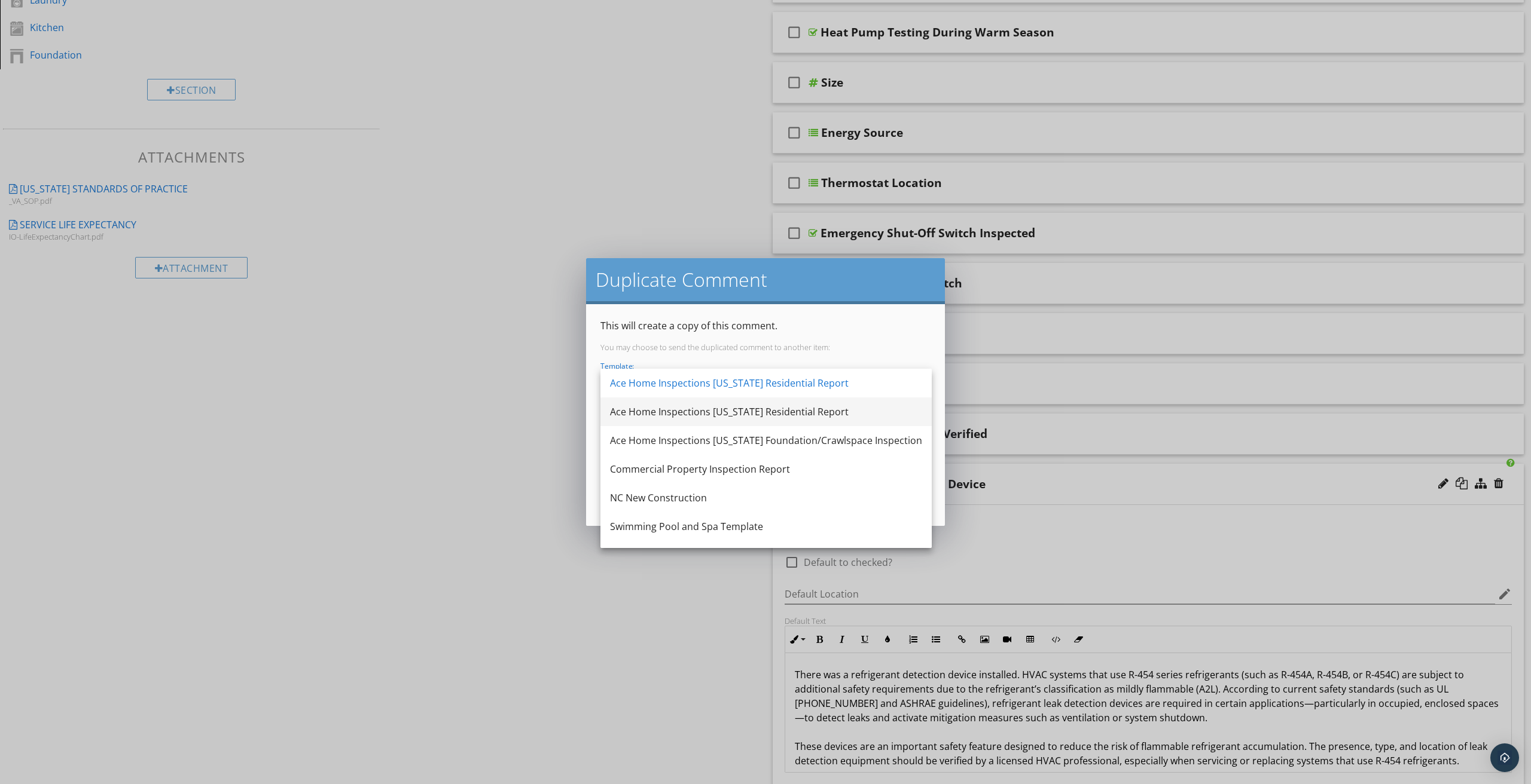
click at [675, 412] on div "Ace Home Inspections [US_STATE] Residential Report" at bounding box center [766, 411] width 312 height 14
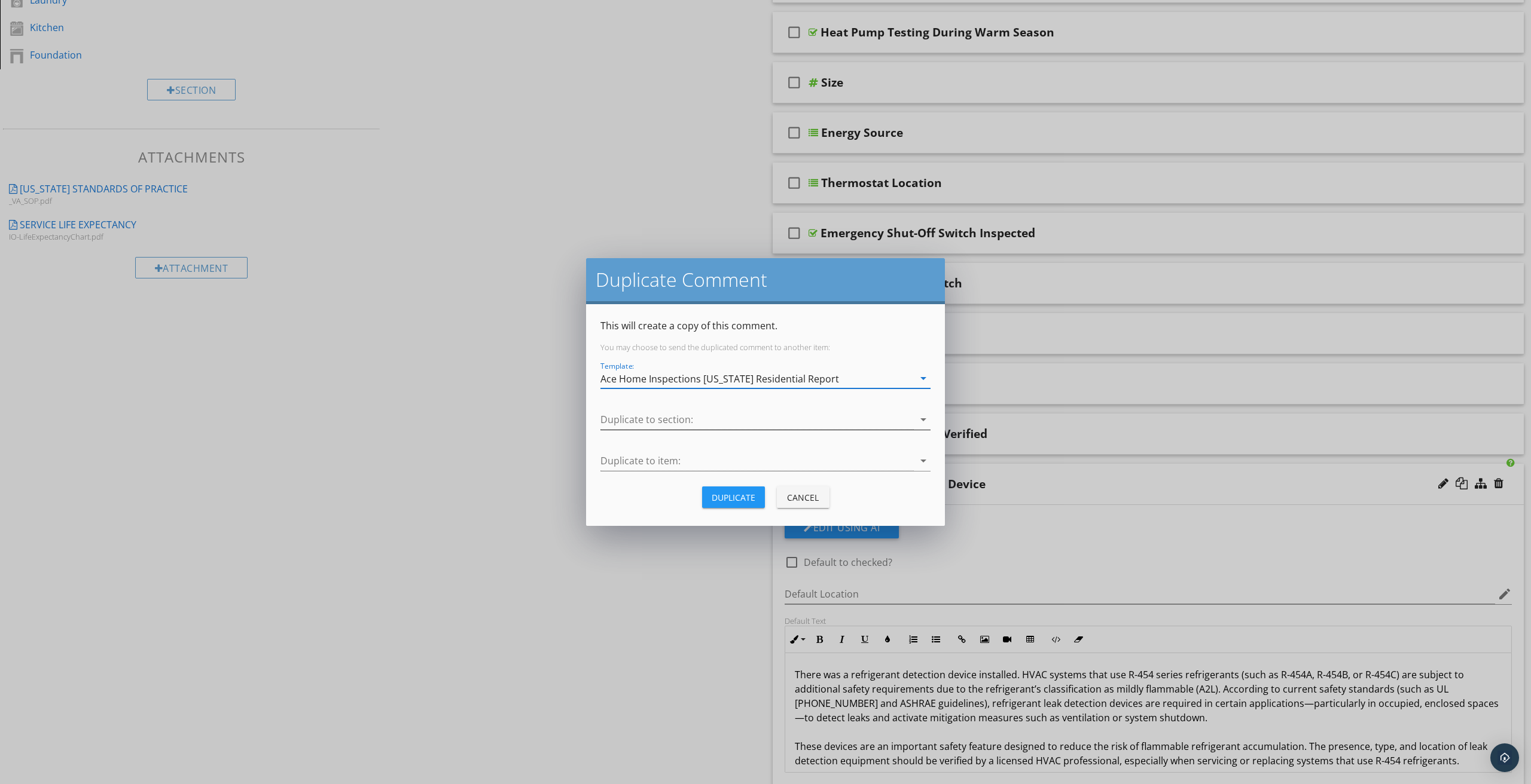
click at [673, 425] on div at bounding box center [756, 420] width 313 height 19
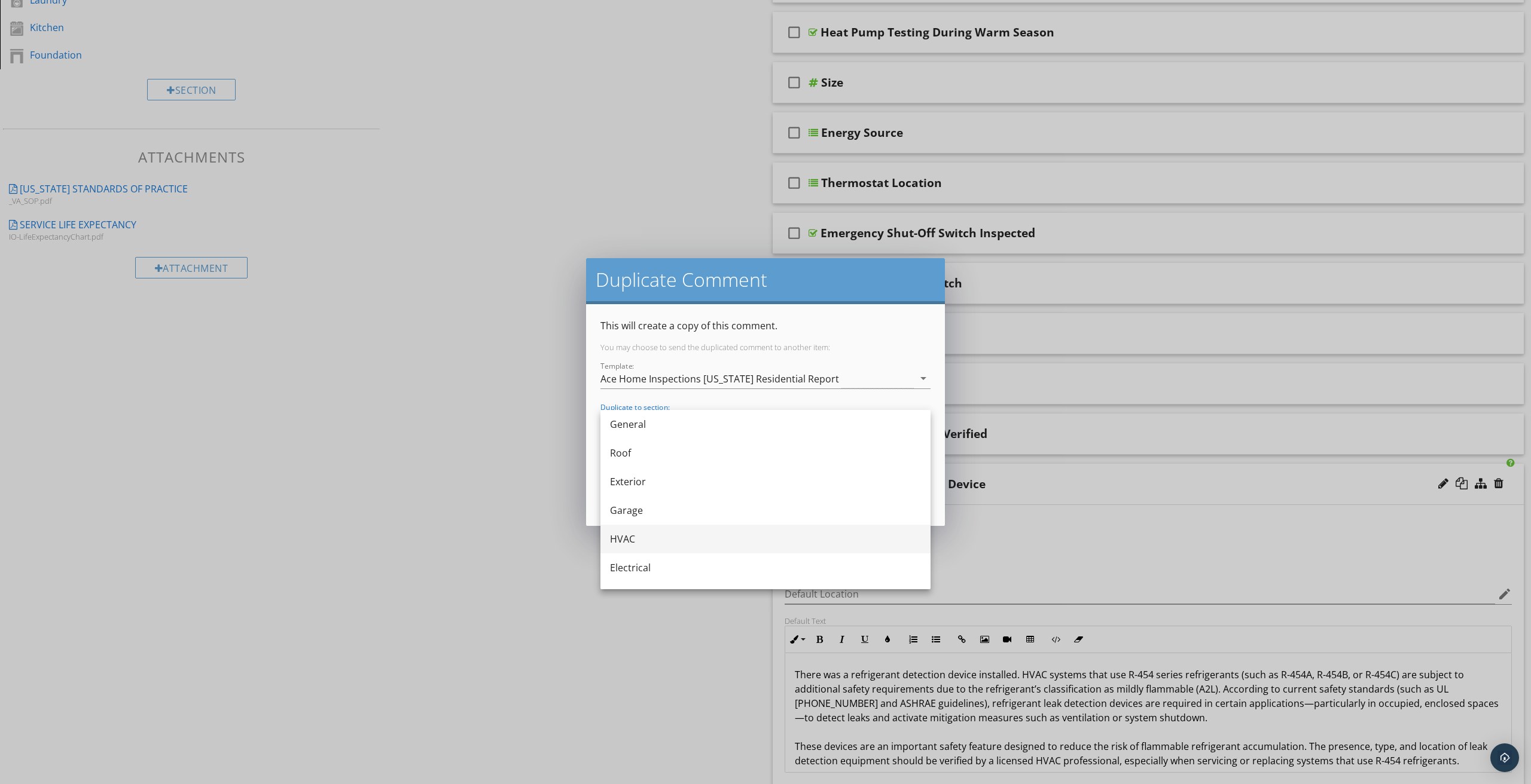
click at [639, 533] on div "HVAC" at bounding box center [765, 539] width 311 height 14
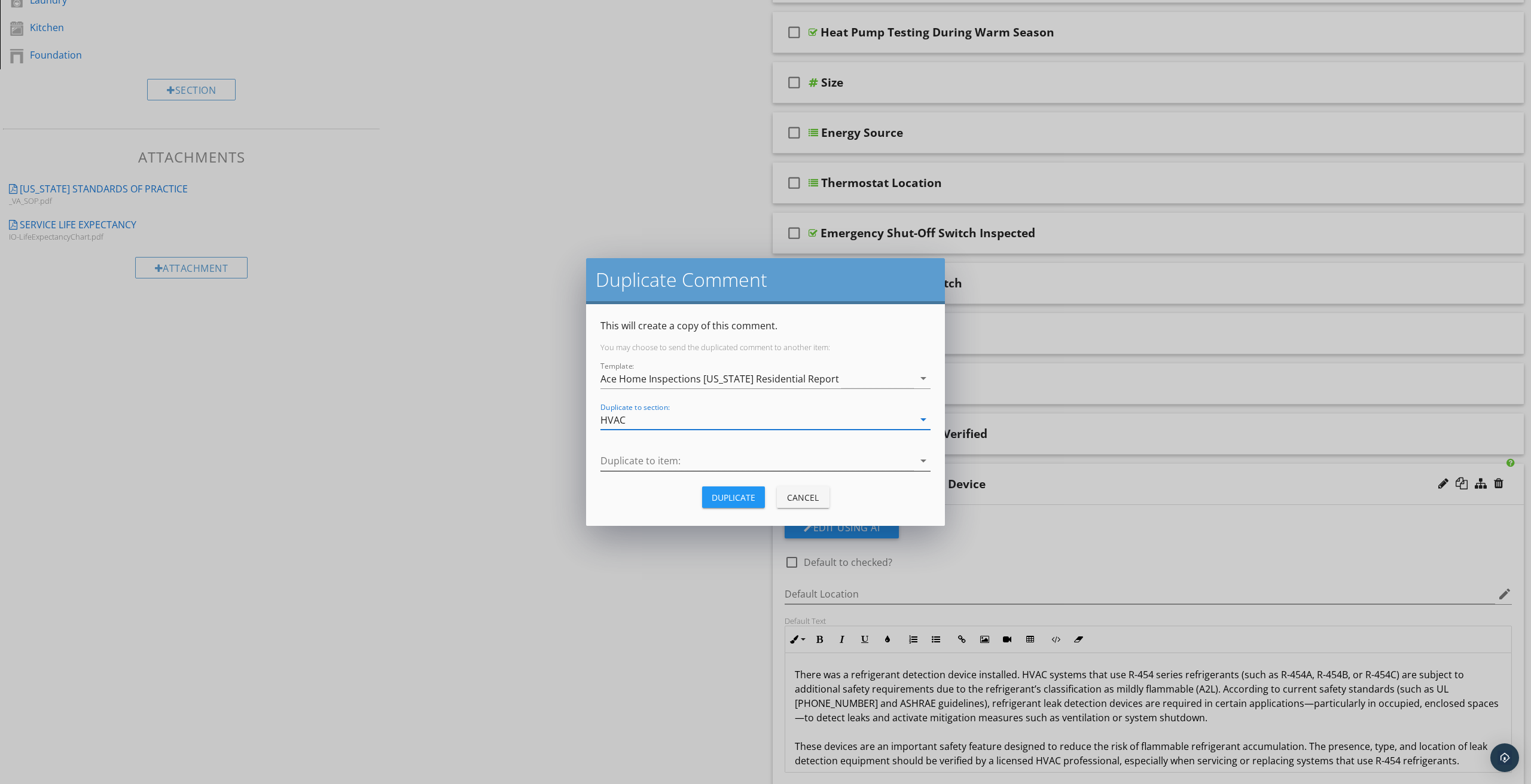
click at [659, 463] on div at bounding box center [756, 461] width 313 height 19
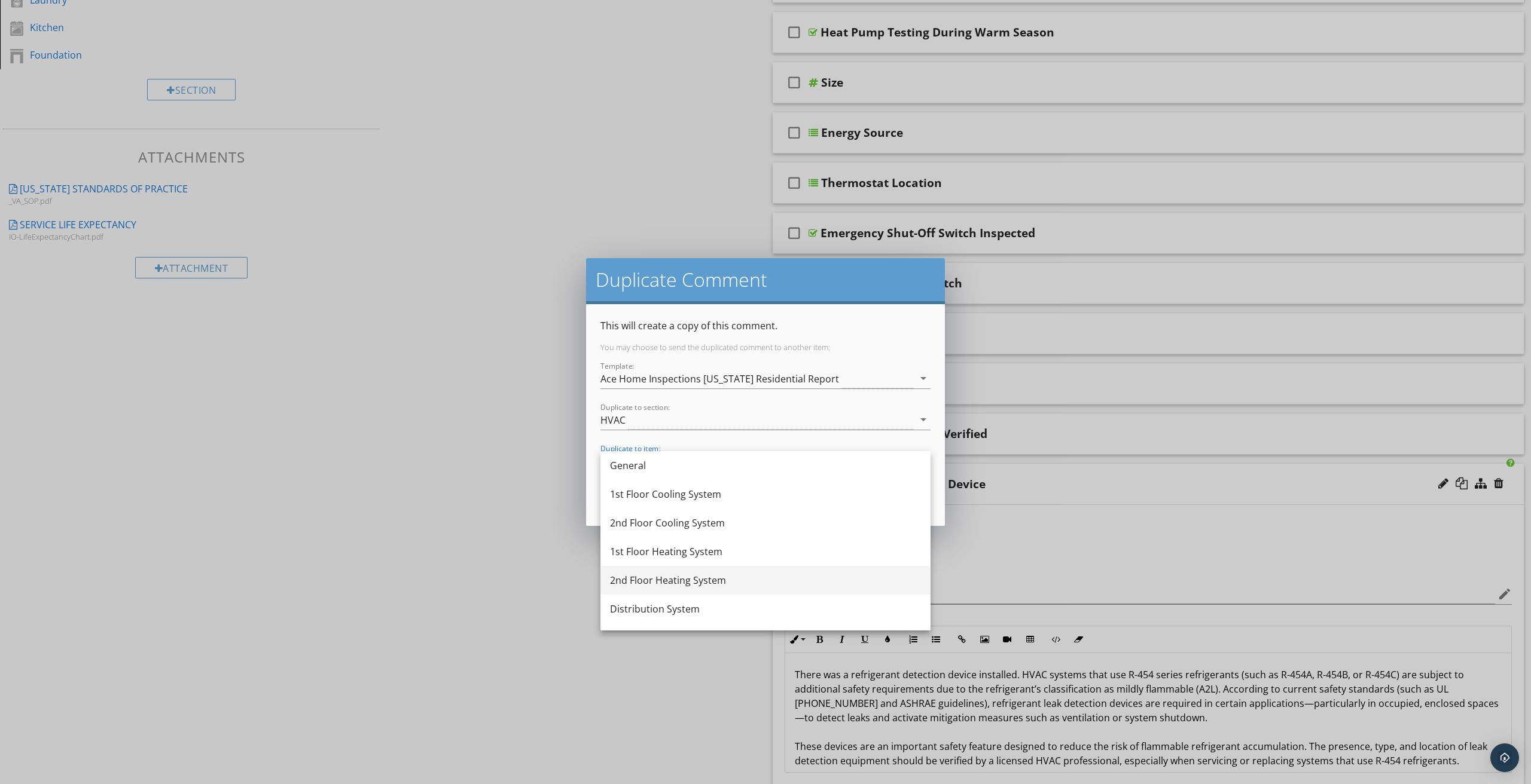
click at [644, 580] on div "2nd Floor Heating System" at bounding box center [765, 580] width 311 height 14
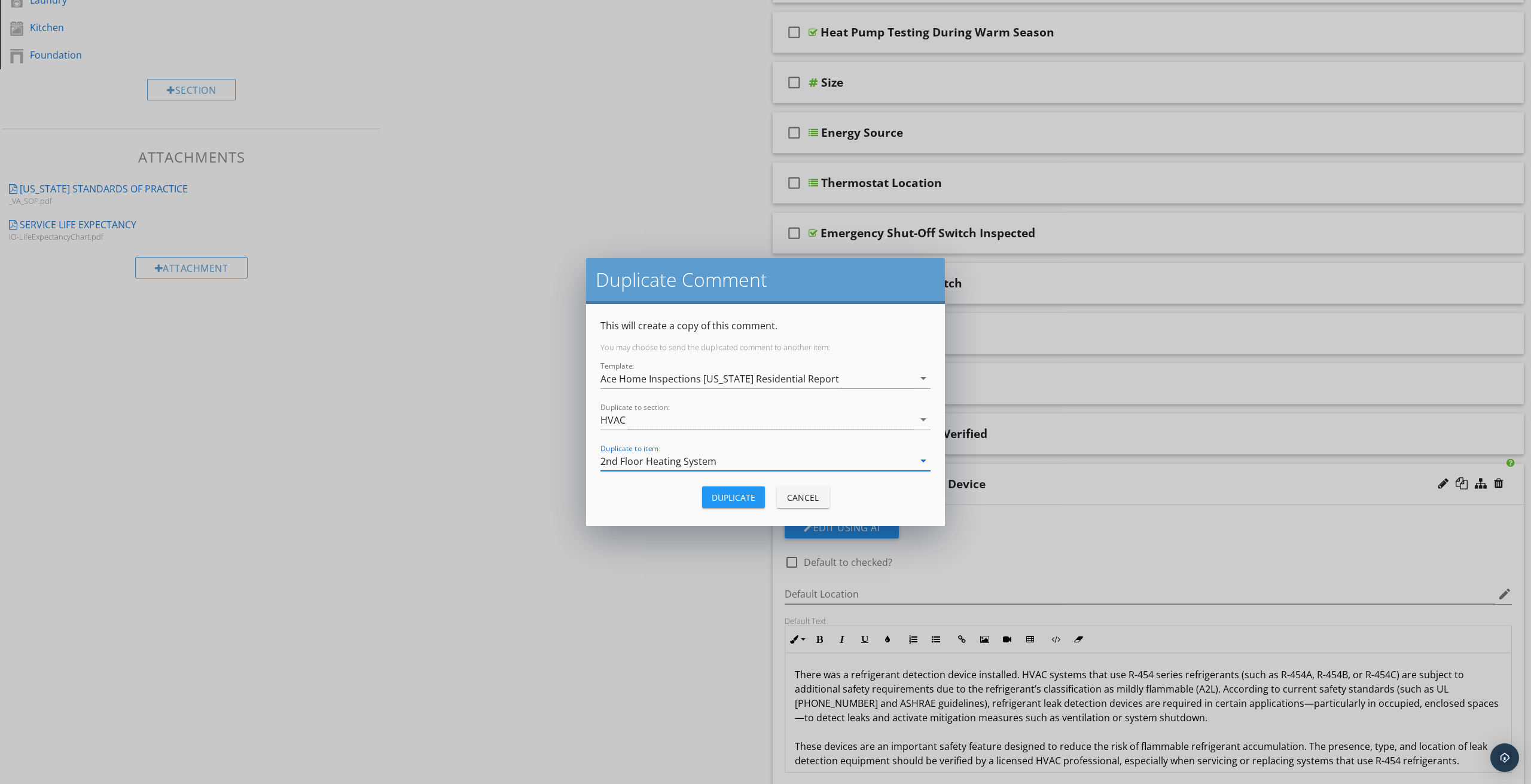
click at [736, 501] on div "Duplicate" at bounding box center [733, 497] width 43 height 13
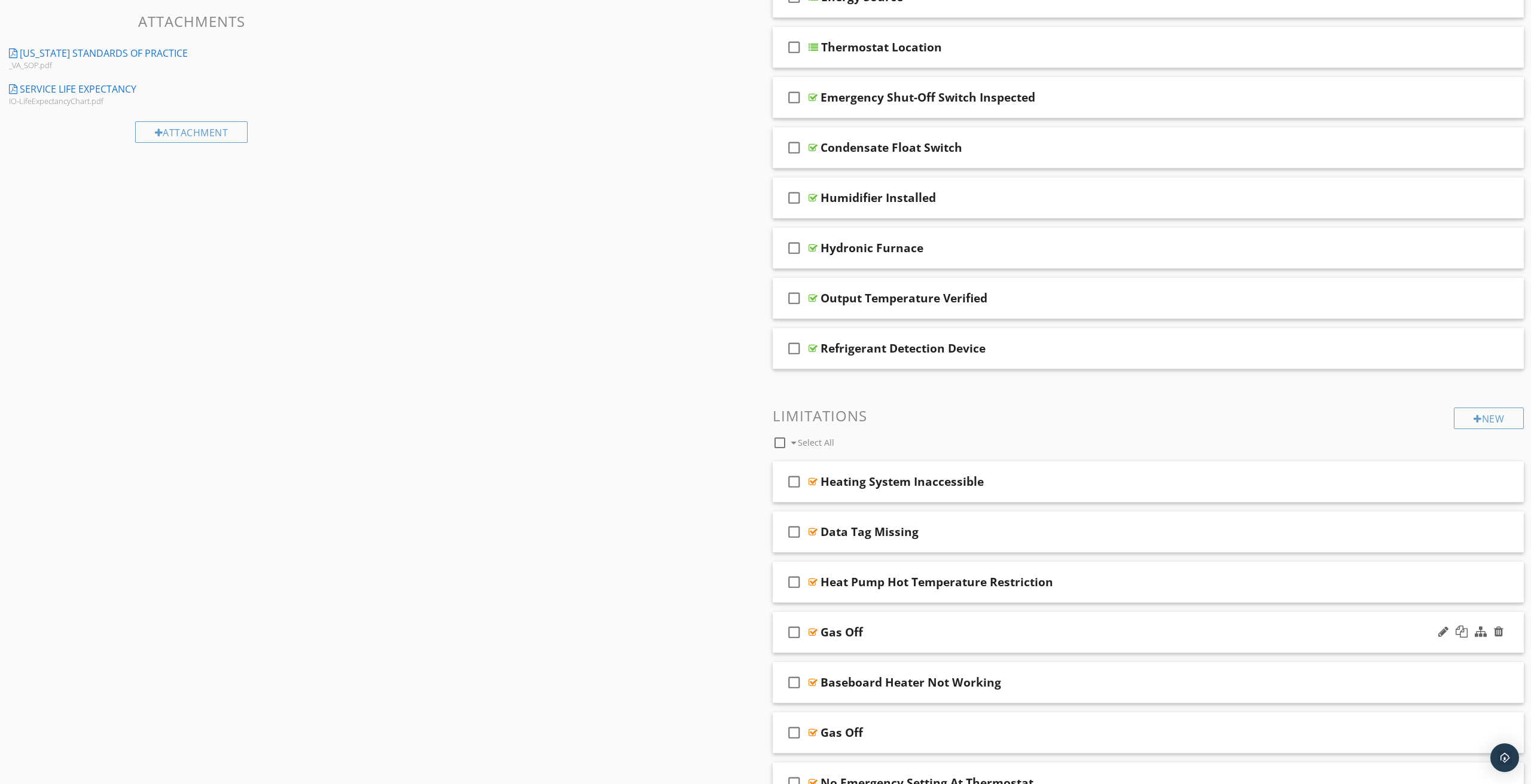
scroll to position [621, 0]
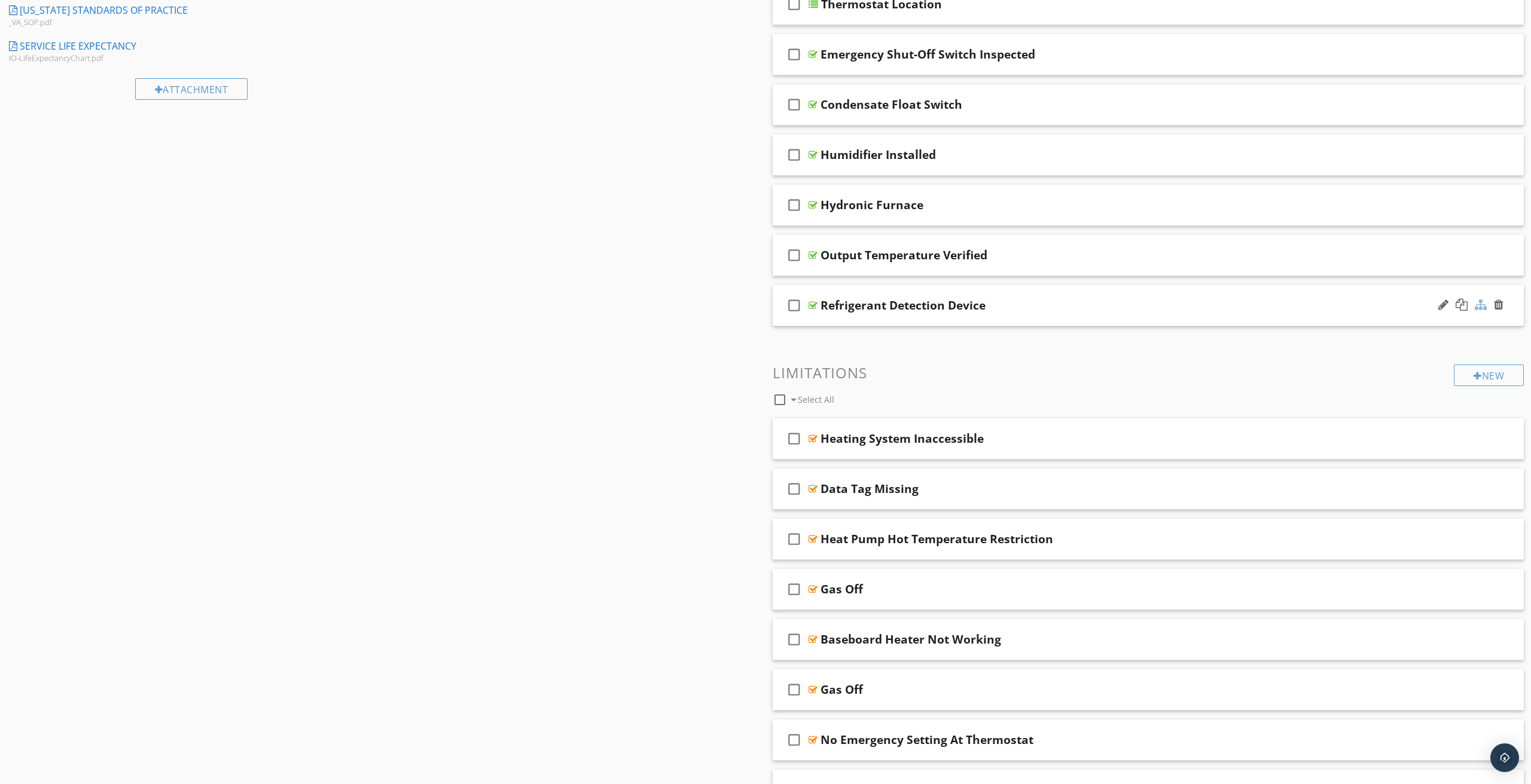
click at [1482, 306] on div at bounding box center [1481, 304] width 12 height 12
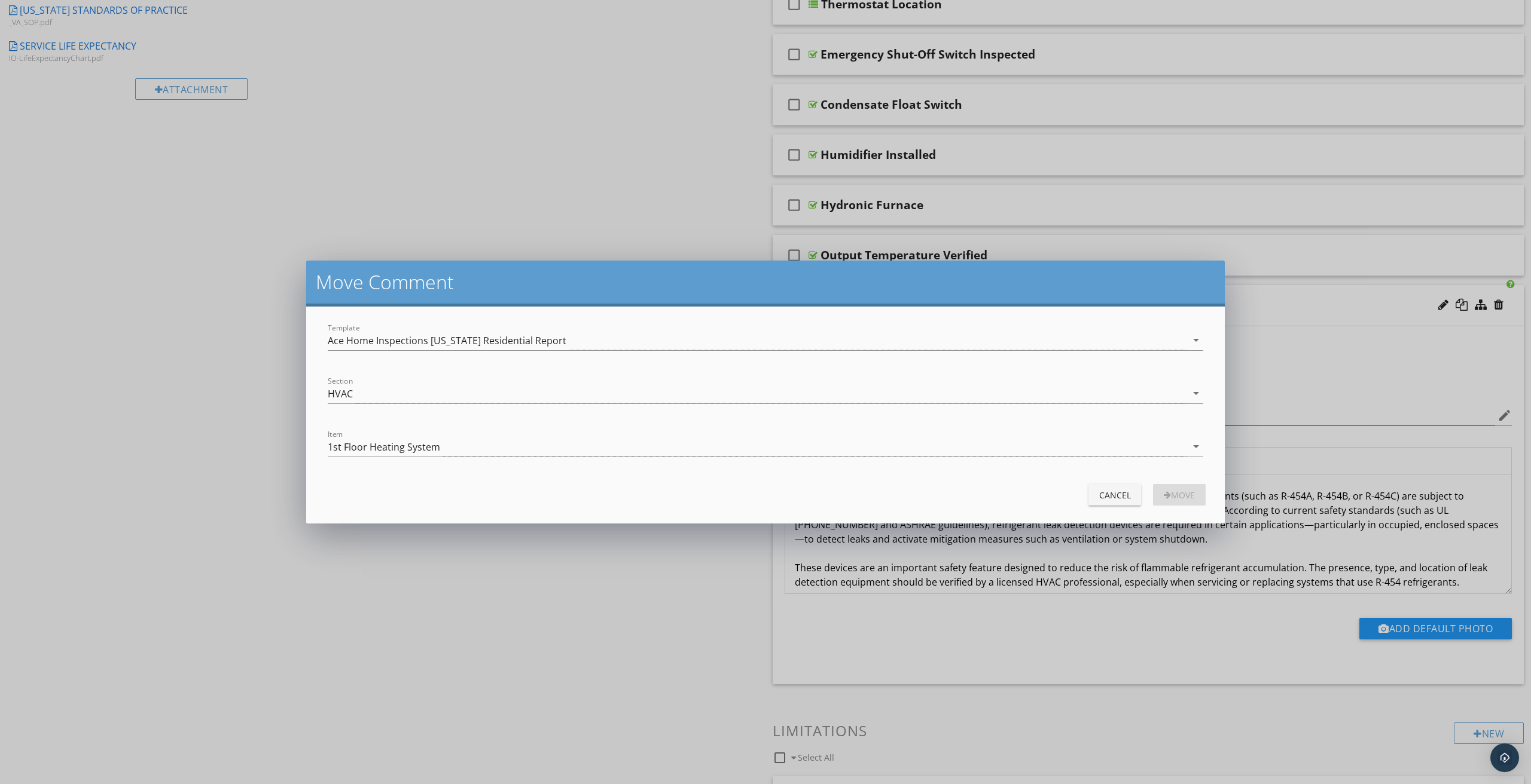
click at [1113, 499] on div "Cancel" at bounding box center [1115, 495] width 34 height 13
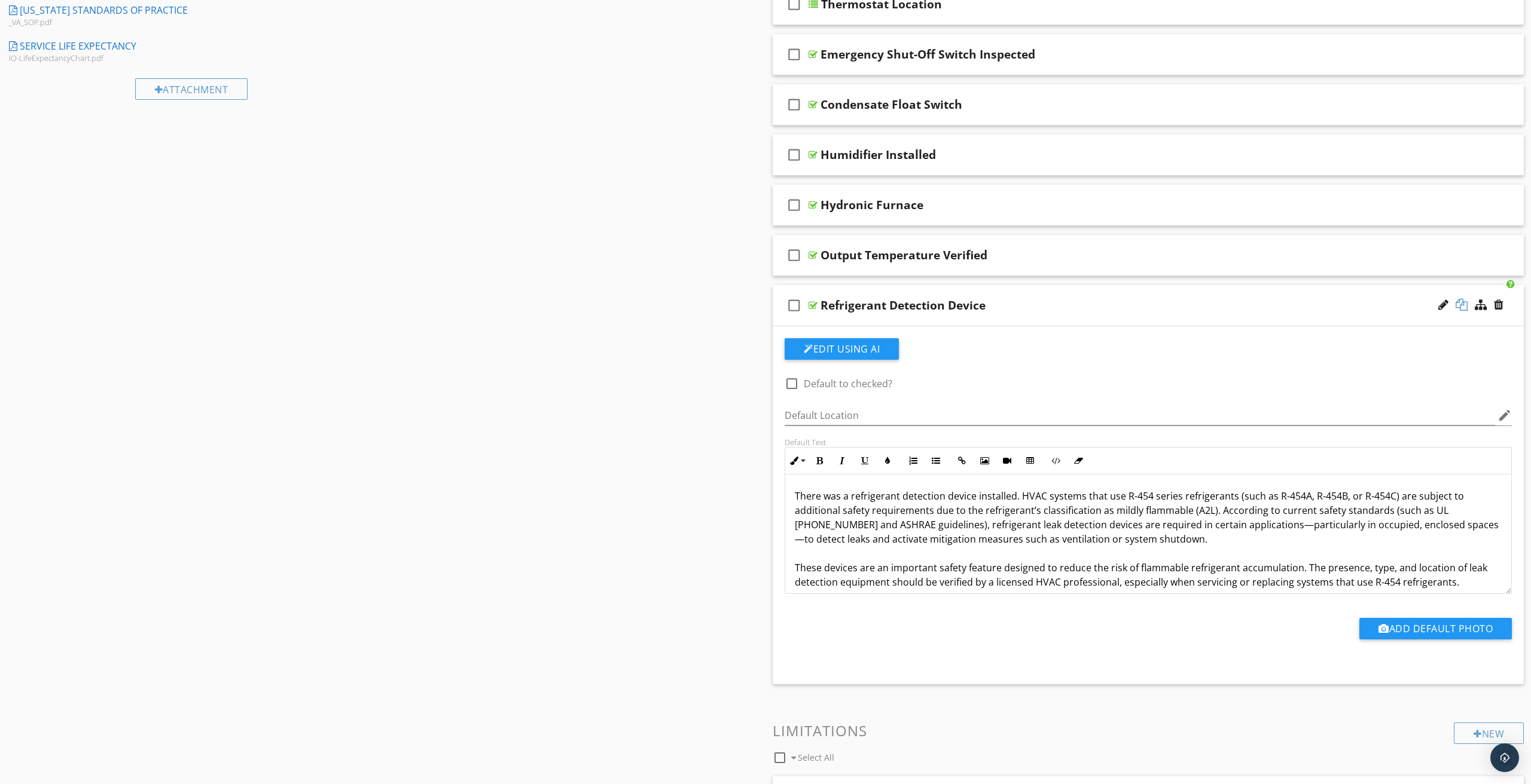
click at [1465, 304] on div at bounding box center [1462, 304] width 12 height 12
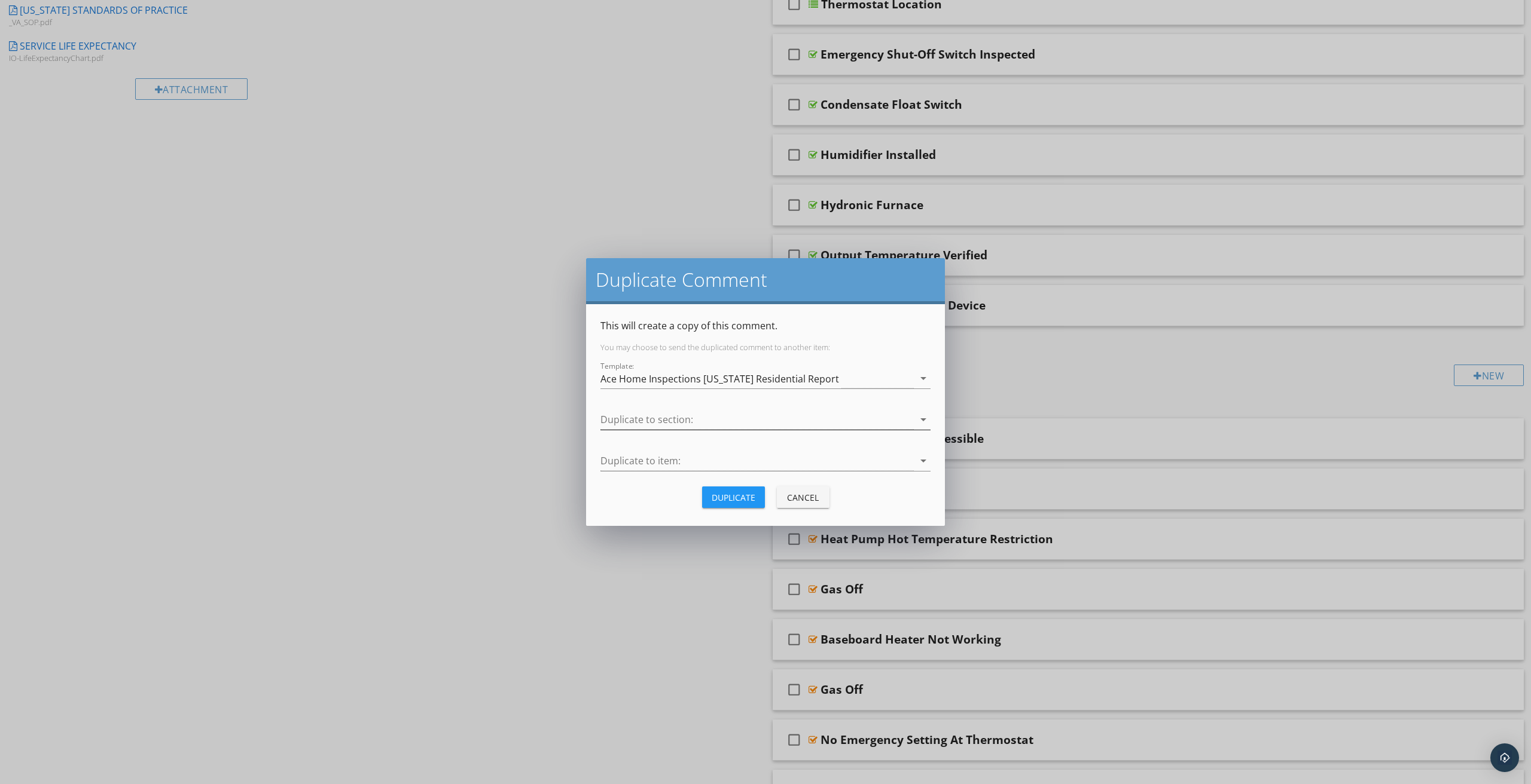
click at [682, 424] on div at bounding box center [756, 420] width 313 height 19
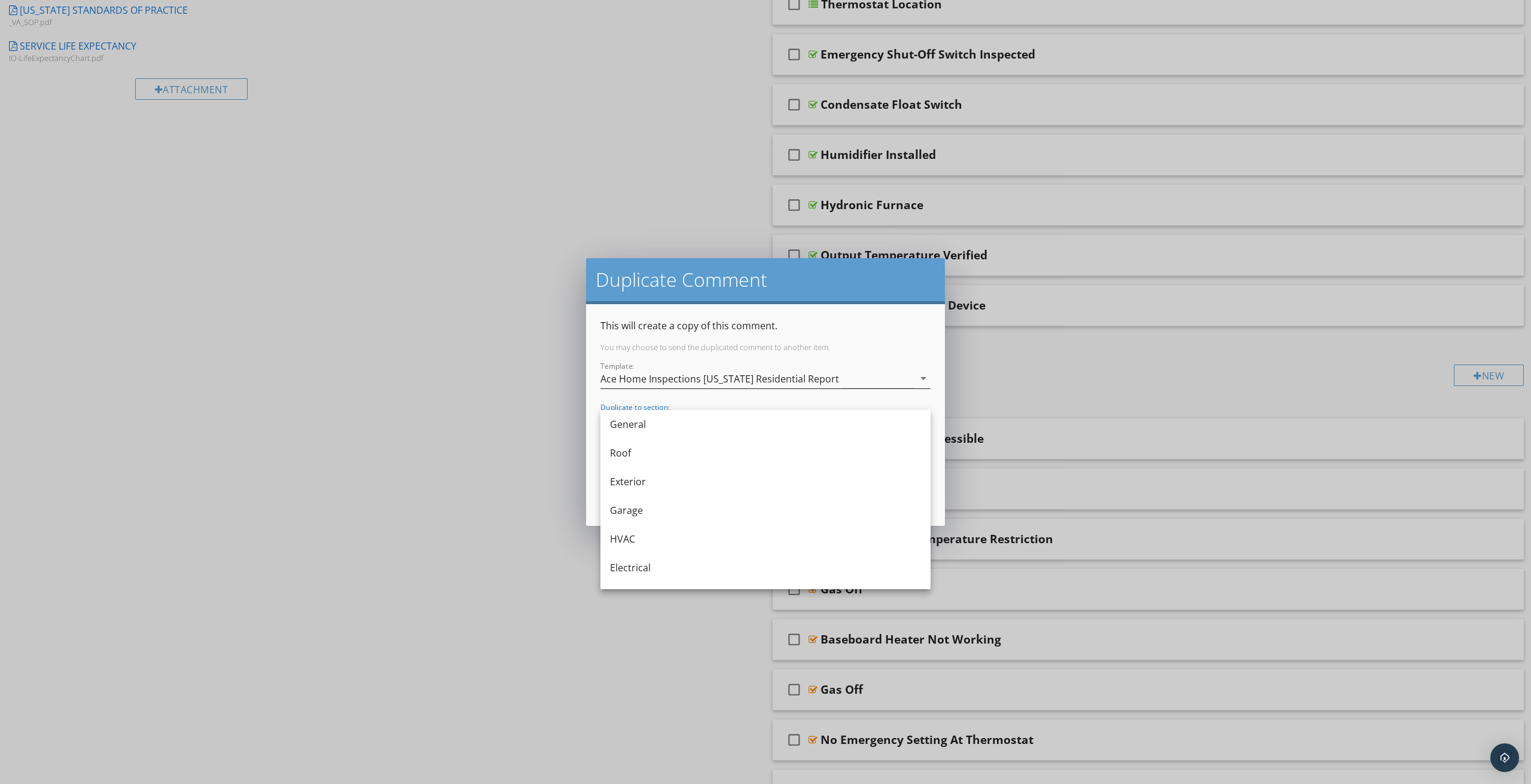
click at [692, 376] on div "Ace Home Inspections [US_STATE] Residential Report" at bounding box center [720, 379] width 239 height 11
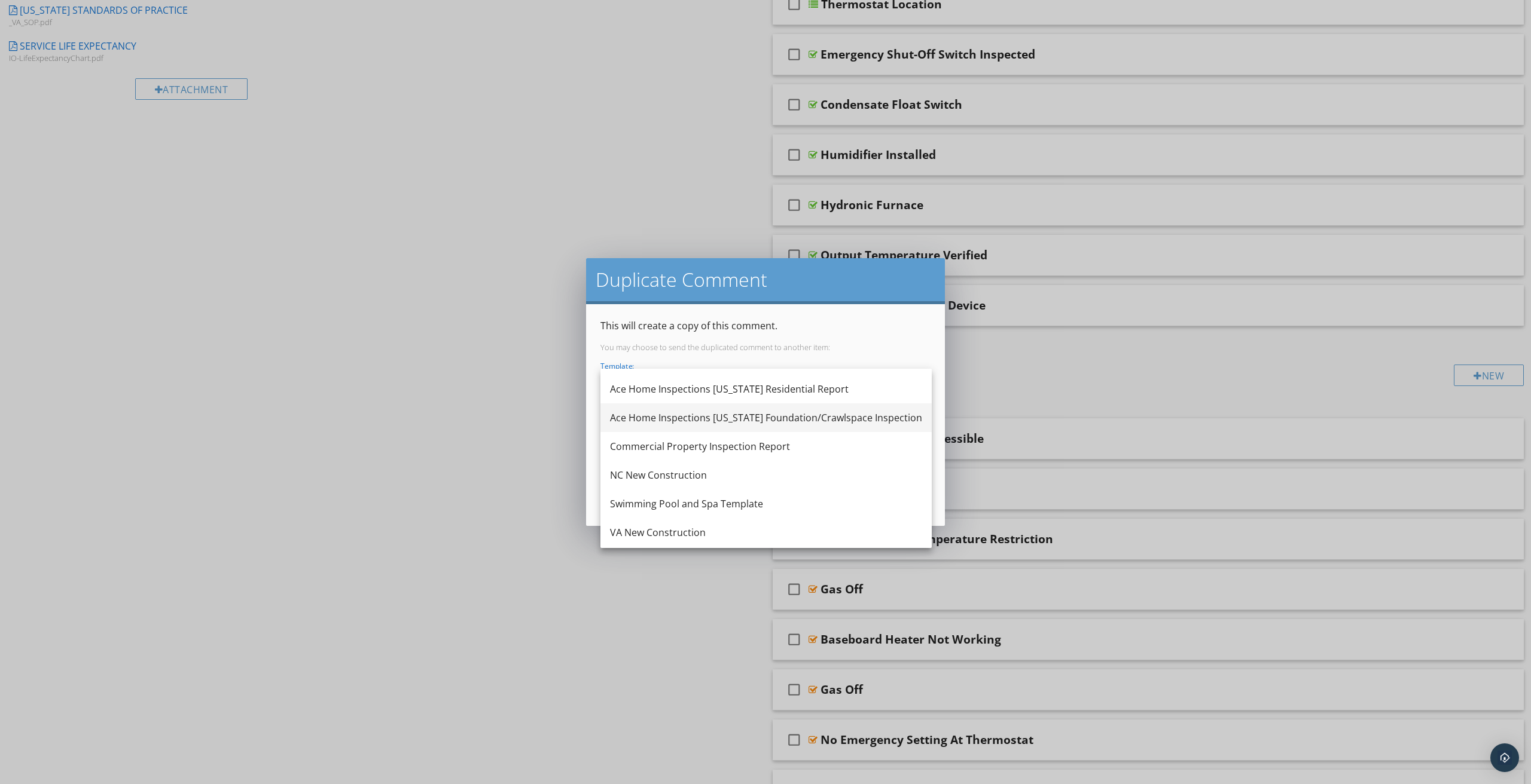
scroll to position [28, 0]
click at [675, 467] on div "NC New Construction" at bounding box center [766, 469] width 312 height 14
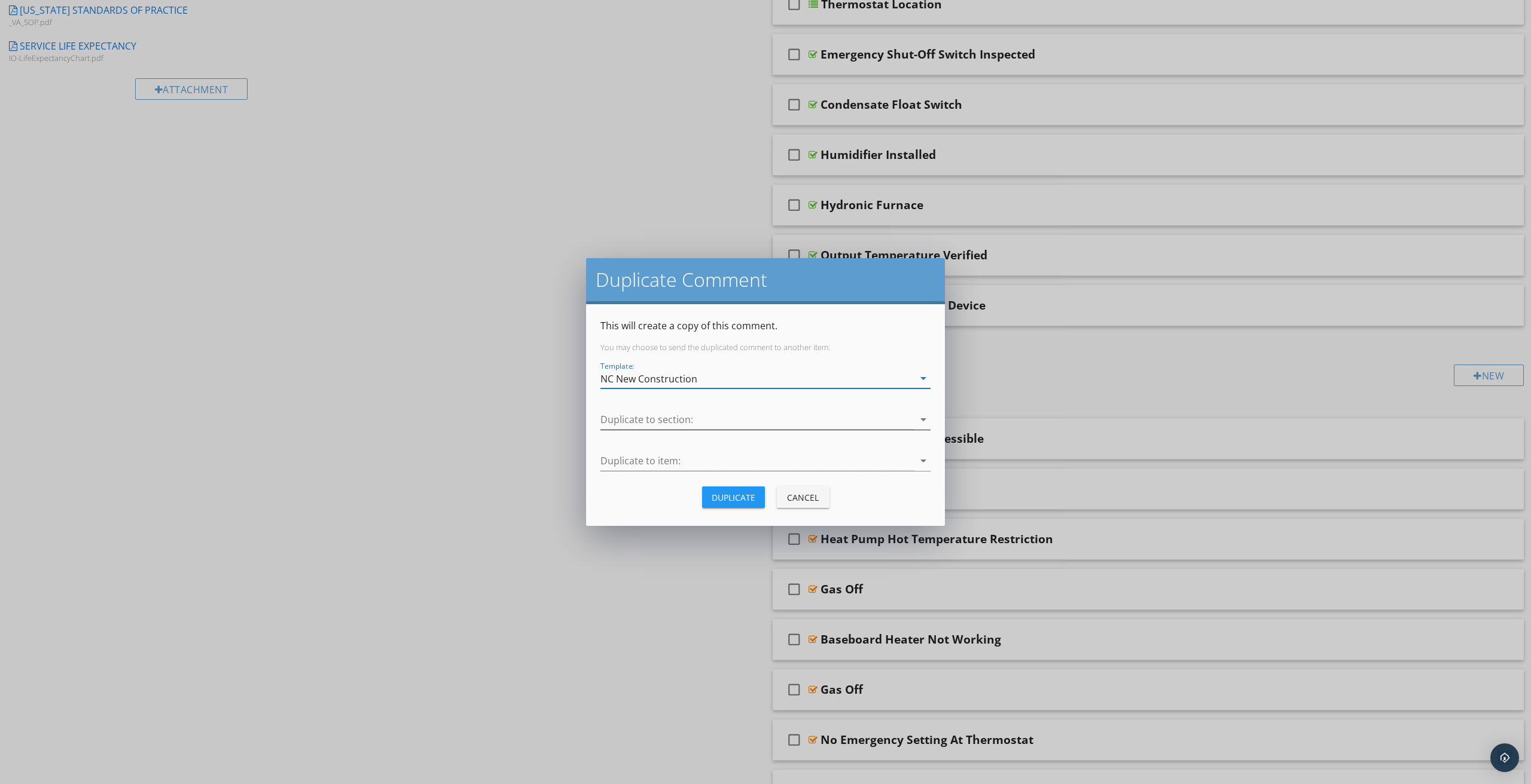
click at [647, 424] on div at bounding box center [756, 420] width 313 height 19
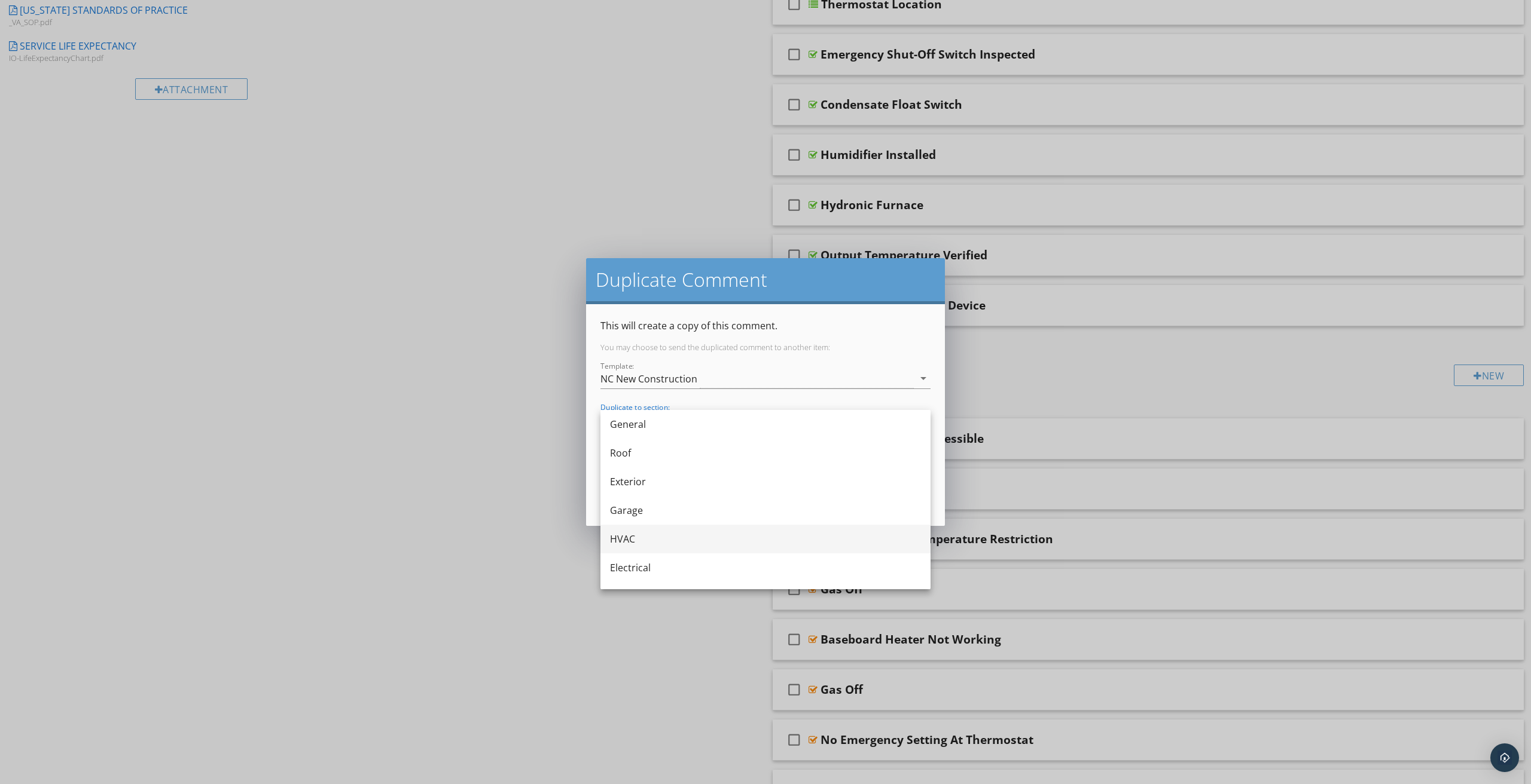
click at [634, 536] on div "HVAC" at bounding box center [765, 539] width 311 height 14
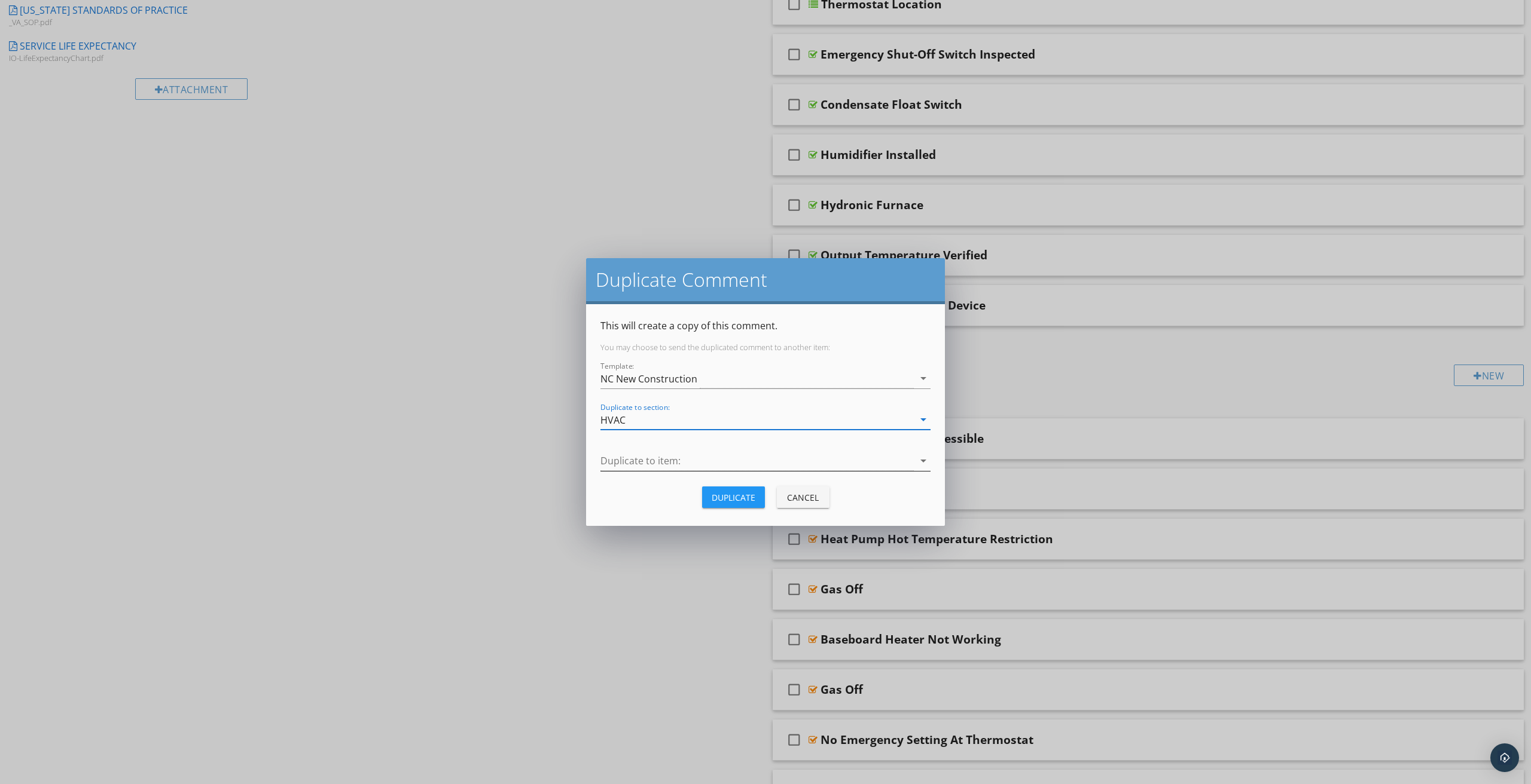
click at [657, 468] on div at bounding box center [756, 461] width 313 height 19
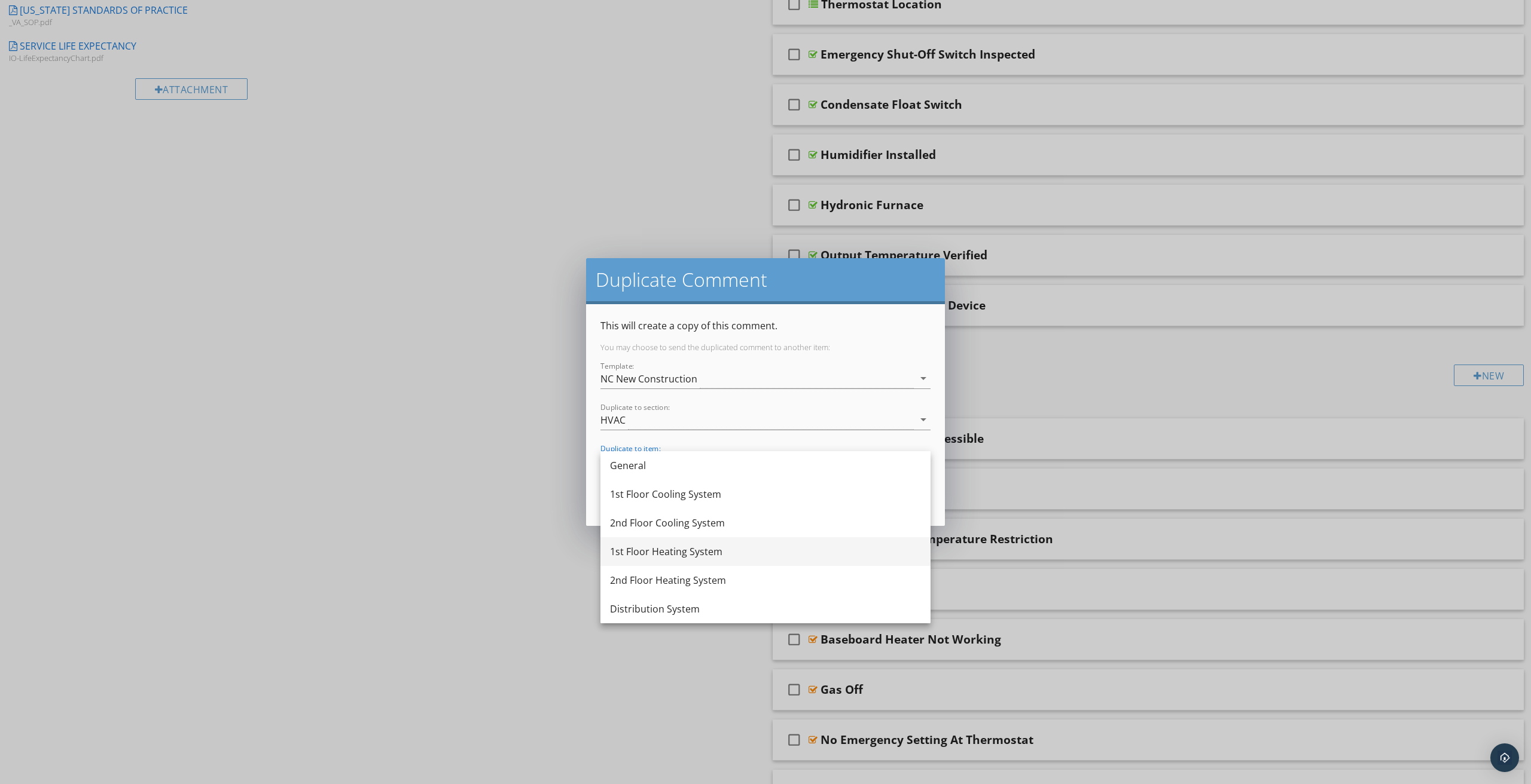
click at [638, 547] on div "1st Floor Heating System" at bounding box center [765, 552] width 311 height 14
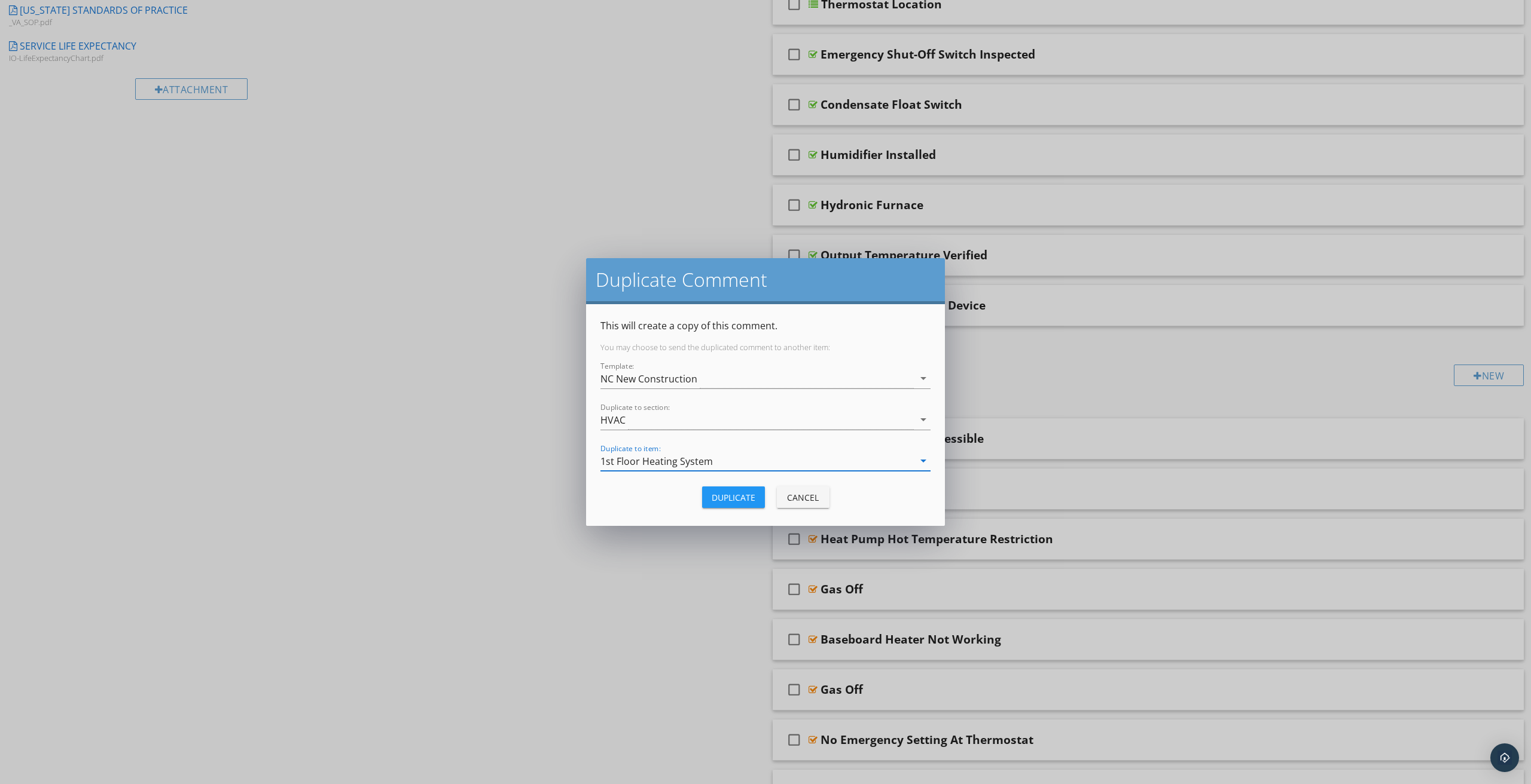
click at [745, 500] on div "Duplicate" at bounding box center [733, 497] width 43 height 13
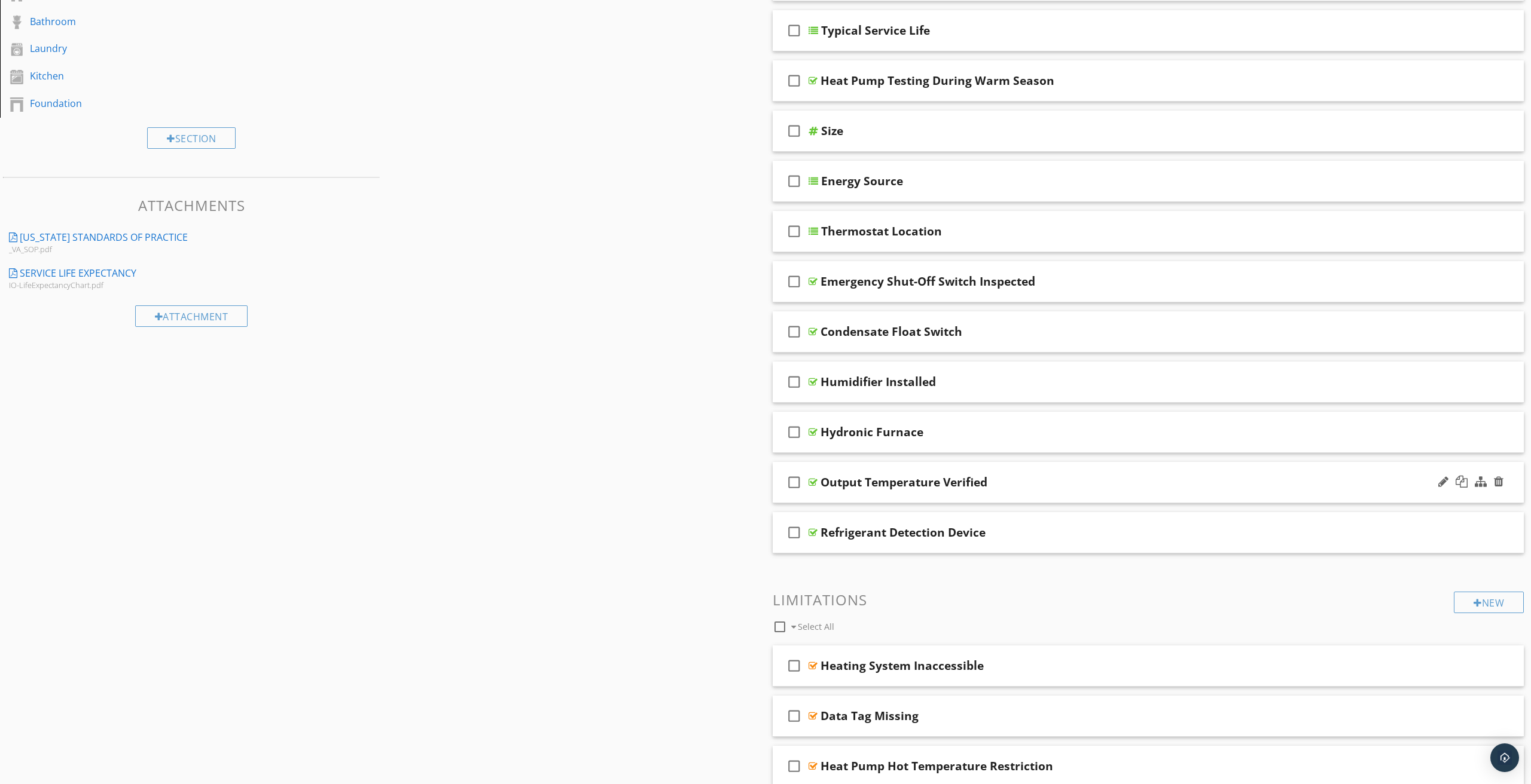
scroll to position [407, 0]
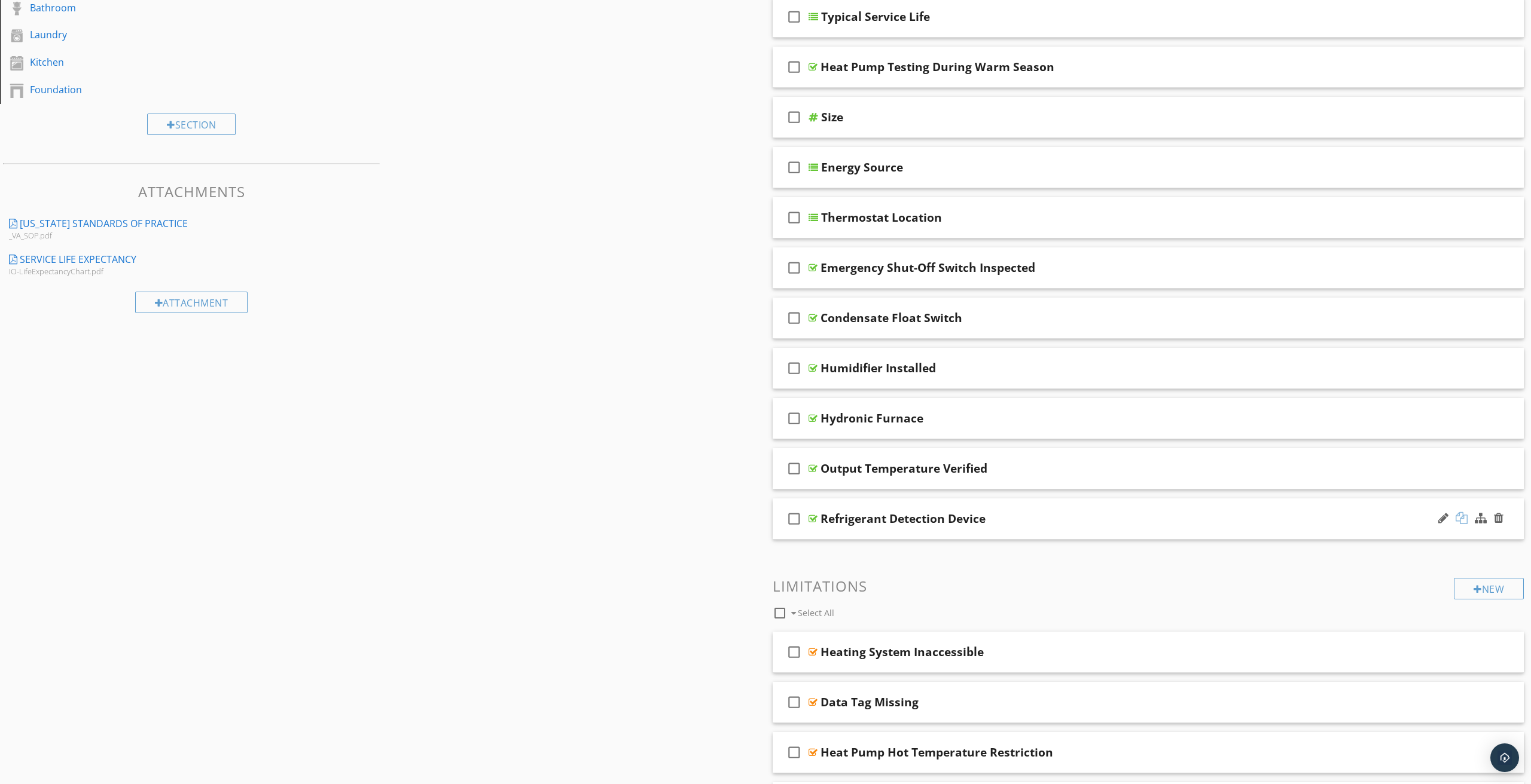
click at [1465, 521] on div at bounding box center [1462, 518] width 12 height 12
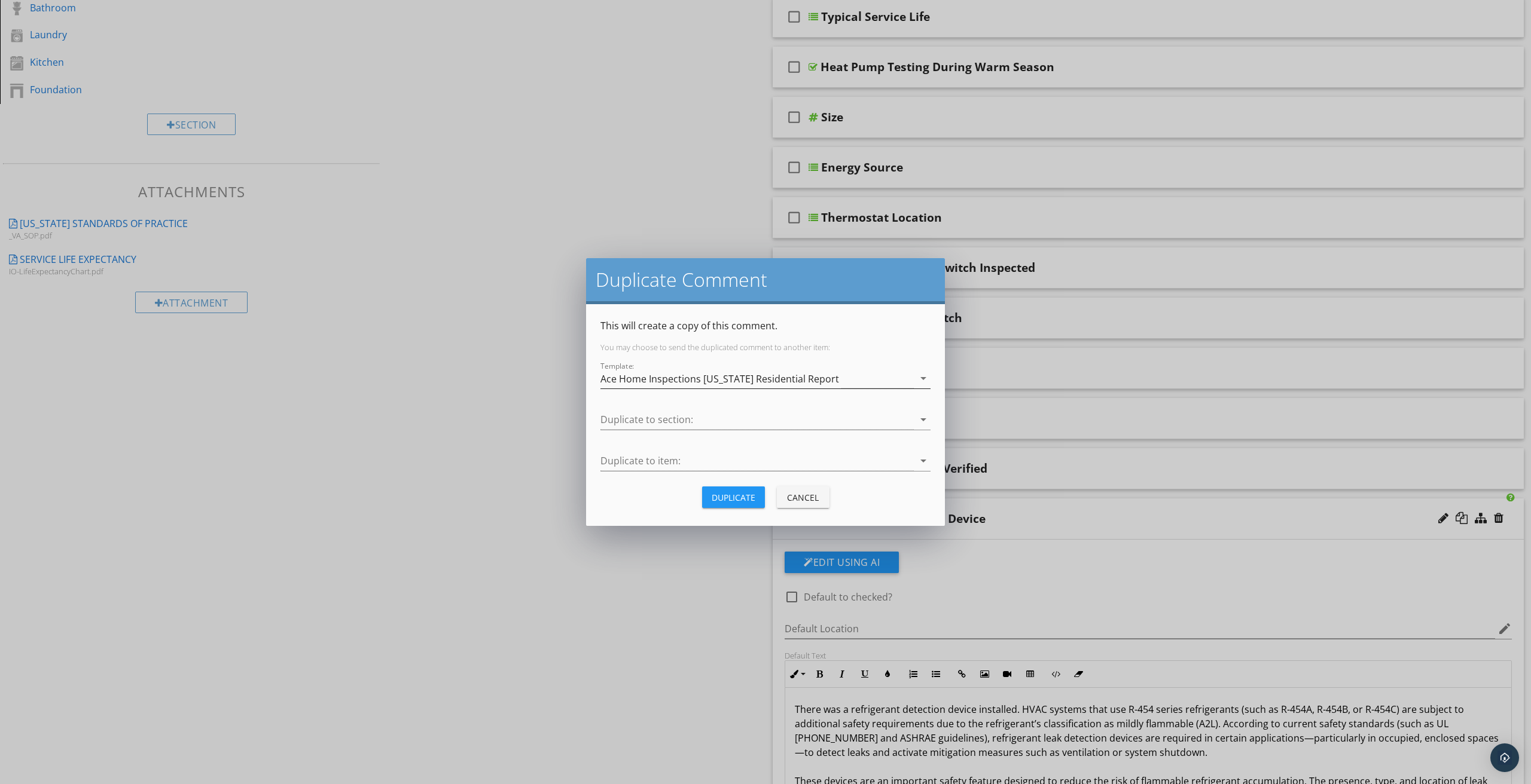
click at [737, 384] on div "Ace Home Inspections [US_STATE] Residential Report" at bounding box center [720, 379] width 239 height 11
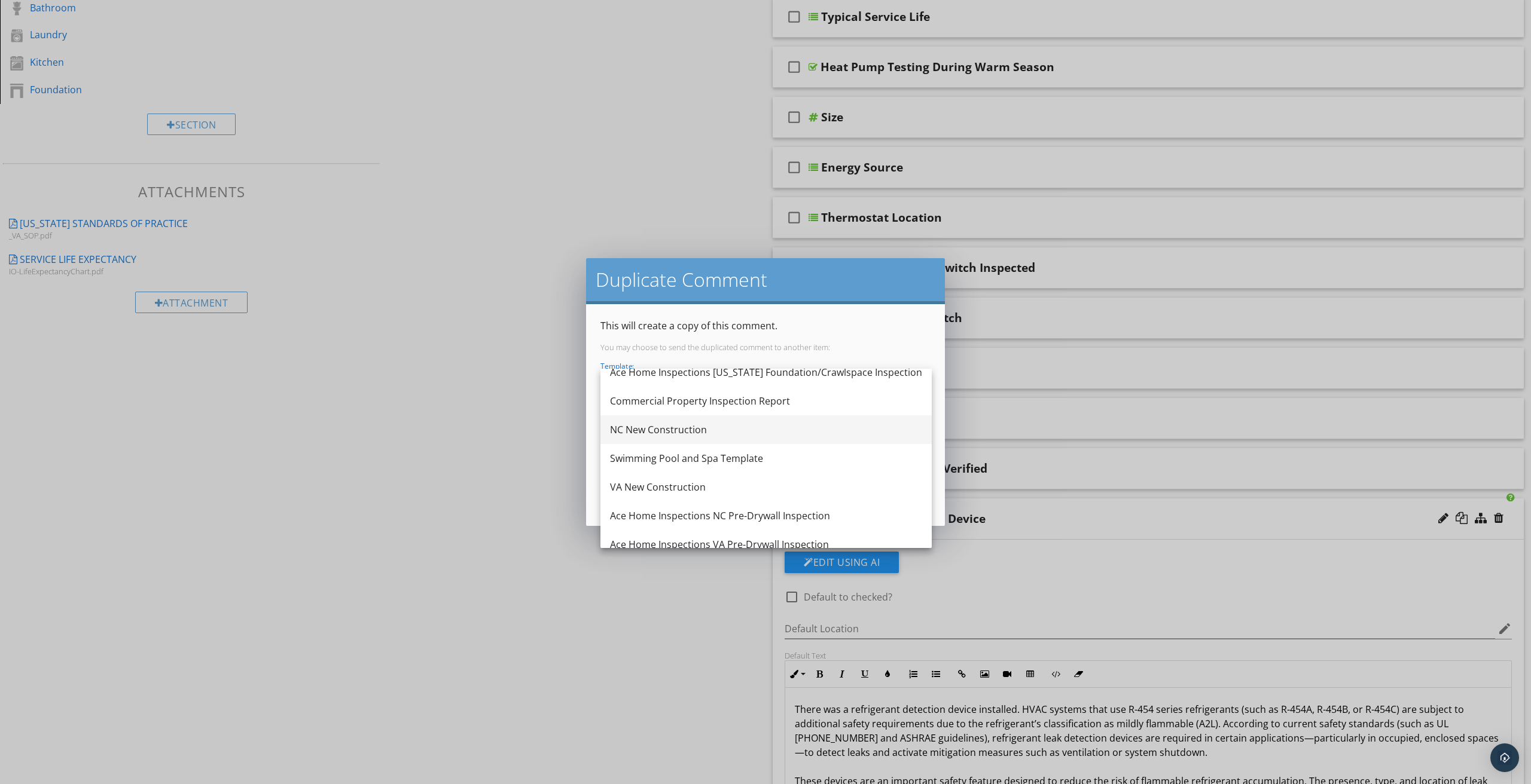
scroll to position [105, 0]
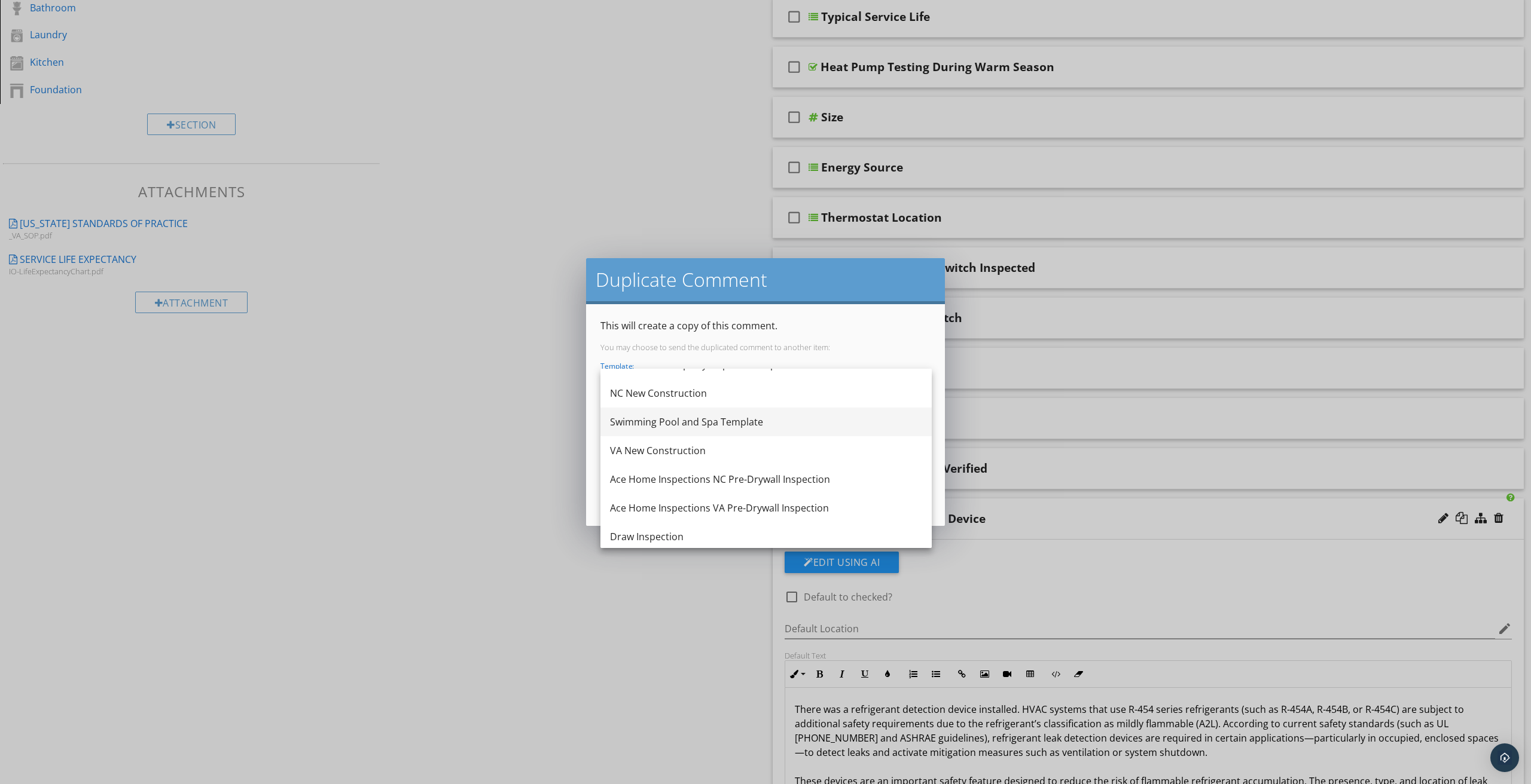
click at [679, 436] on div "Swimming Pool and Spa Template" at bounding box center [766, 422] width 312 height 29
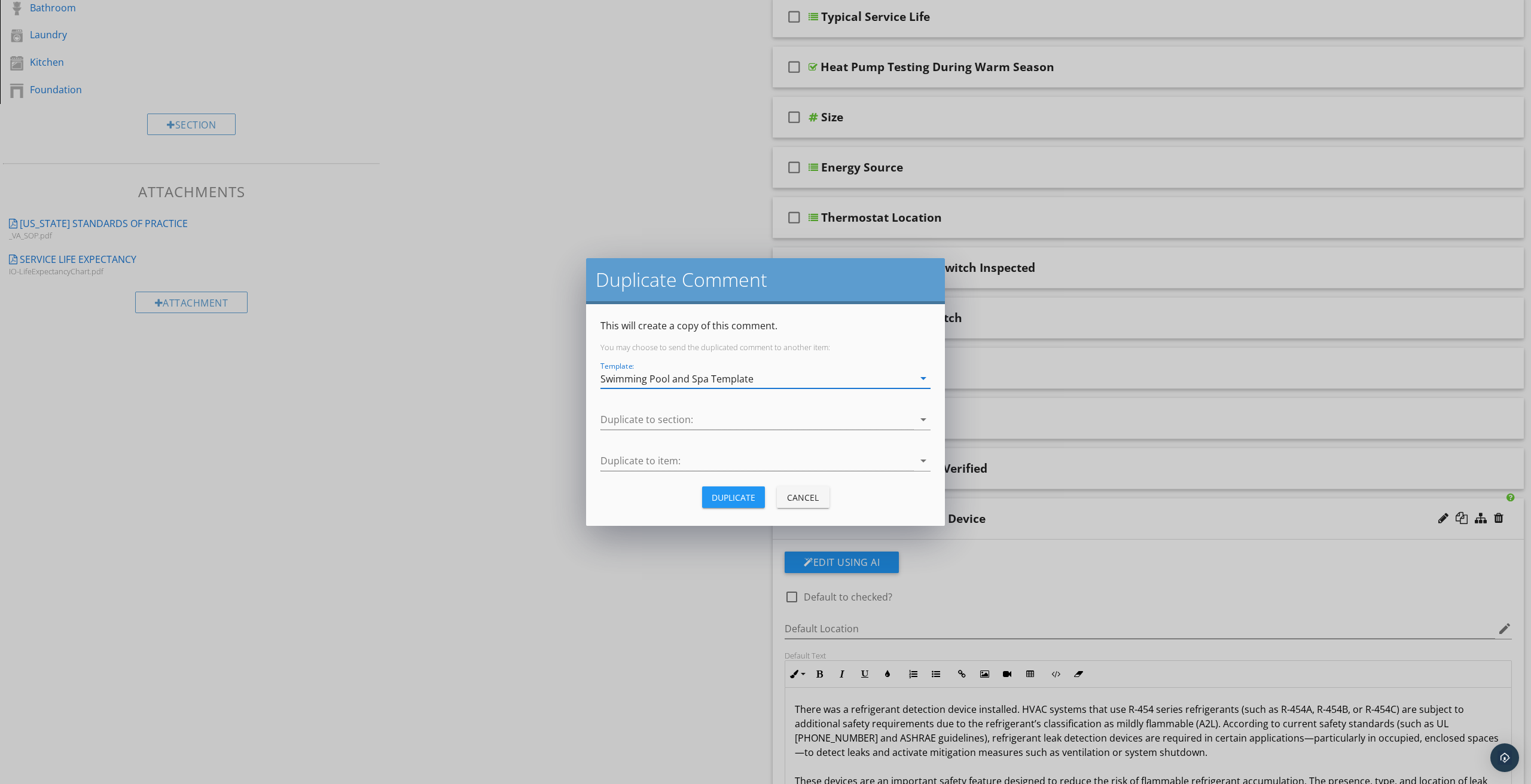
click at [707, 378] on div "Swimming Pool and Spa Template" at bounding box center [676, 379] width 153 height 11
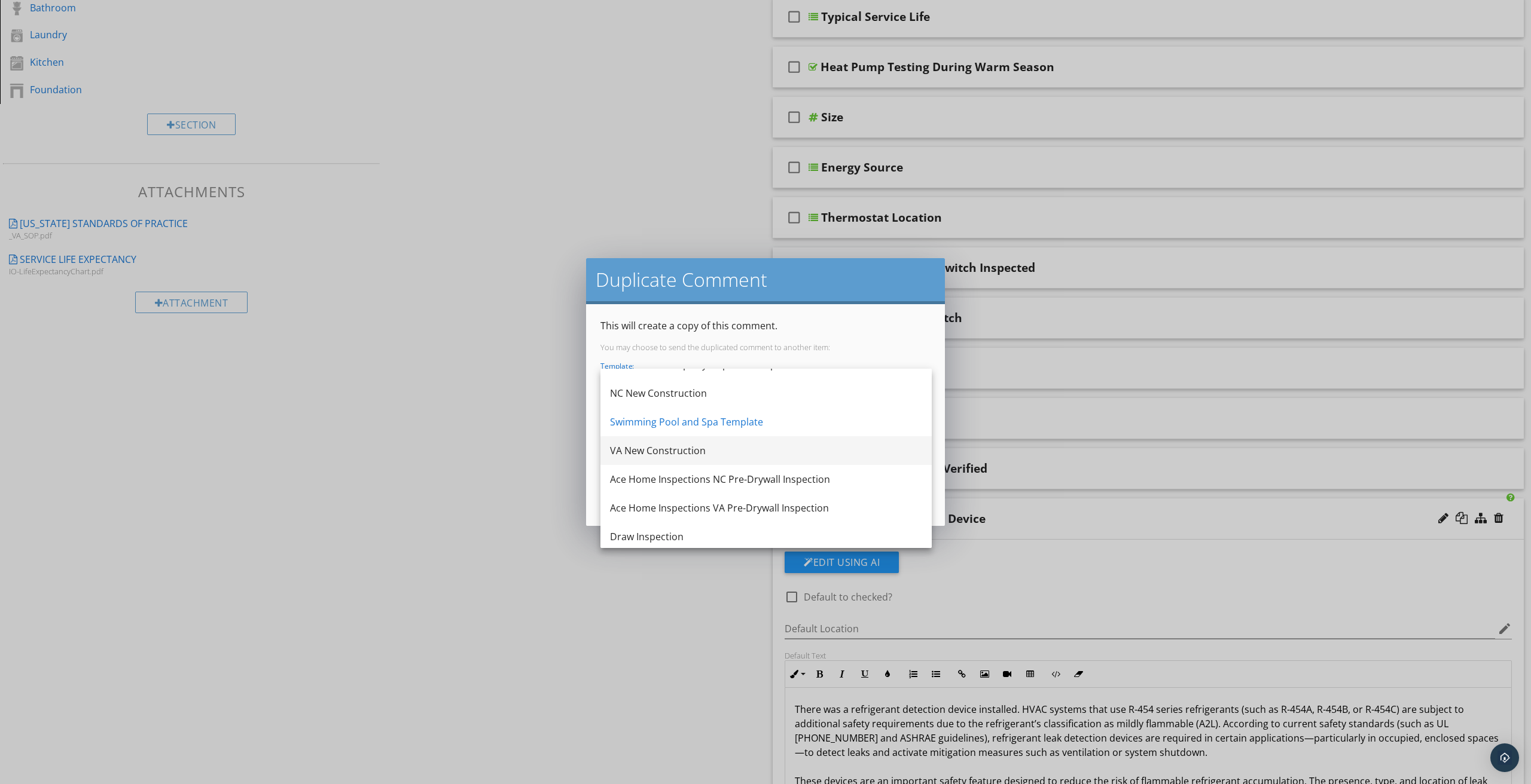
click at [665, 451] on div "VA New Construction" at bounding box center [766, 451] width 312 height 14
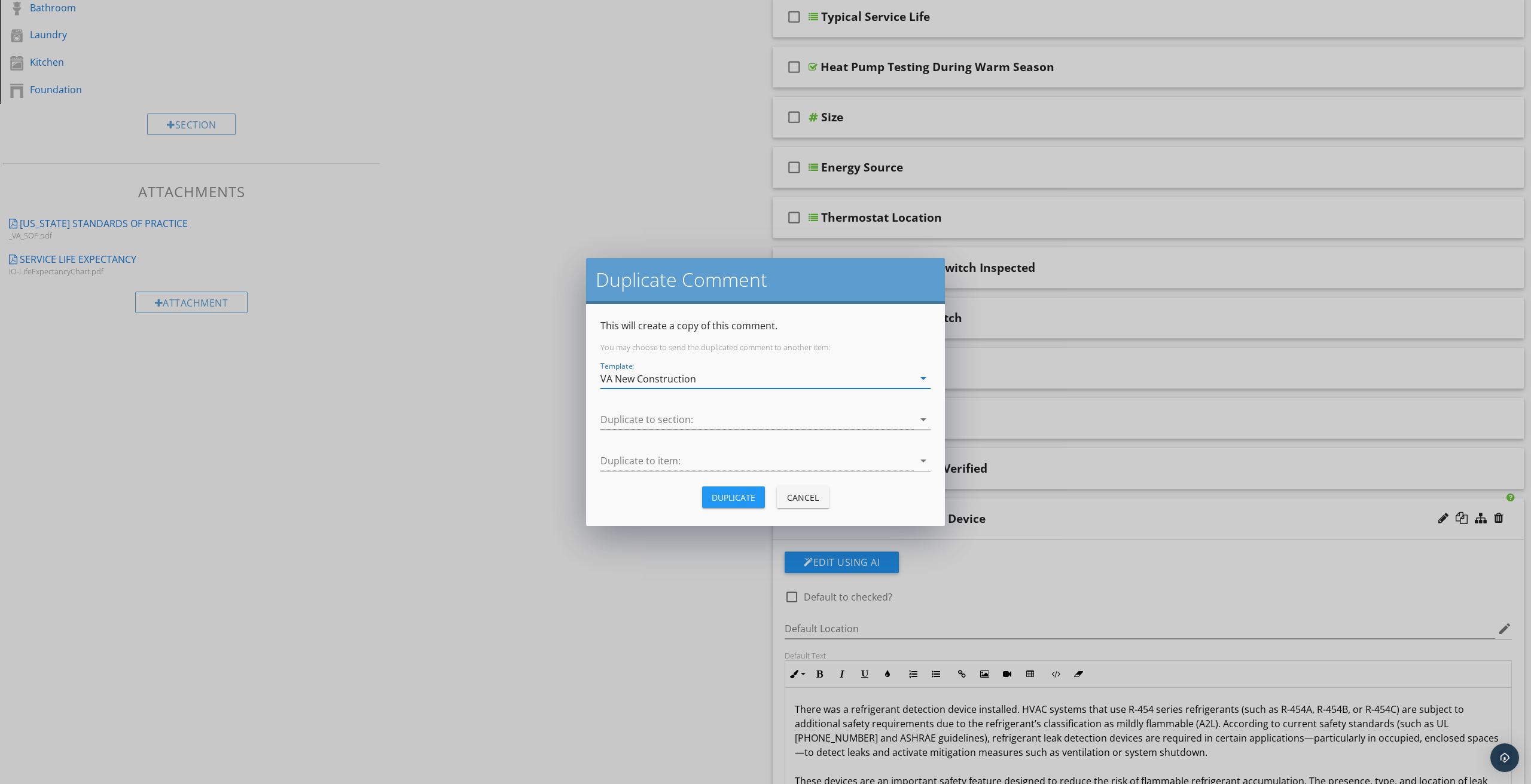
click at [670, 427] on div at bounding box center [756, 420] width 313 height 19
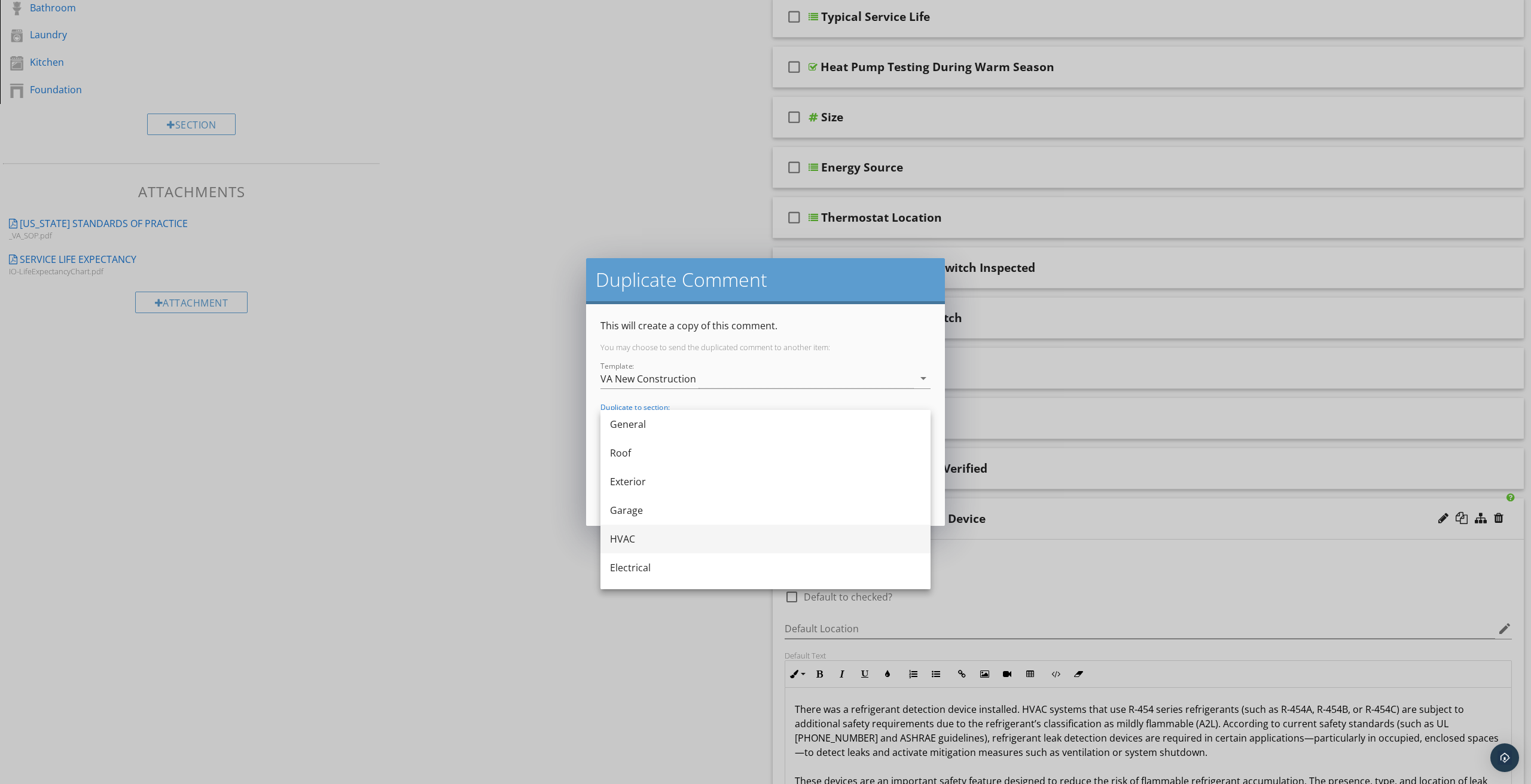
click at [633, 536] on div "HVAC" at bounding box center [765, 539] width 311 height 14
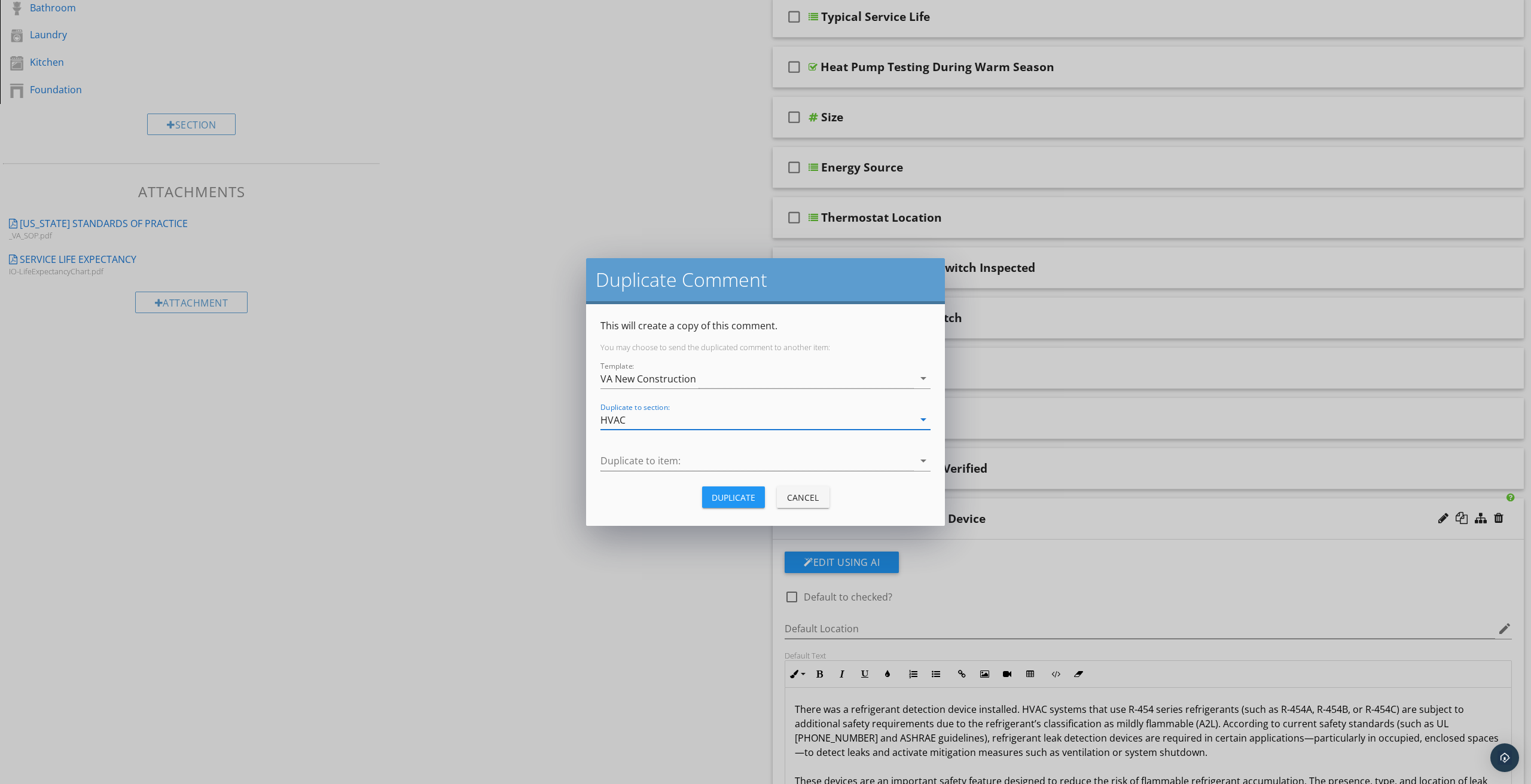
click at [649, 476] on div at bounding box center [765, 479] width 330 height 7
click at [644, 462] on div at bounding box center [756, 461] width 313 height 19
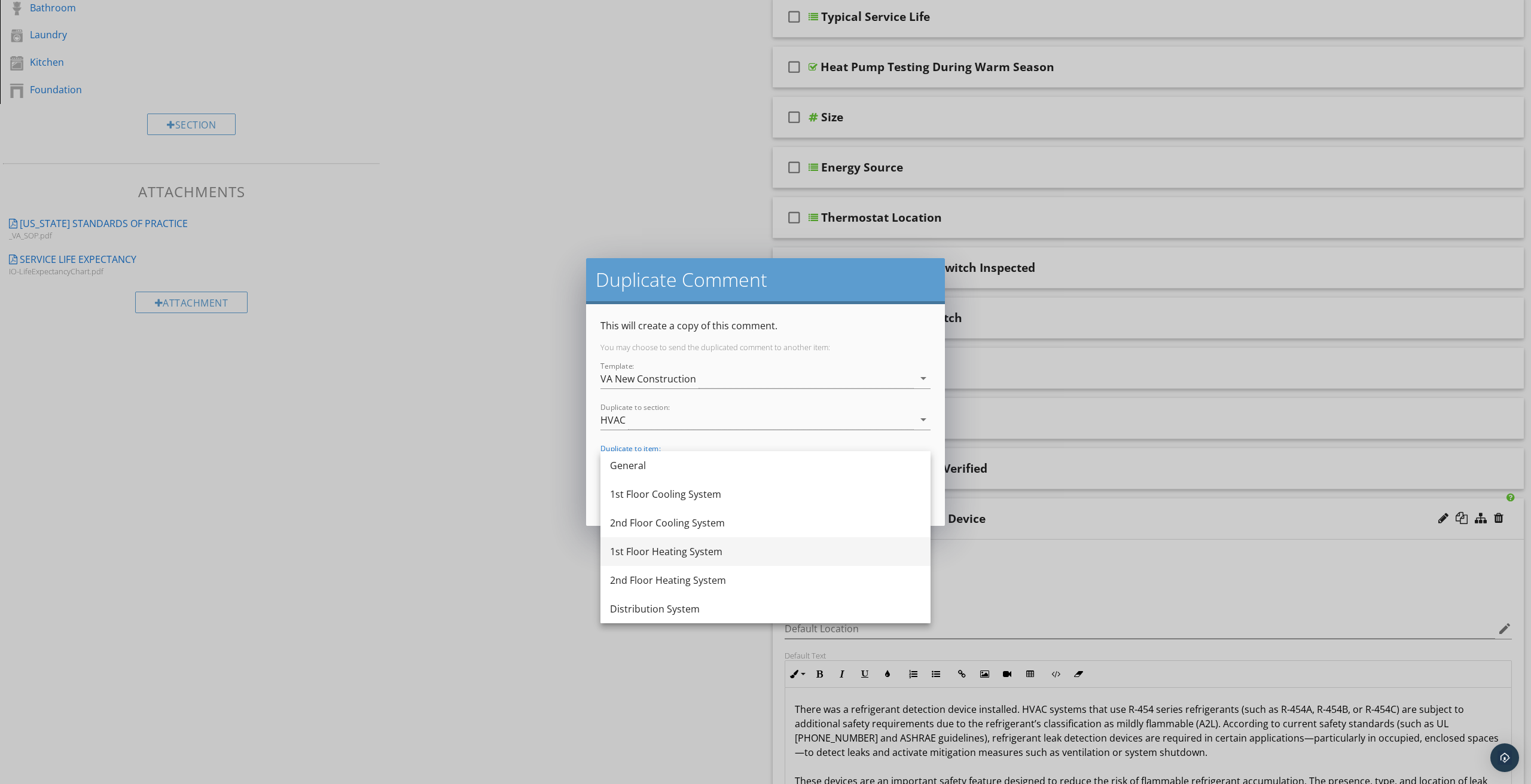
click at [647, 562] on div "1st Floor Heating System" at bounding box center [765, 552] width 311 height 29
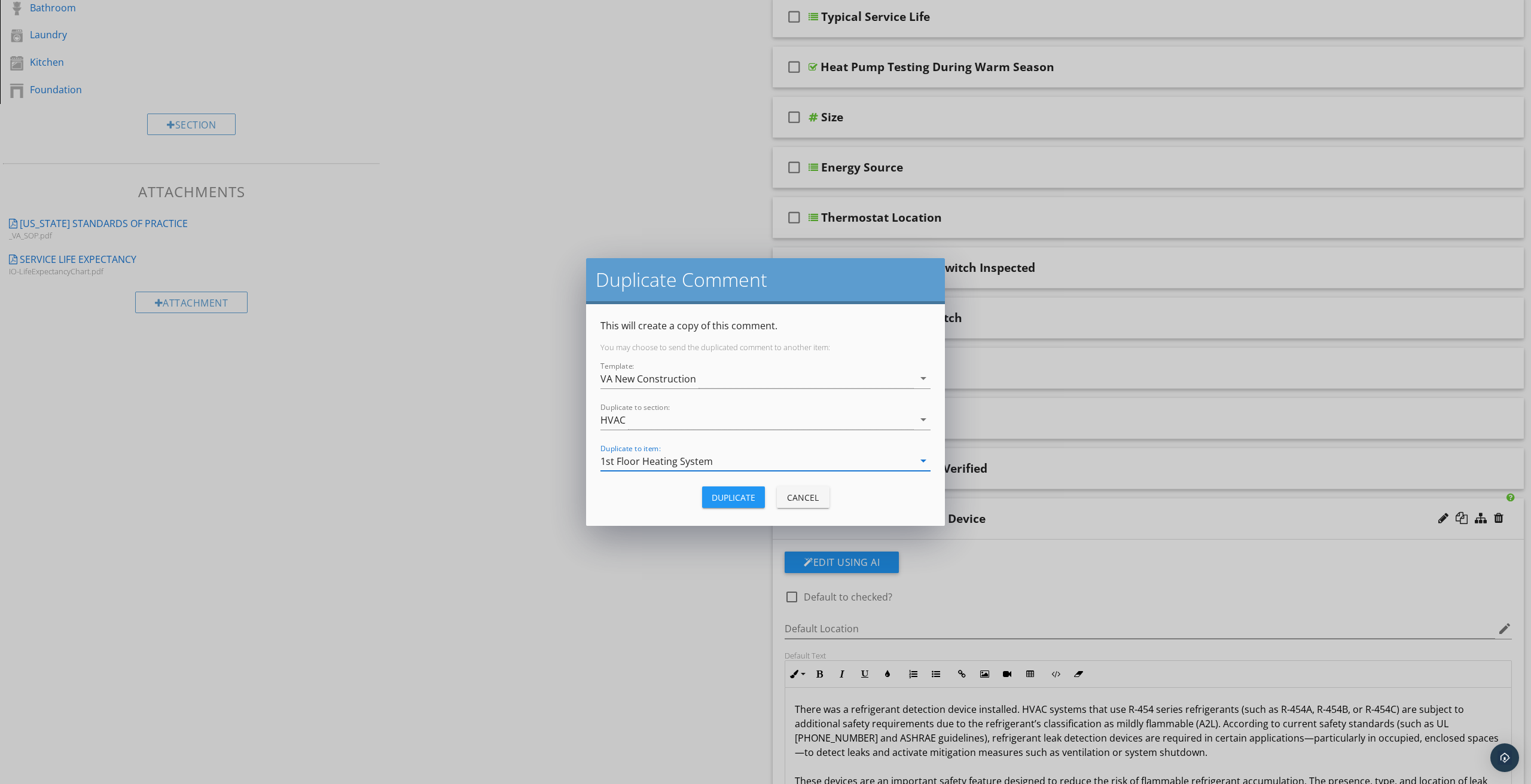
click at [741, 501] on div "Duplicate" at bounding box center [733, 497] width 43 height 13
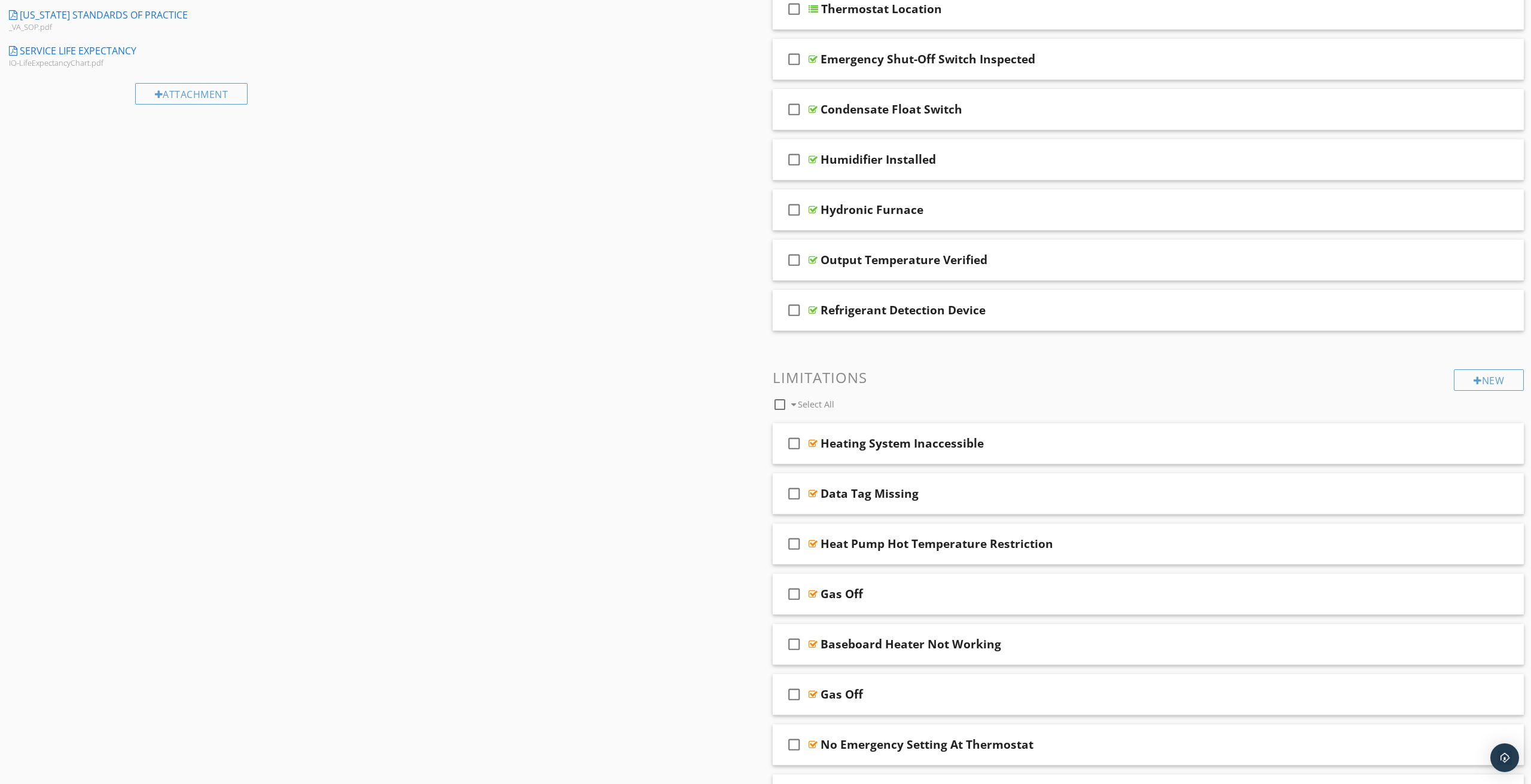
scroll to position [617, 0]
click at [1480, 308] on div at bounding box center [1481, 308] width 12 height 12
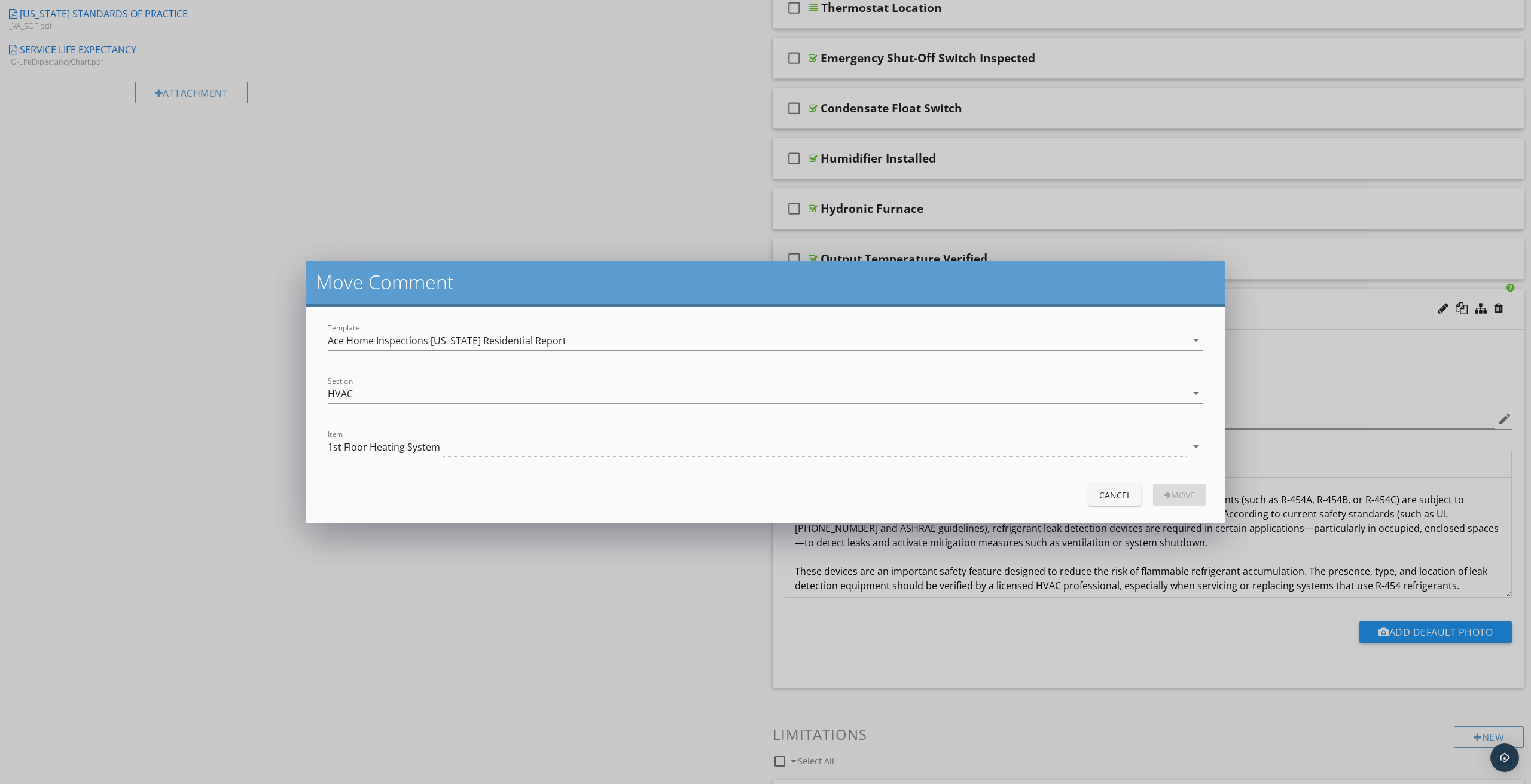
click at [1115, 497] on div "Cancel" at bounding box center [1115, 495] width 34 height 13
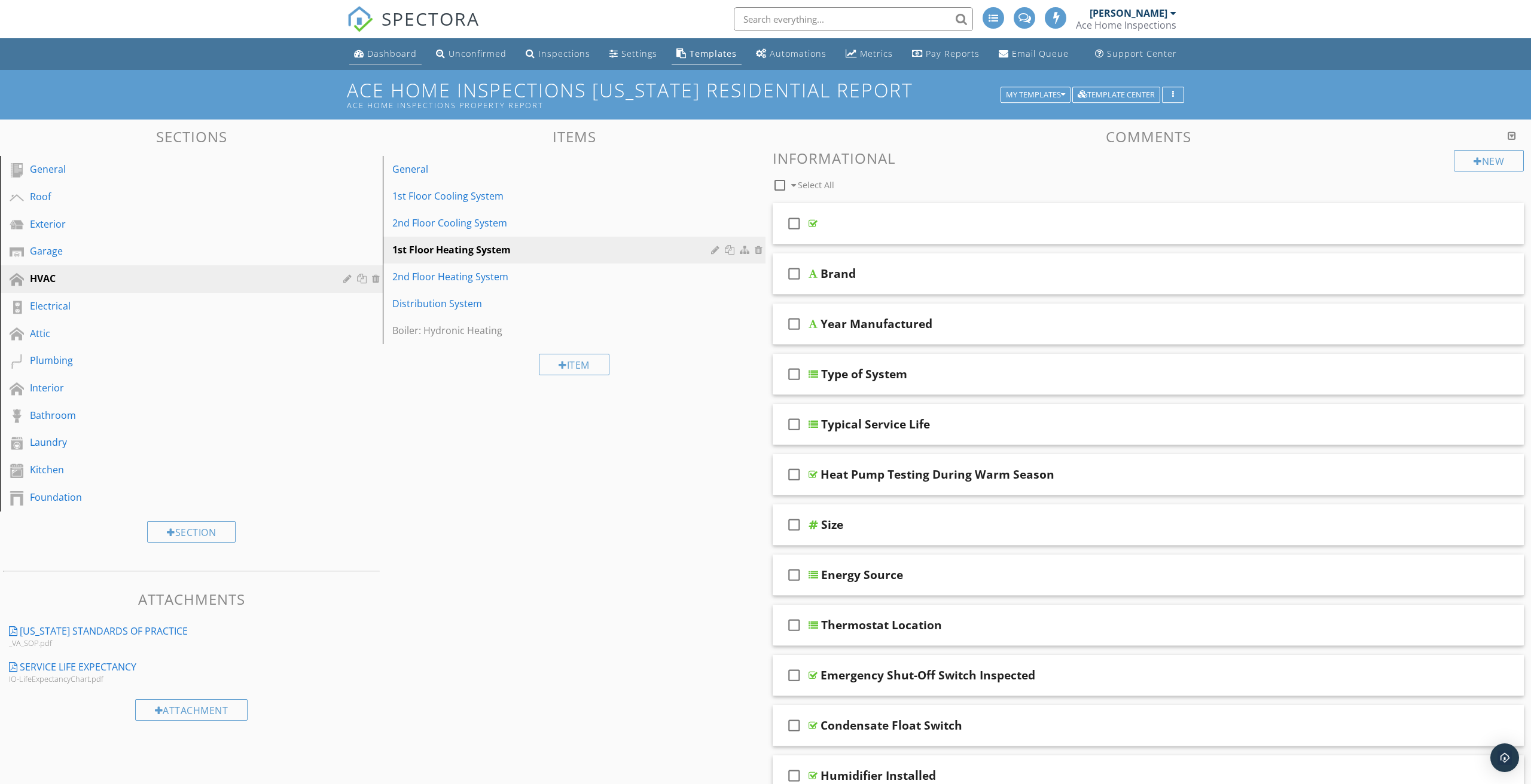
scroll to position [0, 0]
click at [398, 55] on div "Dashboard" at bounding box center [392, 54] width 50 height 12
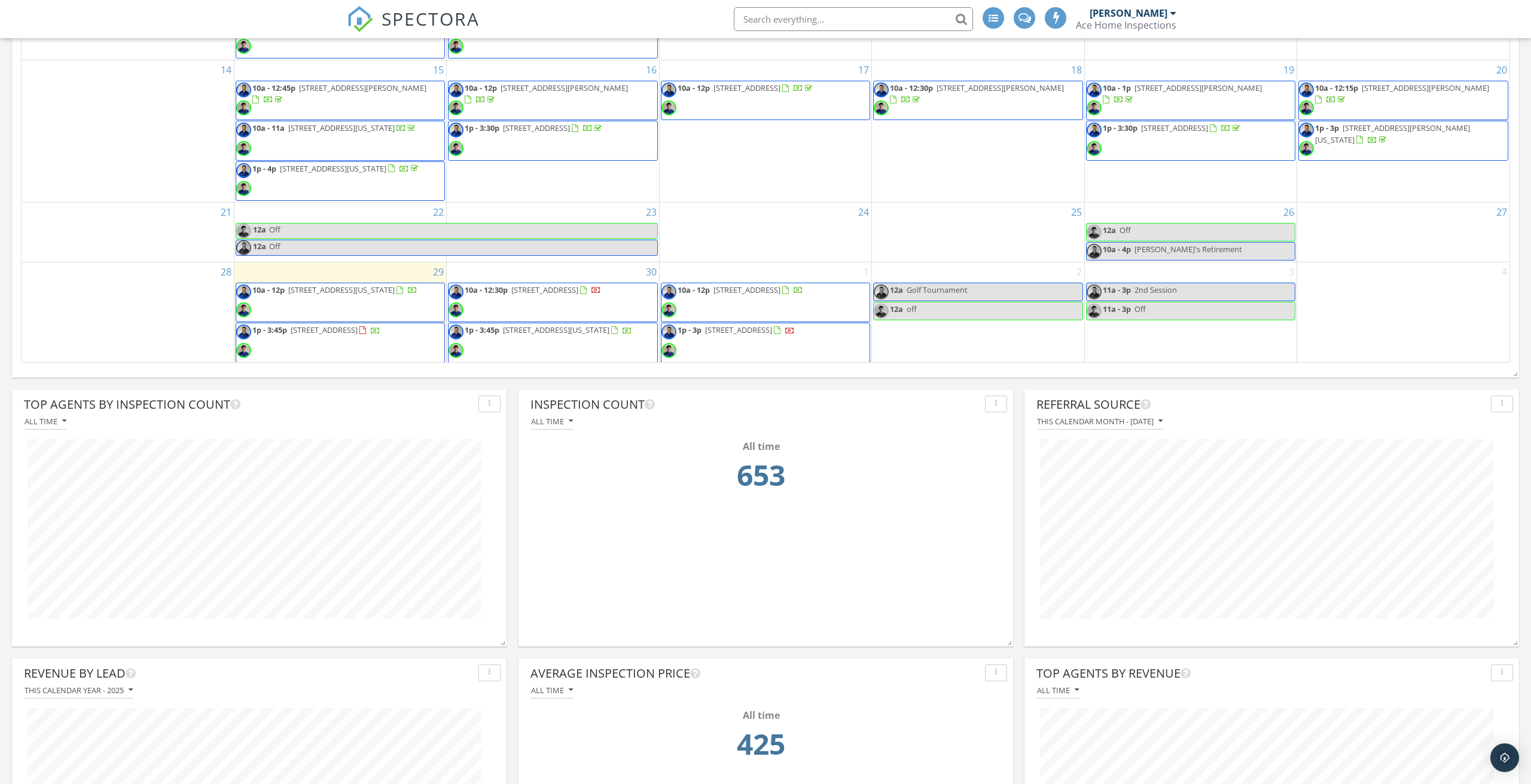
scroll to position [929, 0]
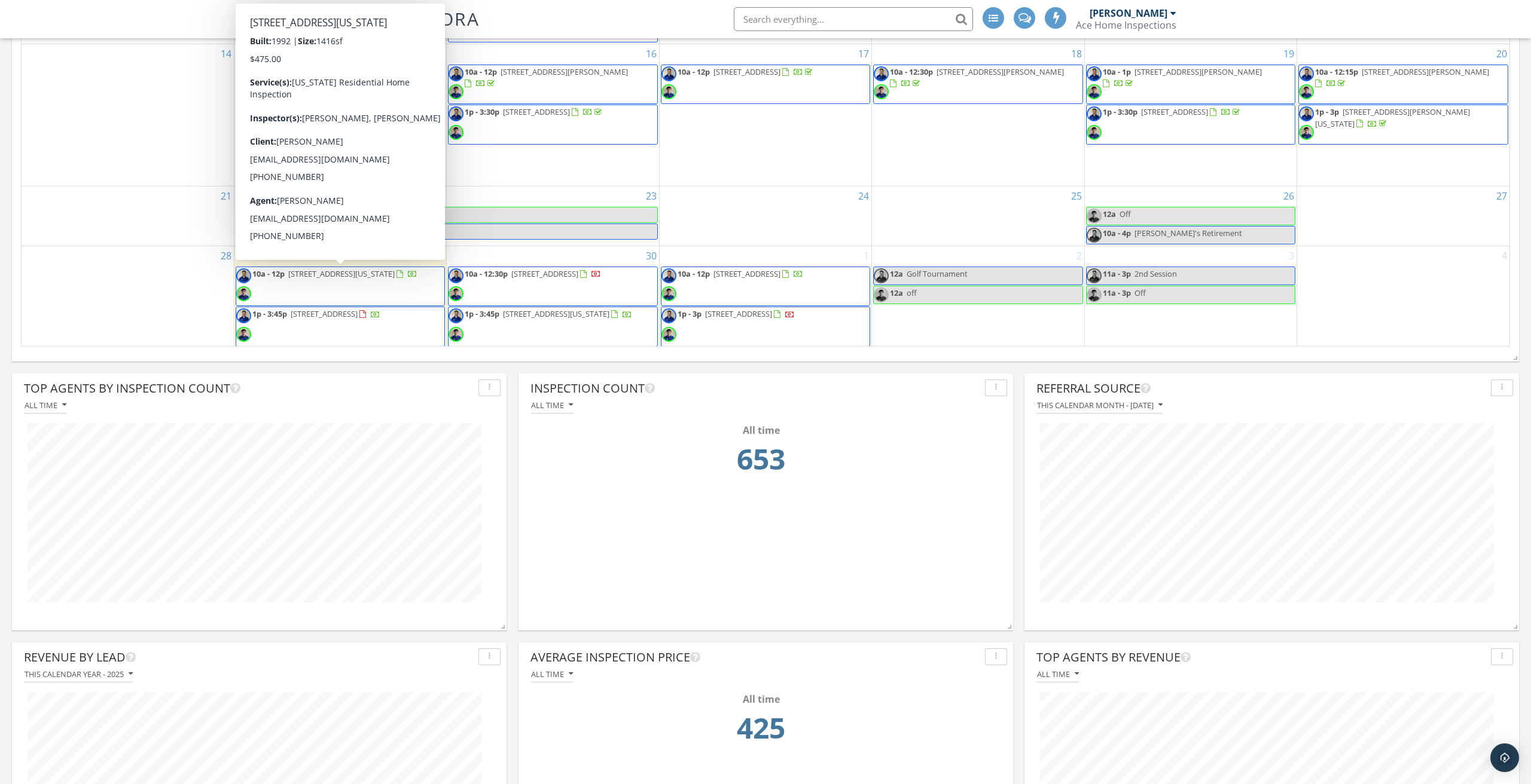
click at [362, 275] on span "4831 Parthenon Dr, Virginia Beach 23462" at bounding box center [341, 274] width 107 height 11
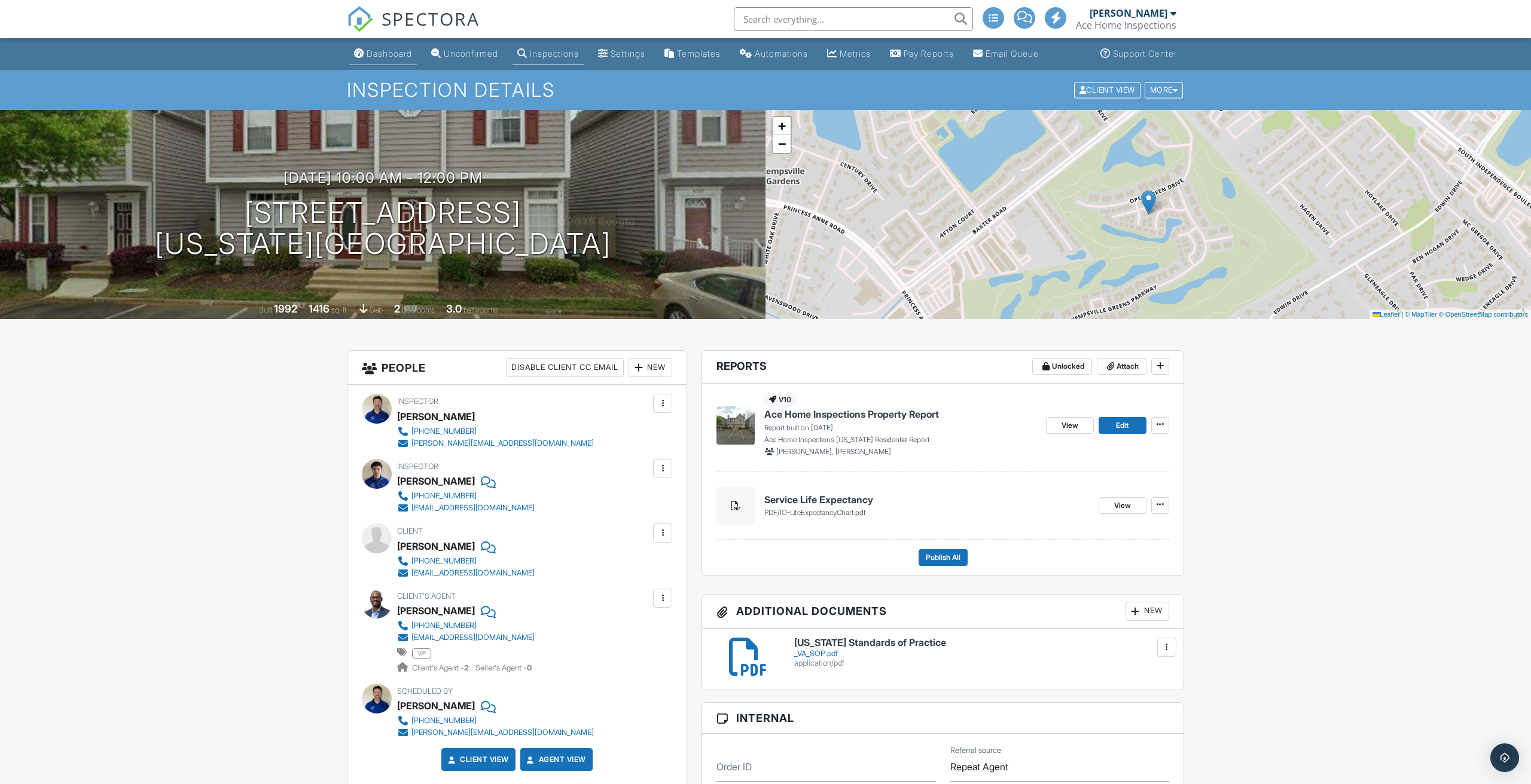
click at [403, 50] on div "Dashboard" at bounding box center [389, 53] width 45 height 11
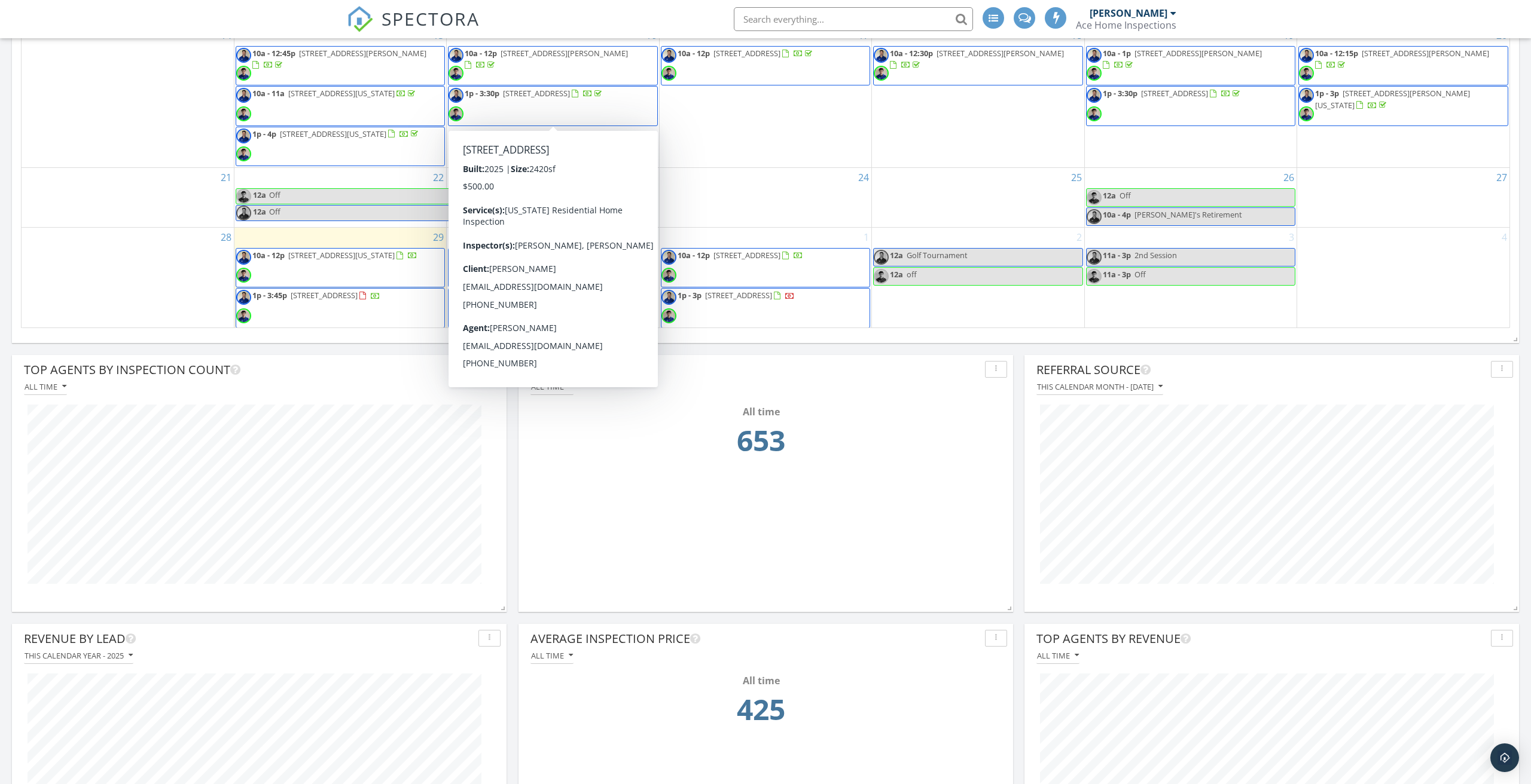
scroll to position [954, 0]
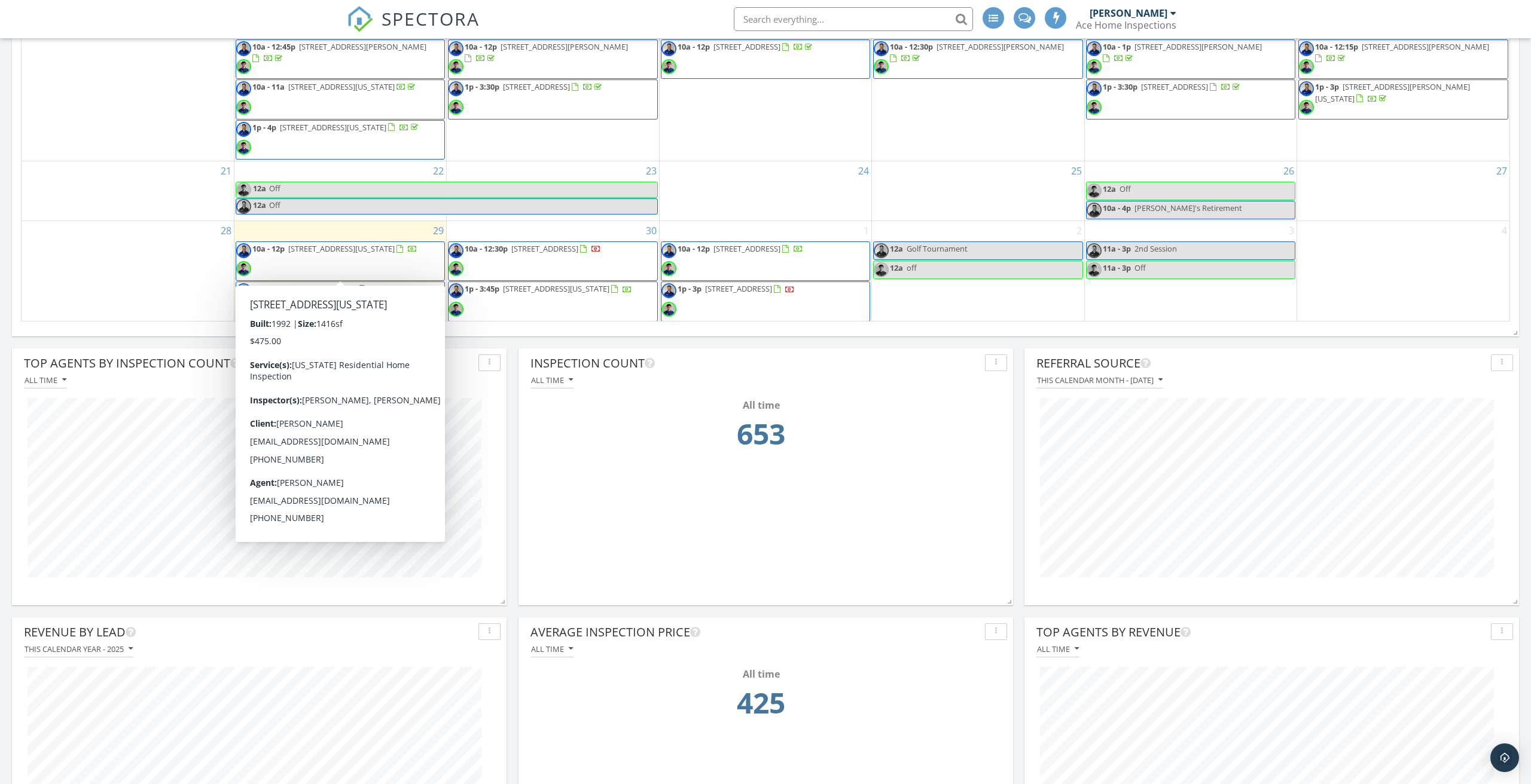
click at [387, 246] on span "[STREET_ADDRESS][US_STATE]" at bounding box center [341, 248] width 107 height 11
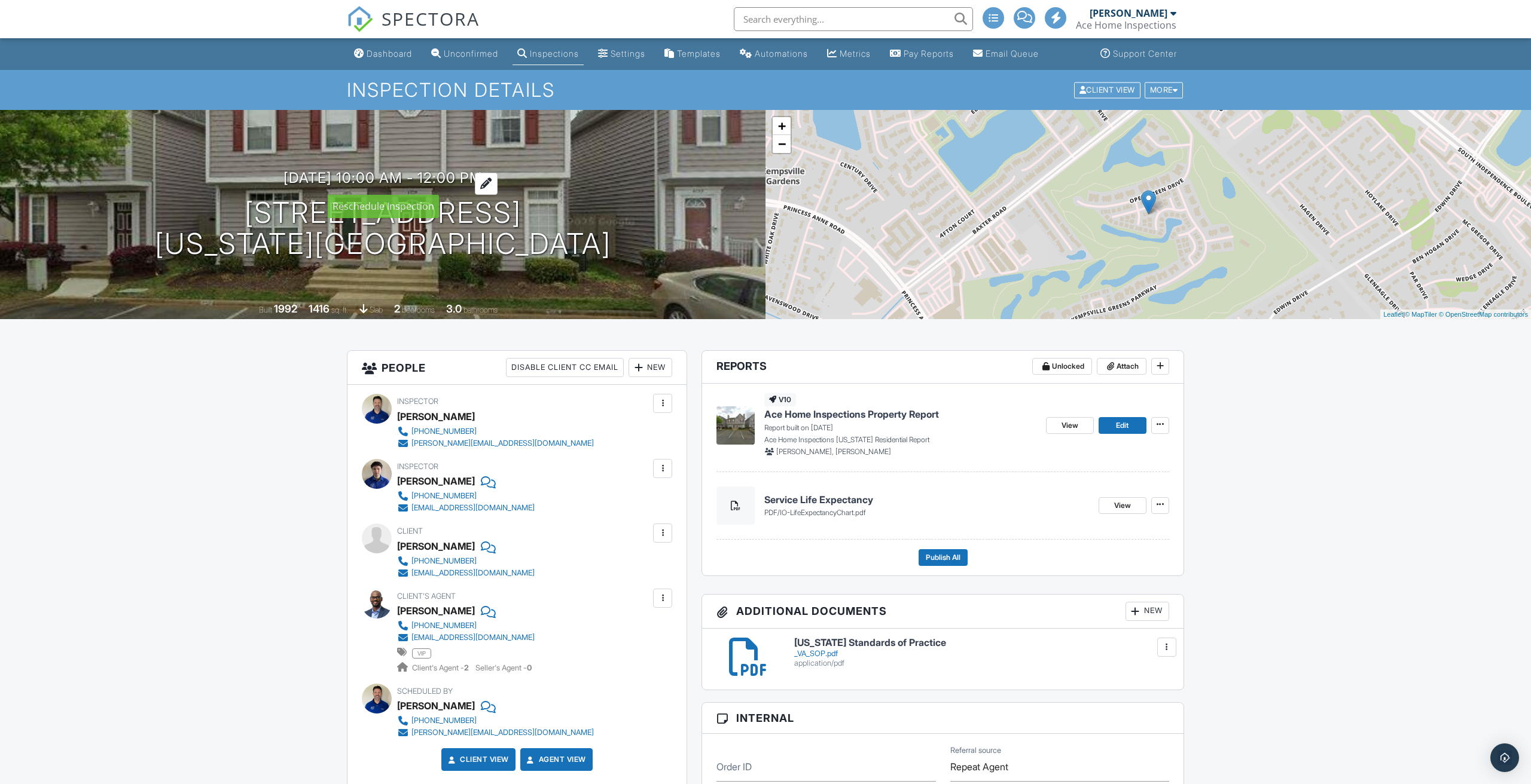
click at [482, 180] on h3 "[DATE] 10:00 am - 12:00 pm" at bounding box center [383, 177] width 199 height 16
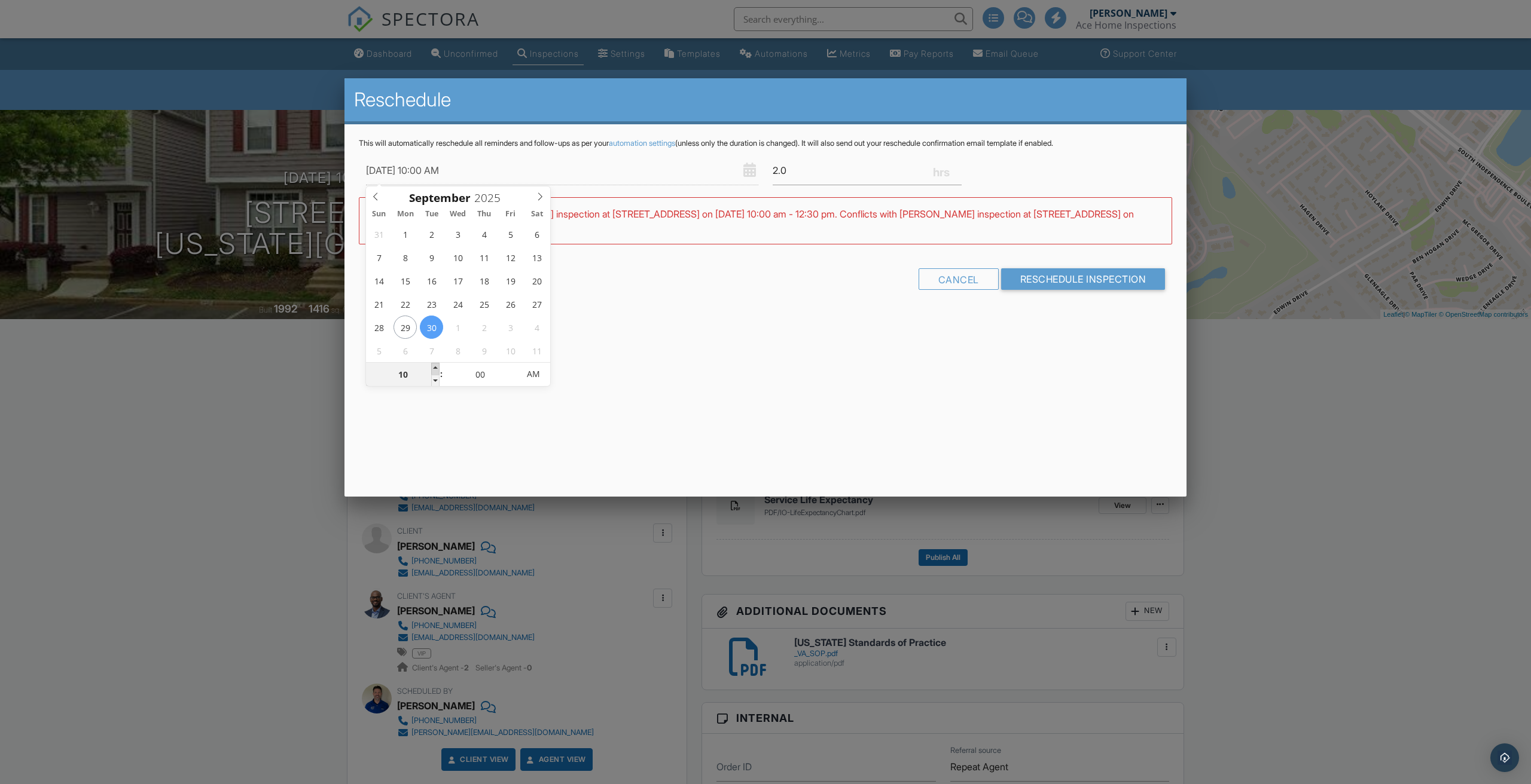
type input "[DATE] 11:00 AM"
type input "11"
click at [436, 367] on span at bounding box center [436, 369] width 9 height 12
type input "[DATE] 12:00 PM"
type input "12"
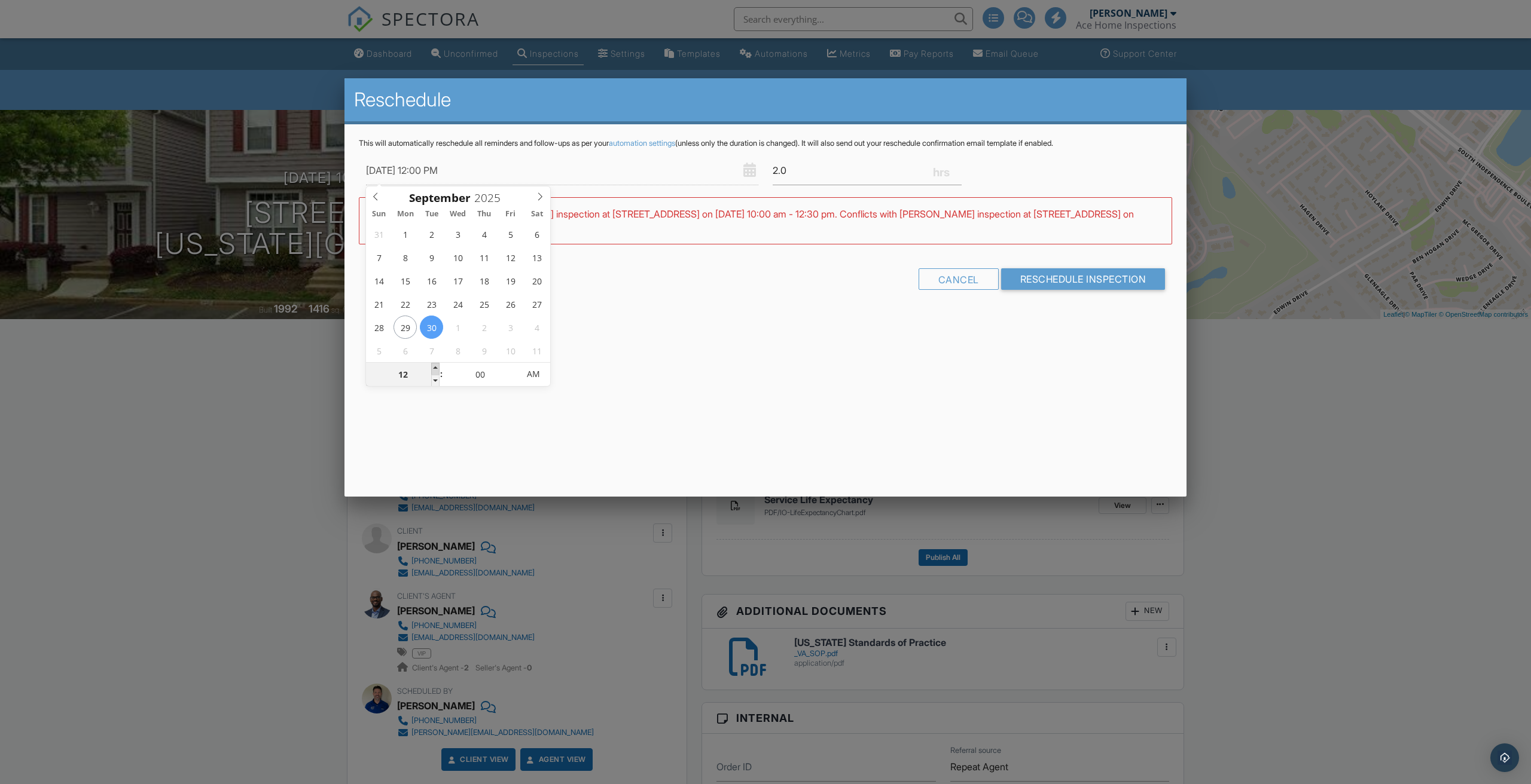
click at [436, 367] on span at bounding box center [436, 369] width 9 height 12
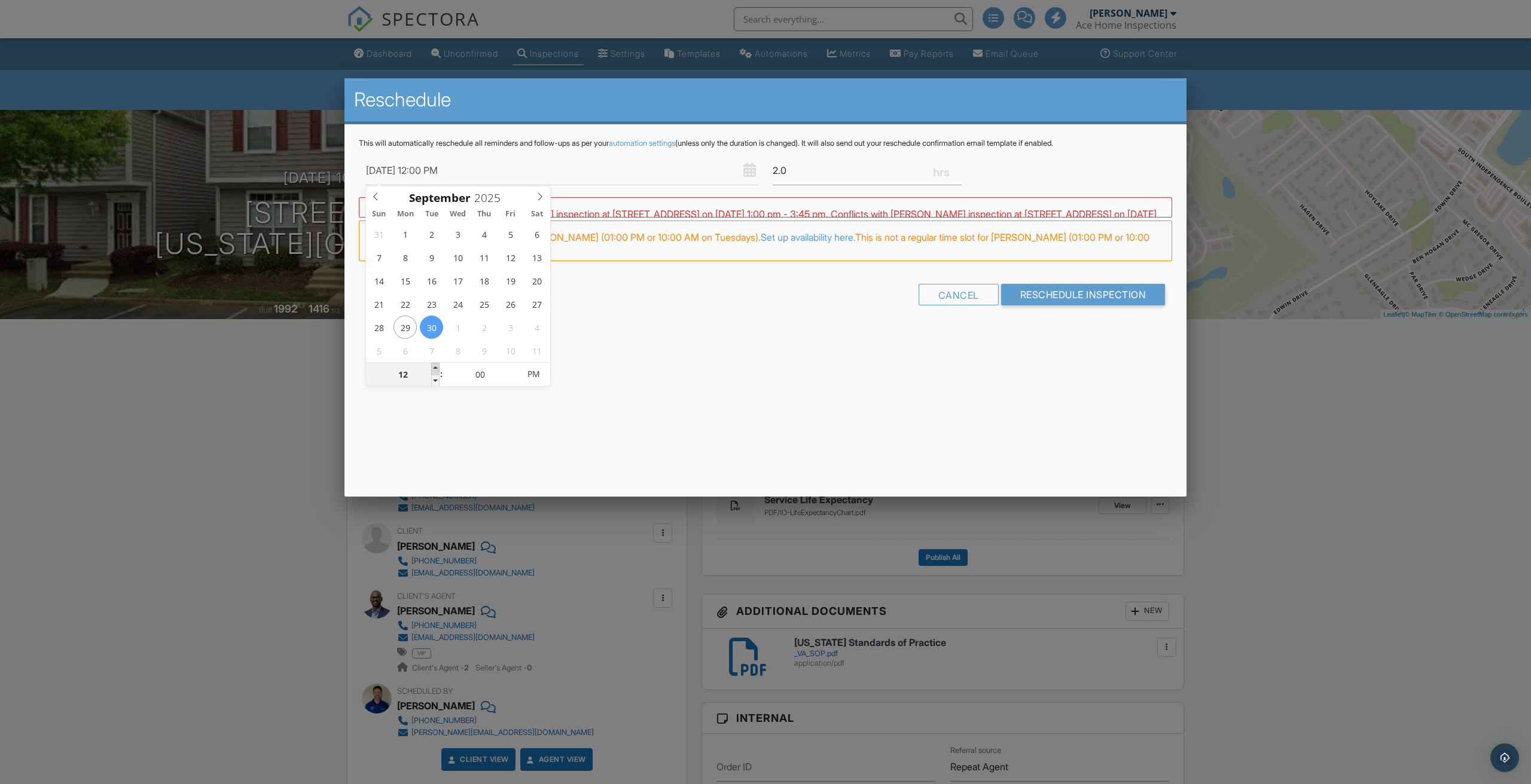
type input "[DATE] 1:00 PM"
type input "01"
click at [436, 367] on span at bounding box center [436, 369] width 9 height 12
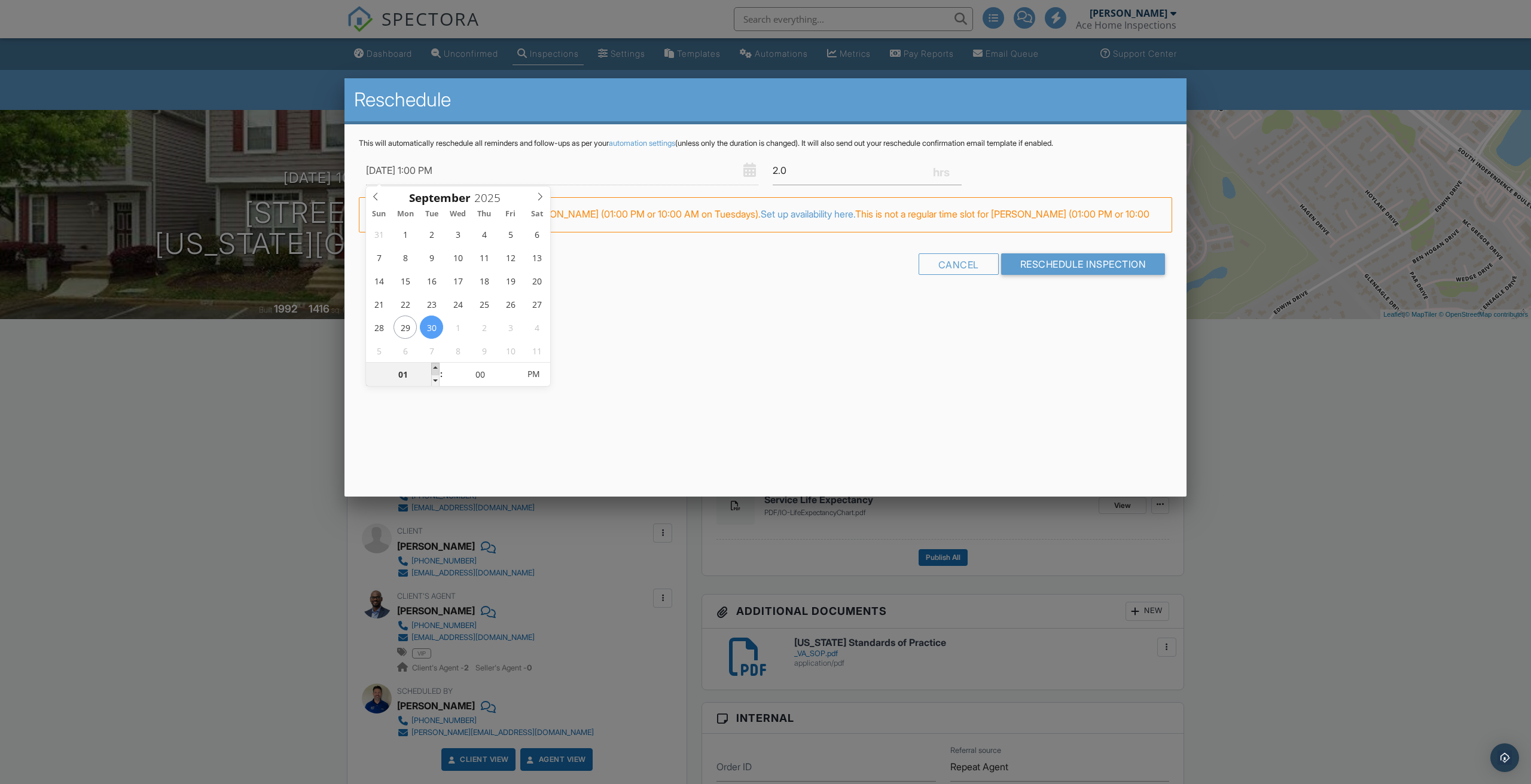
type input "[DATE] 2:00 PM"
type input "02"
click at [436, 367] on span at bounding box center [436, 369] width 9 height 12
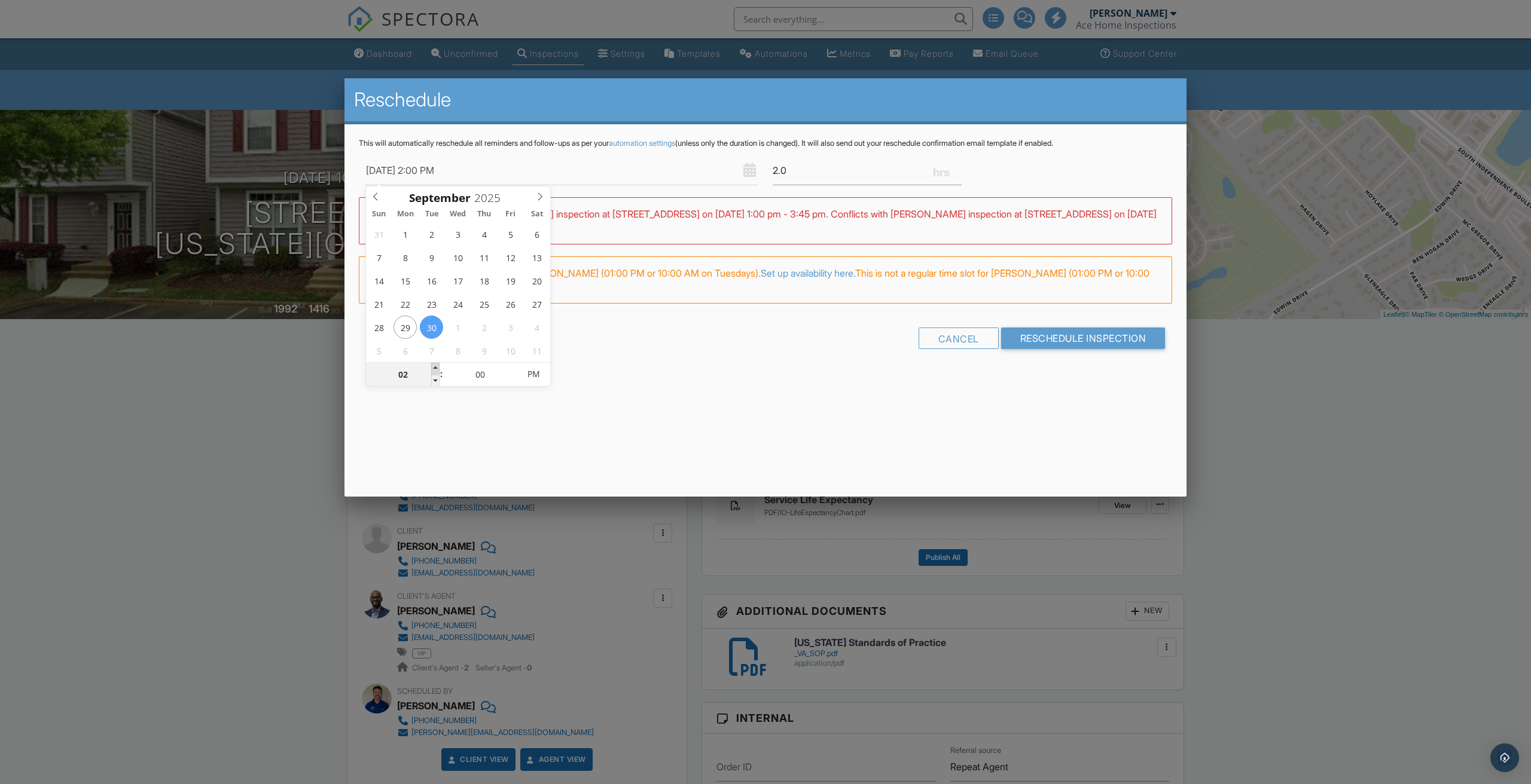
type input "[DATE] 3:00 PM"
type input "03"
click at [436, 367] on span at bounding box center [436, 369] width 9 height 12
click at [1053, 342] on input "Reschedule Inspection" at bounding box center [1083, 338] width 165 height 21
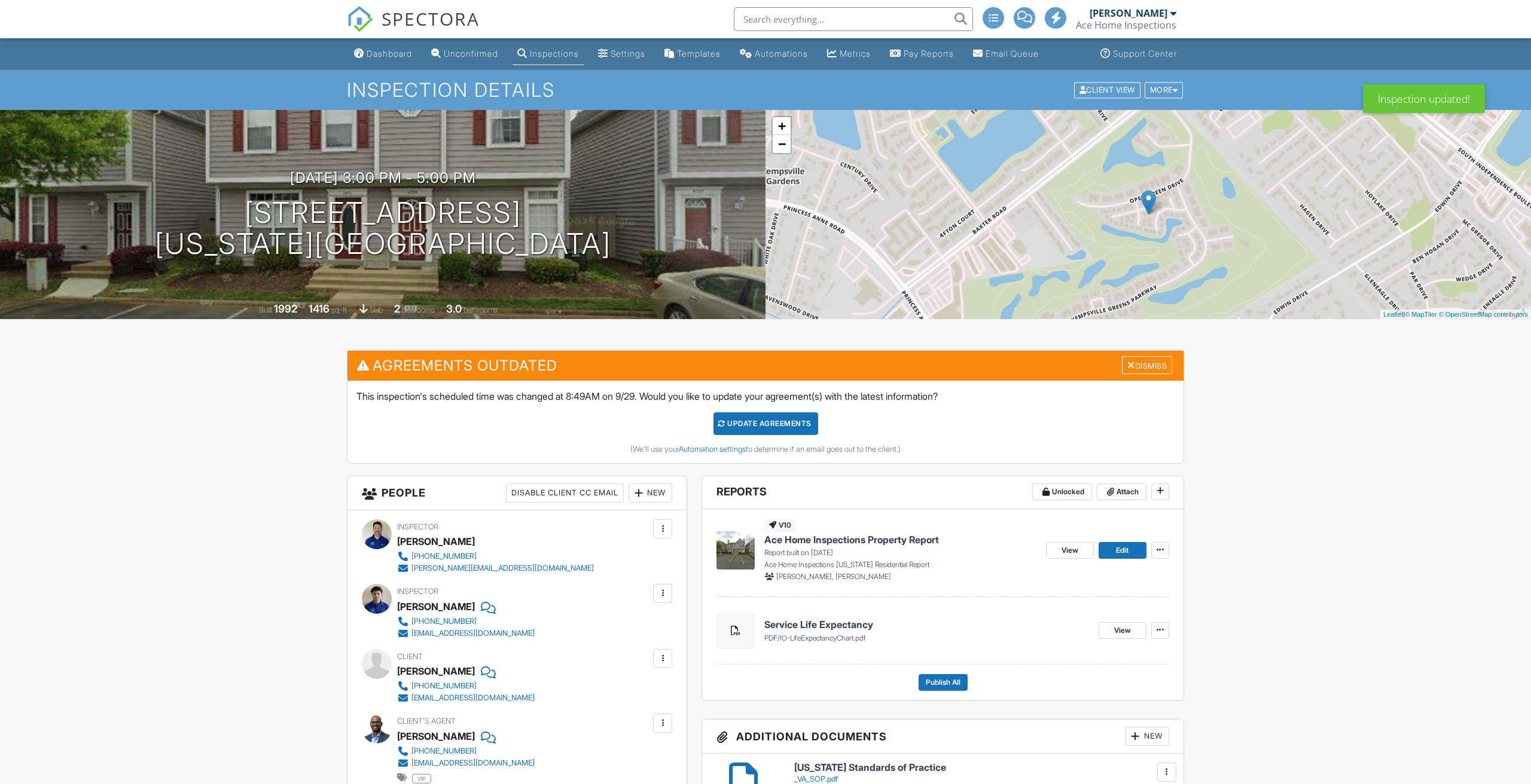
click at [763, 437] on div "Update Agreements (We'll use your Automation settings to determine if an email …" at bounding box center [765, 432] width 818 height 41
click at [736, 427] on div "Update Agreements" at bounding box center [766, 424] width 105 height 23
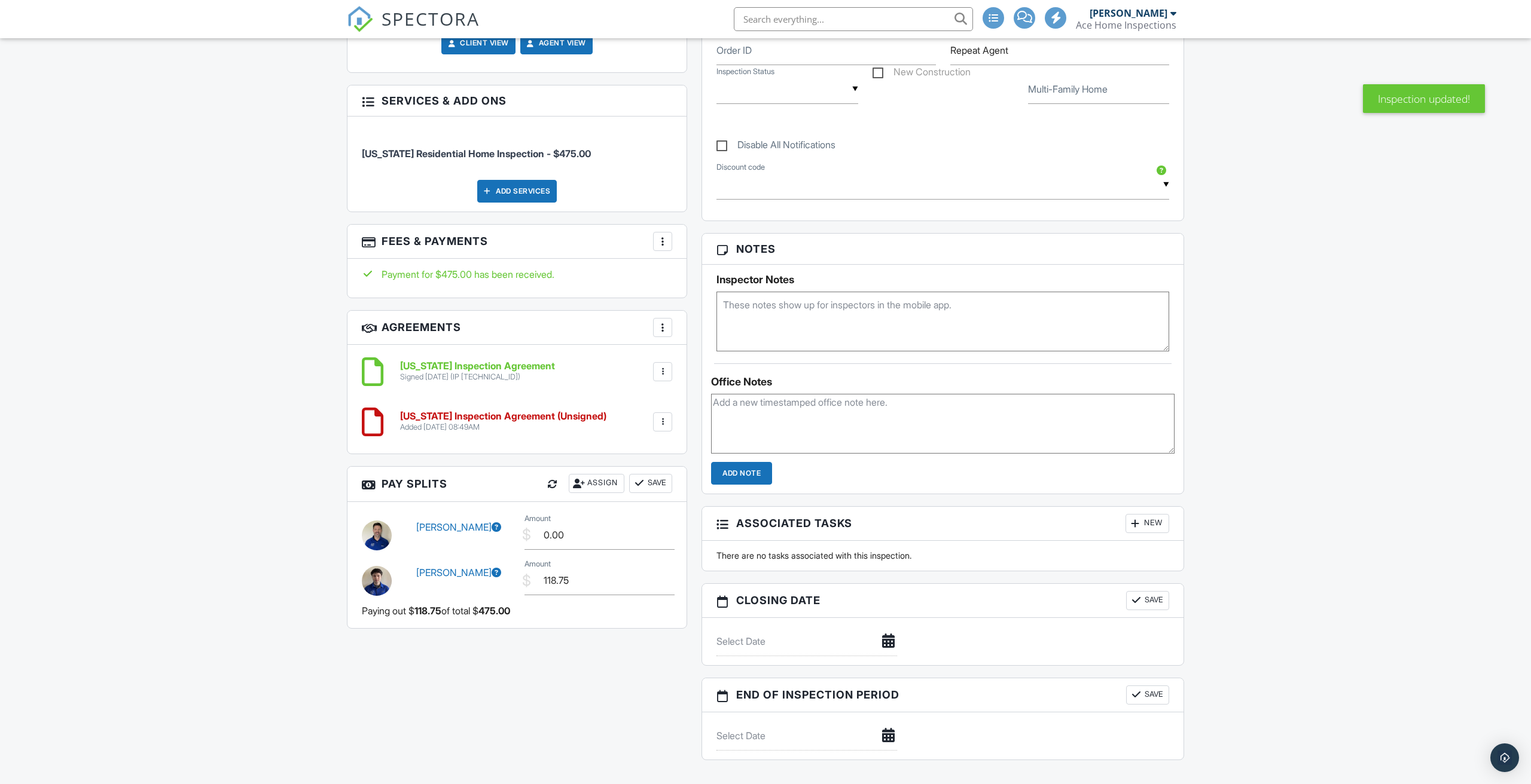
scroll to position [727, 0]
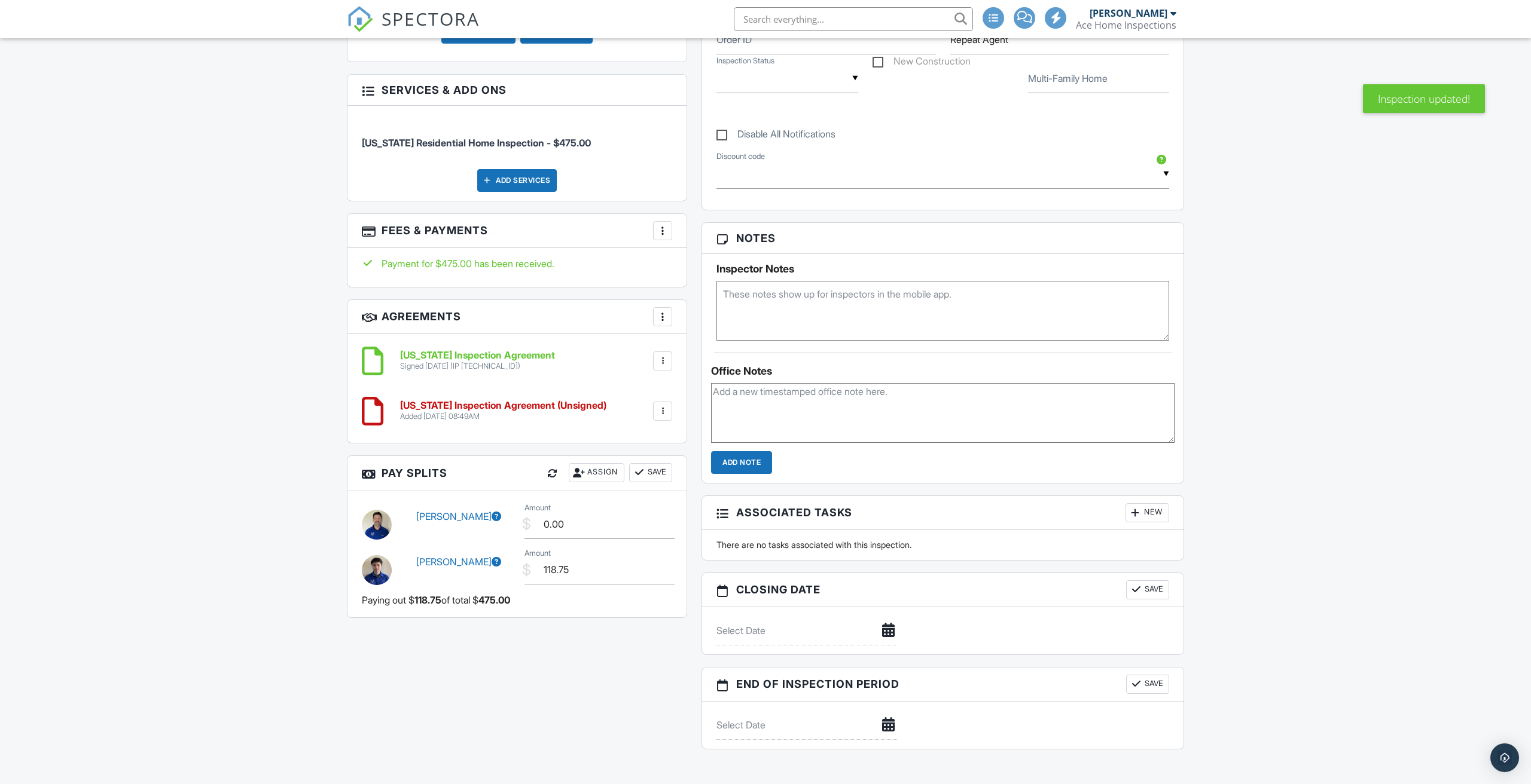
click at [672, 355] on div at bounding box center [663, 361] width 19 height 19
click at [630, 422] on li "Delete" at bounding box center [631, 424] width 68 height 30
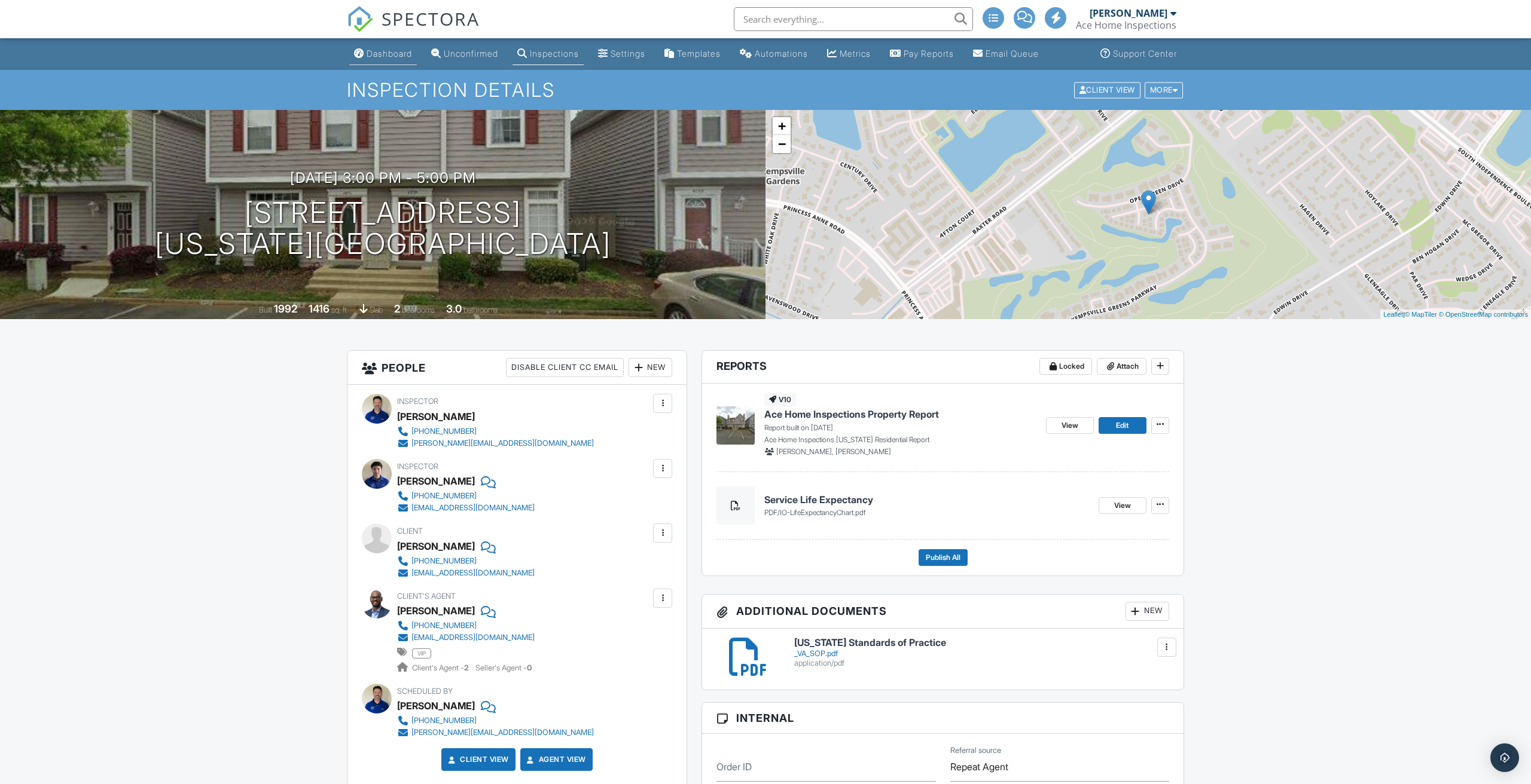
click at [397, 48] on link "Dashboard" at bounding box center [383, 54] width 67 height 22
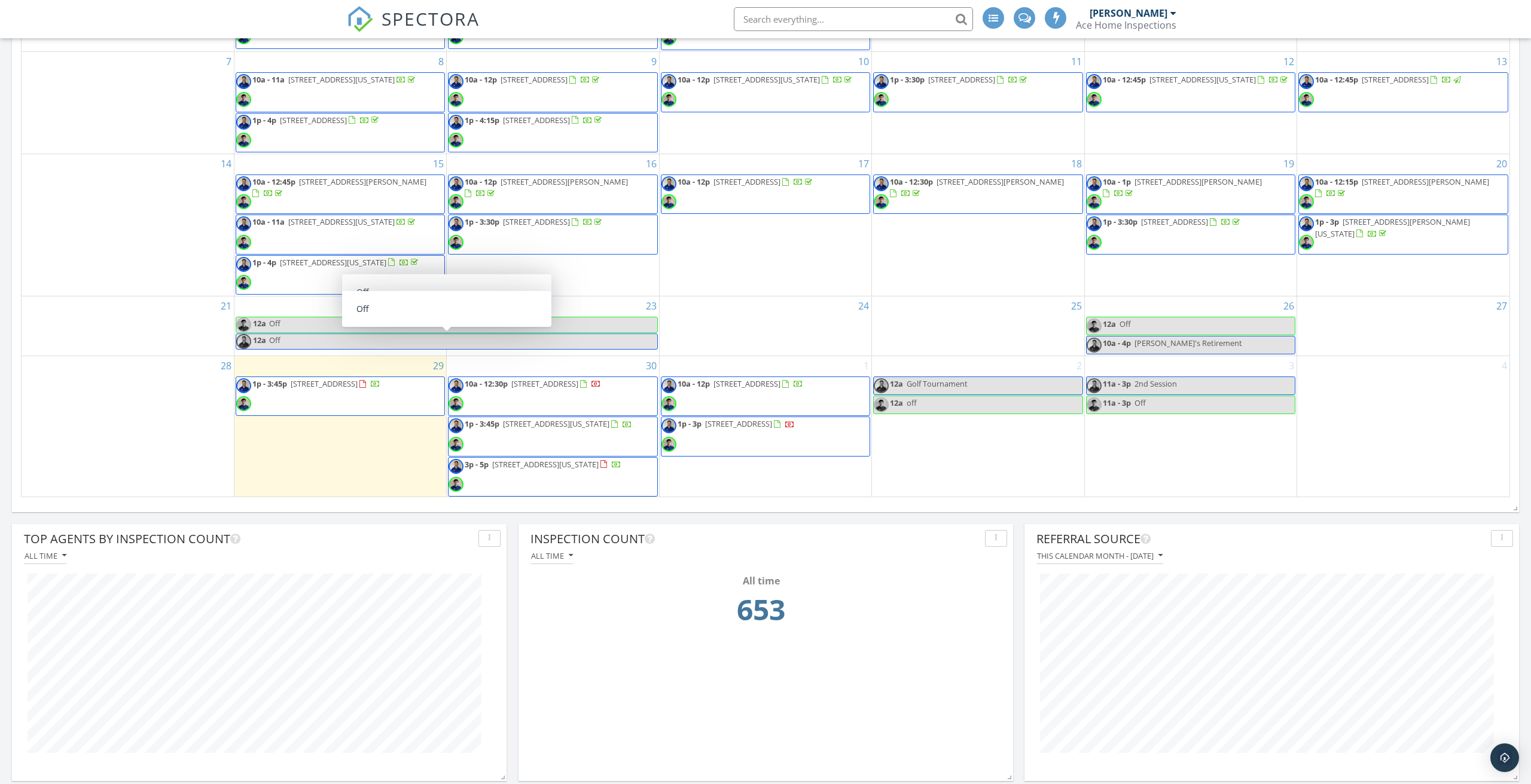
scroll to position [79, 0]
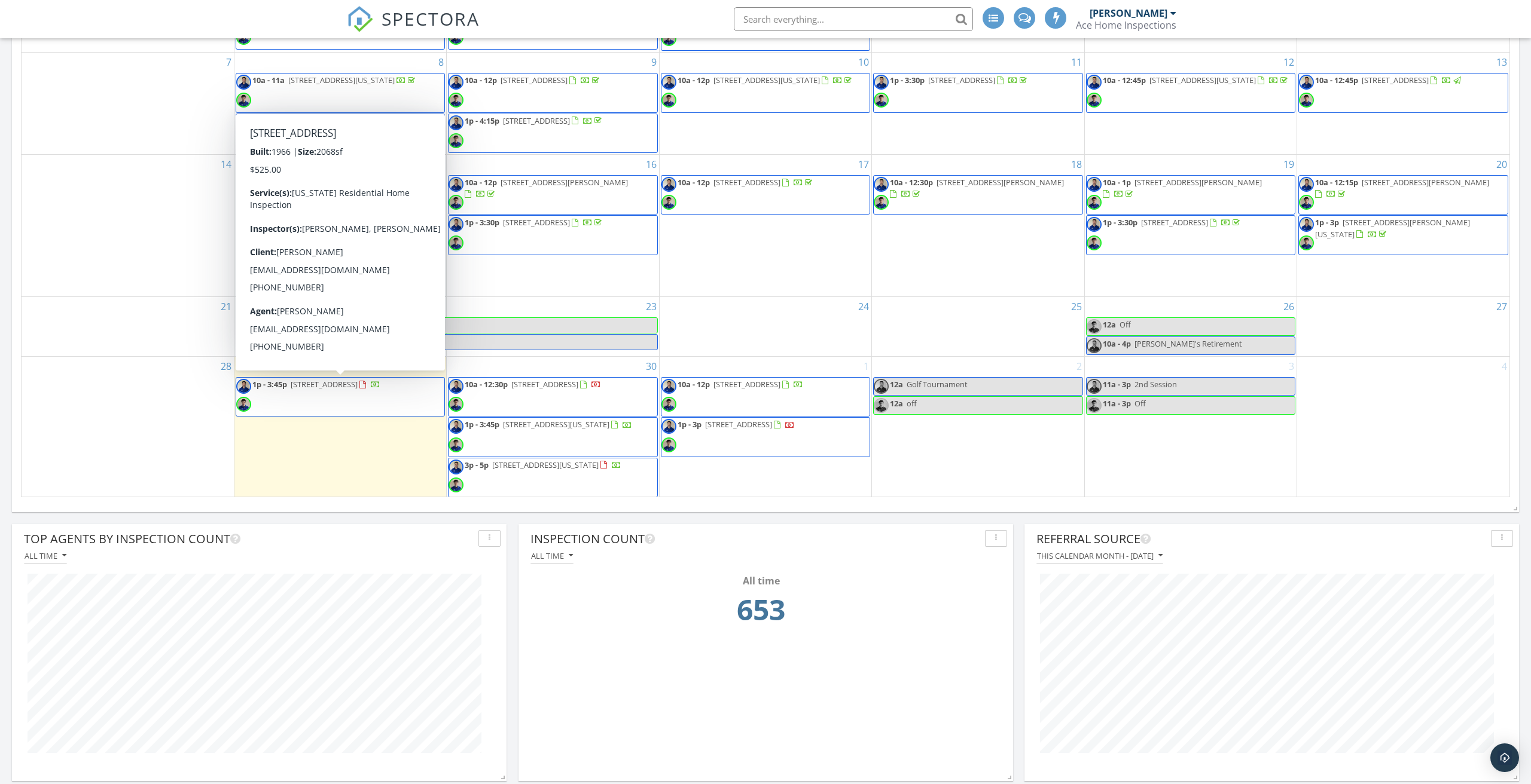
click at [357, 385] on span "[STREET_ADDRESS]" at bounding box center [325, 384] width 67 height 11
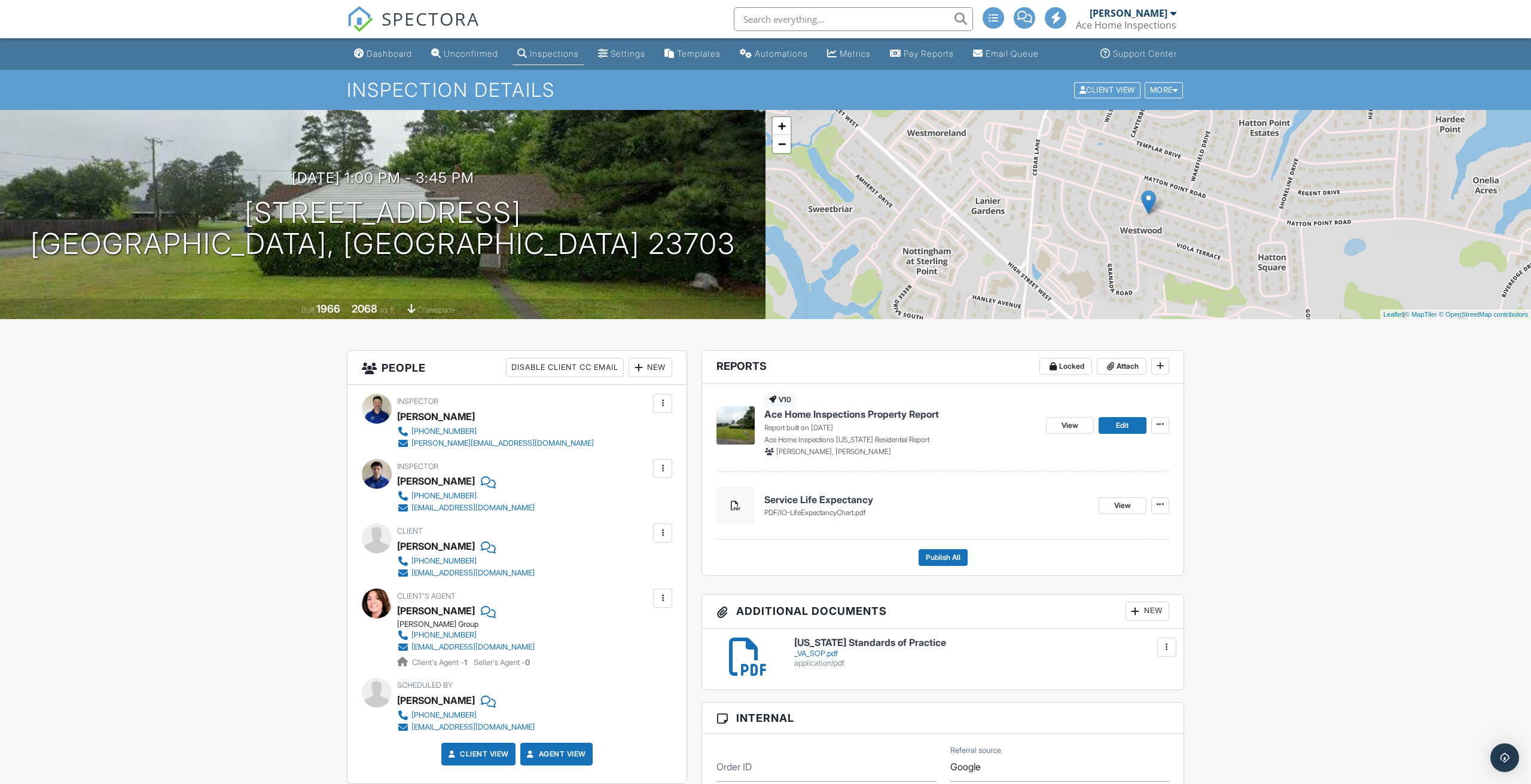
click at [1027, 23] on div at bounding box center [1024, 17] width 21 height 21
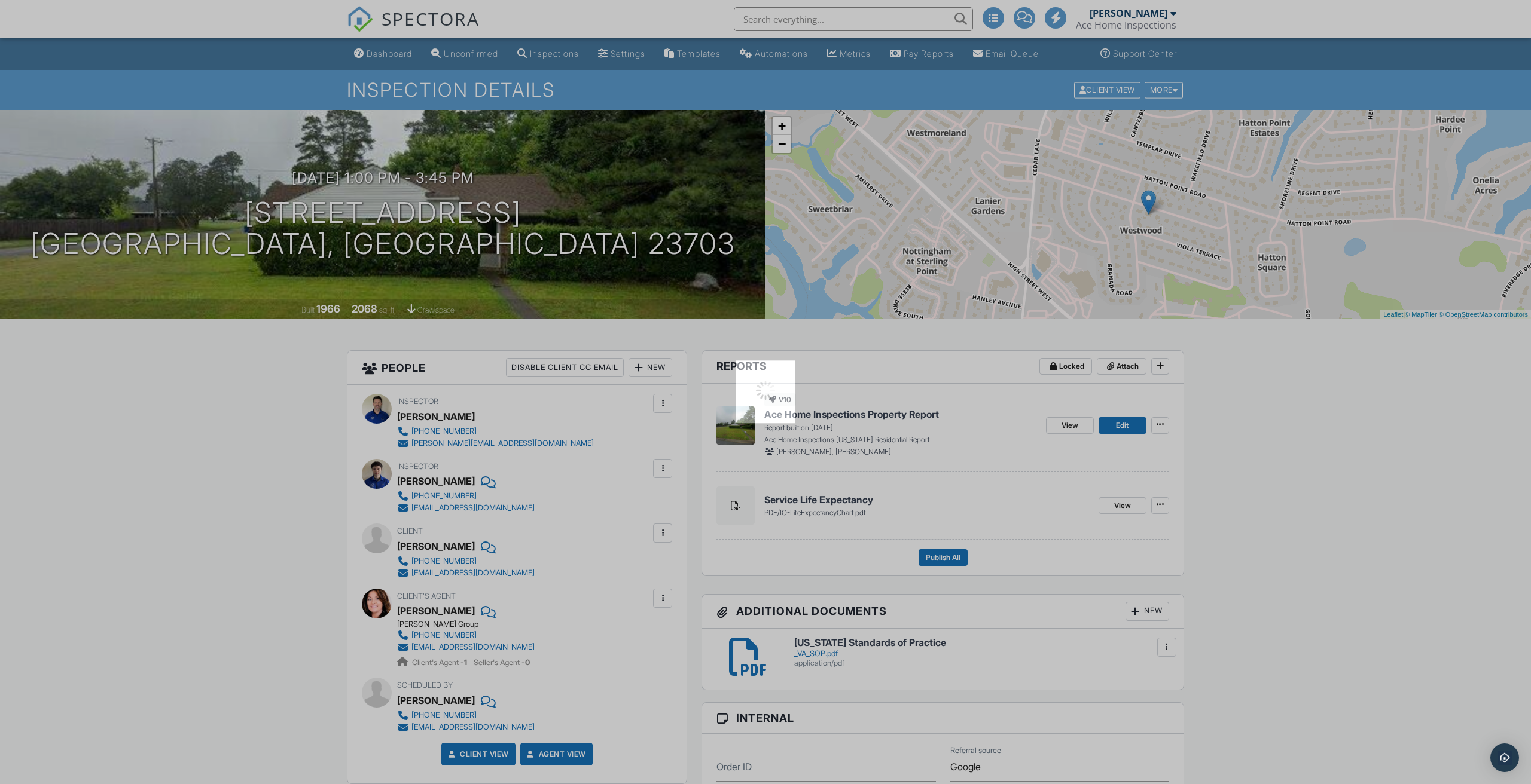
click at [1027, 23] on div at bounding box center [765, 392] width 1531 height 784
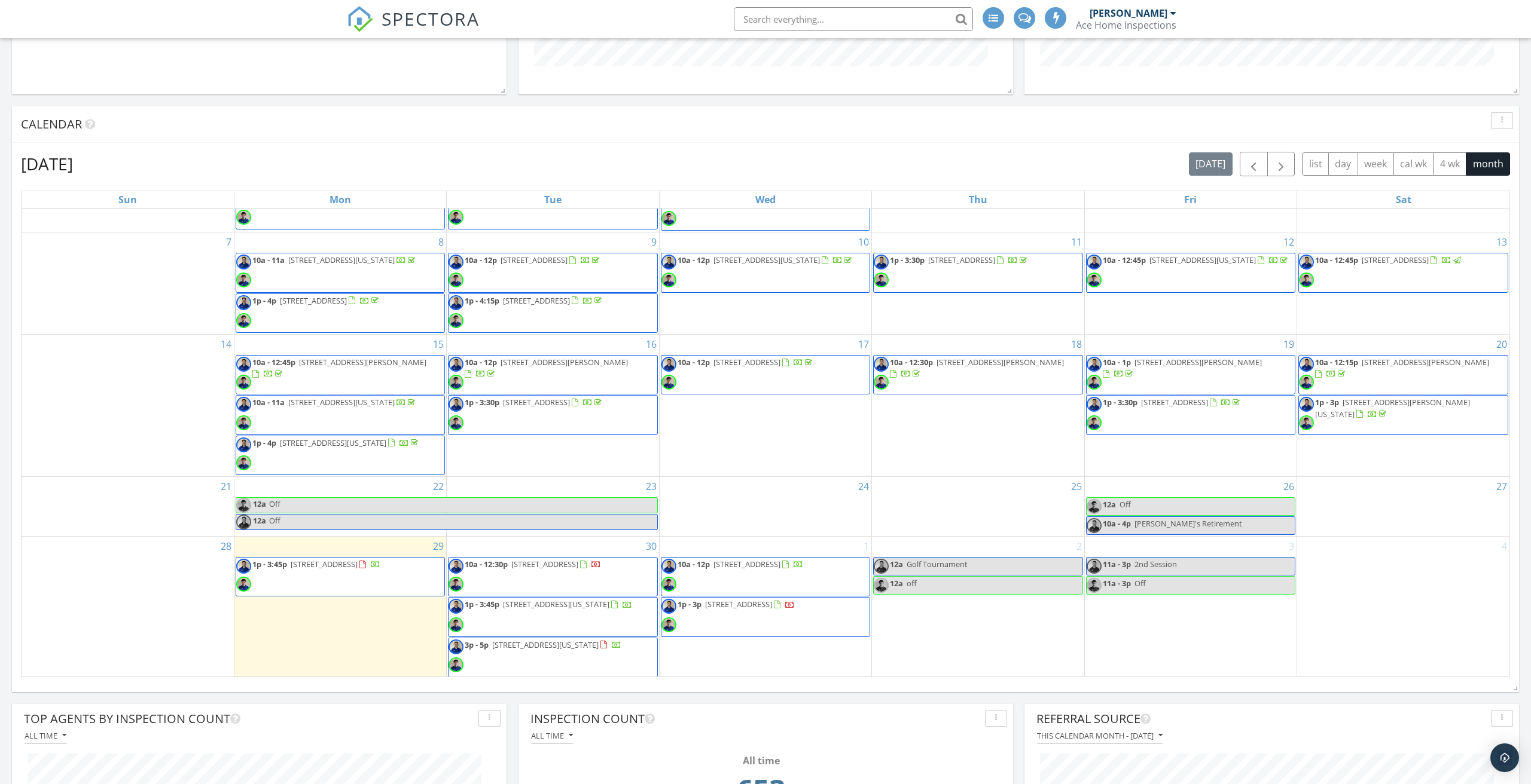
scroll to position [601, 0]
click at [357, 561] on span "[STREET_ADDRESS]" at bounding box center [325, 562] width 67 height 11
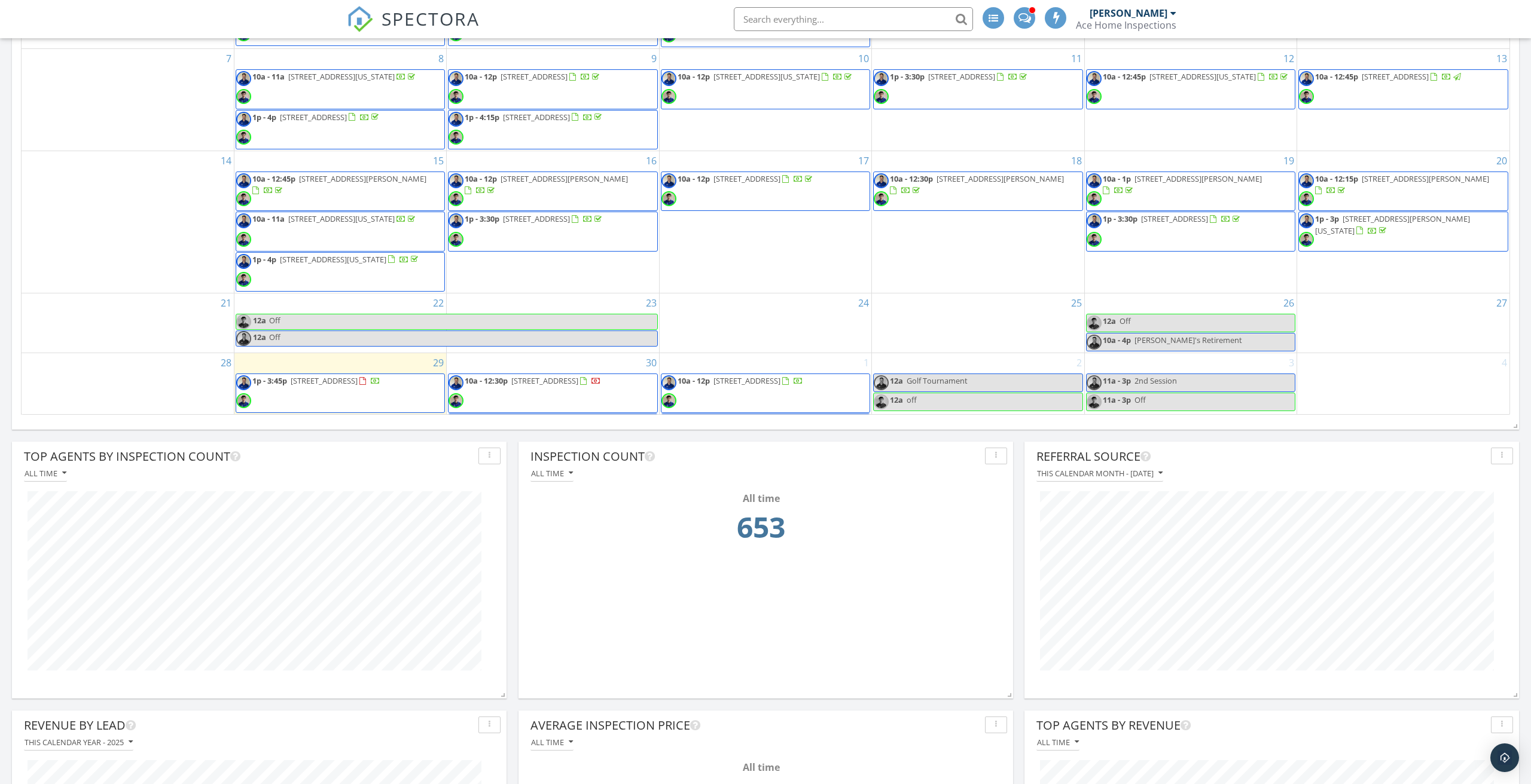
scroll to position [860, 0]
click at [1024, 17] on span at bounding box center [1024, 16] width 13 height 11
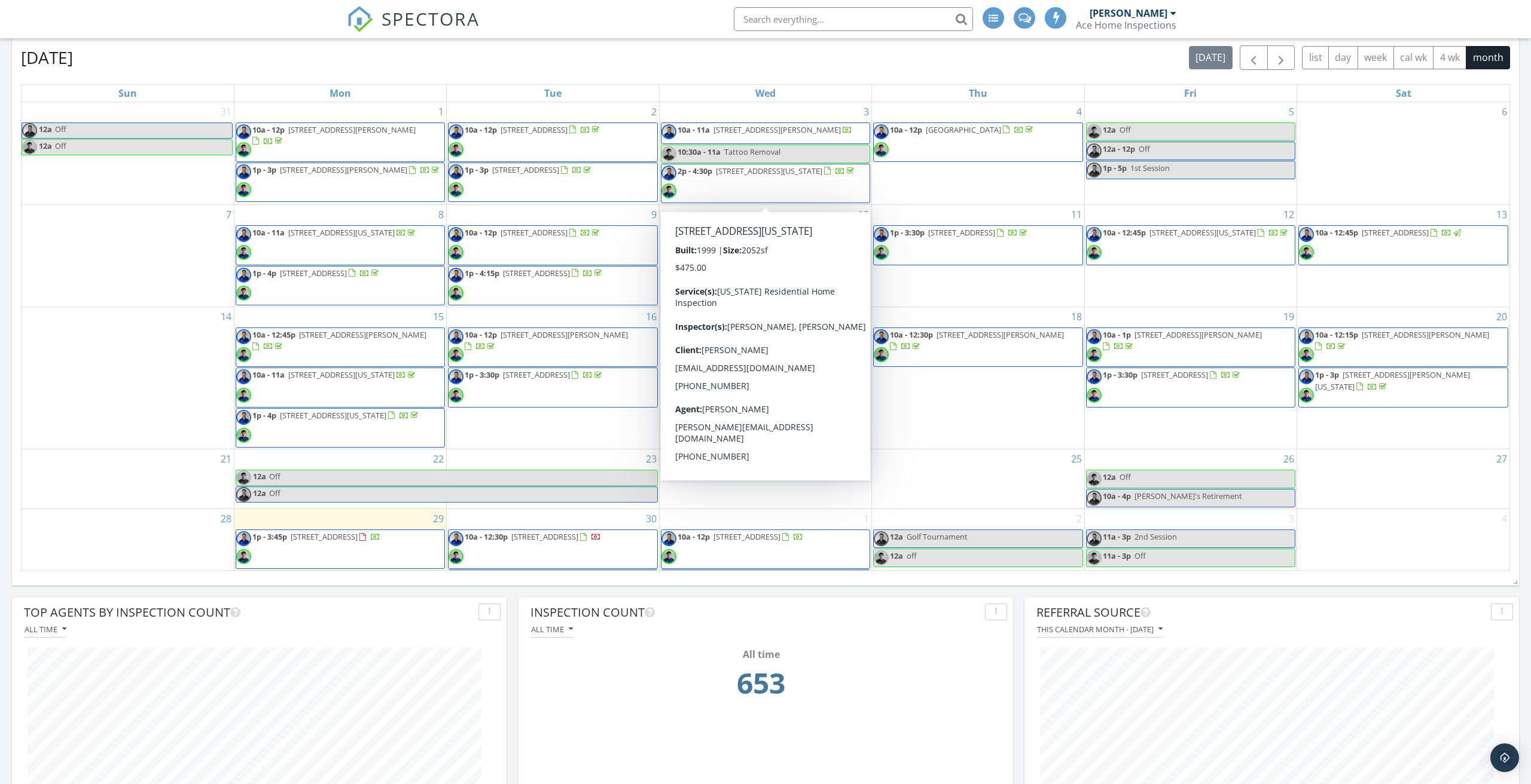
scroll to position [-1, 0]
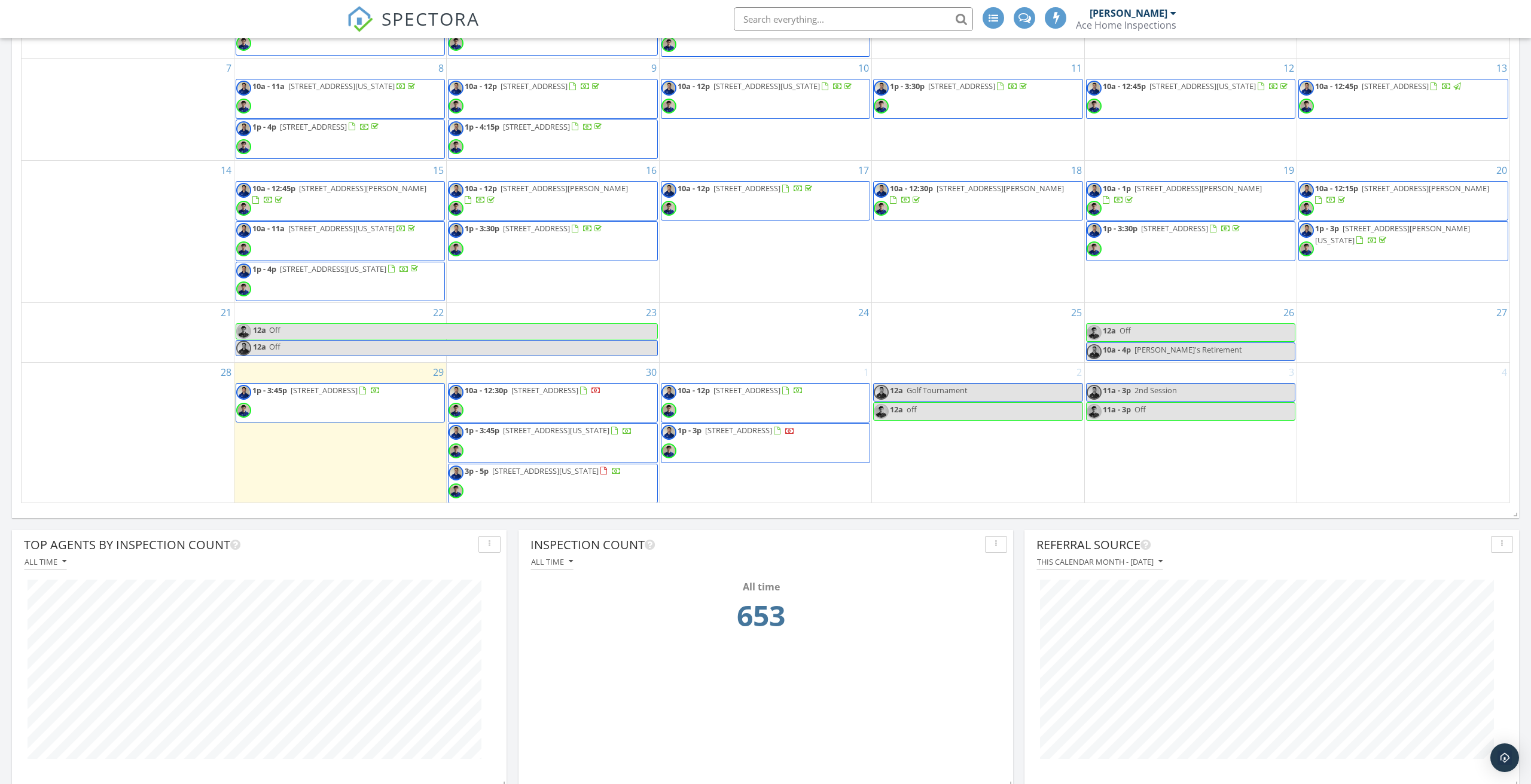
scroll to position [771, 0]
